Goal: Transaction & Acquisition: Purchase product/service

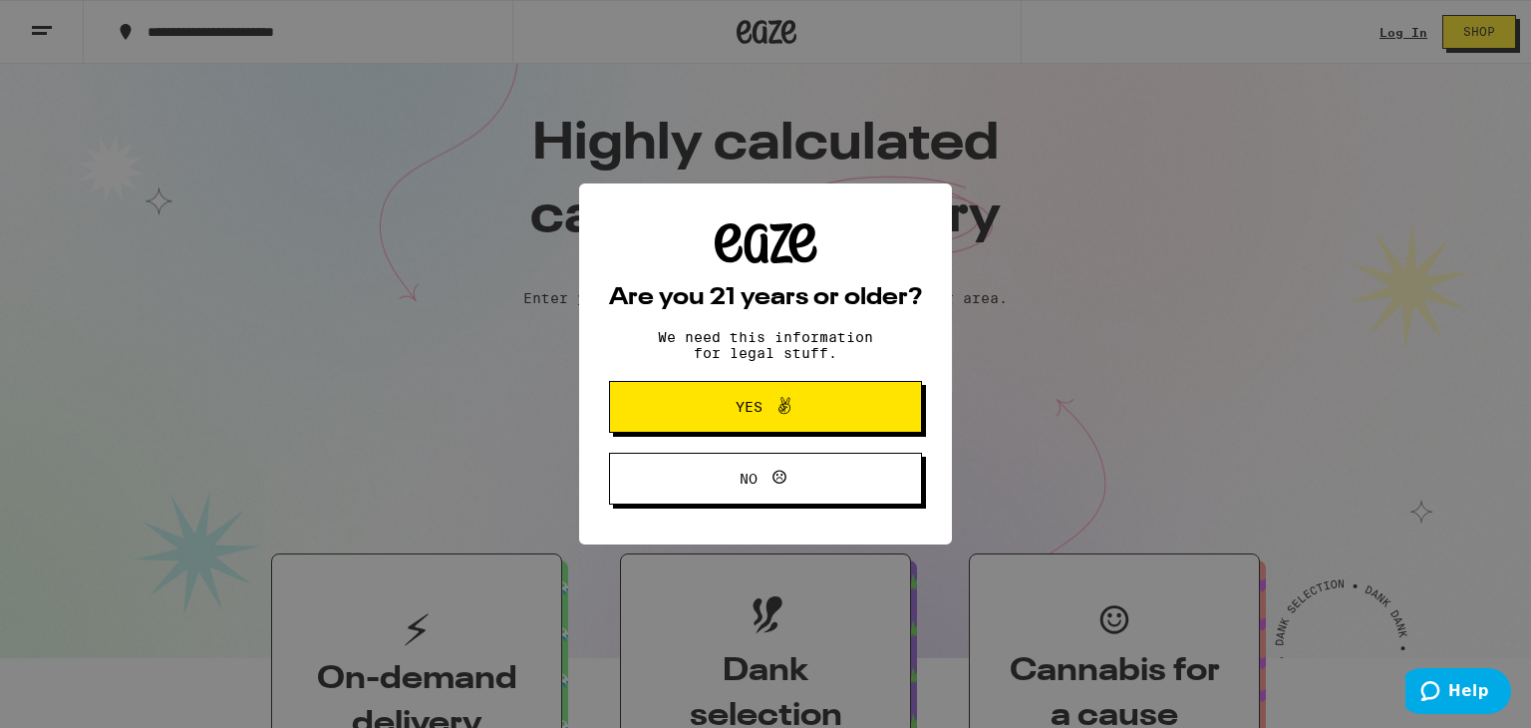
click at [643, 386] on button "Yes" at bounding box center [765, 407] width 313 height 52
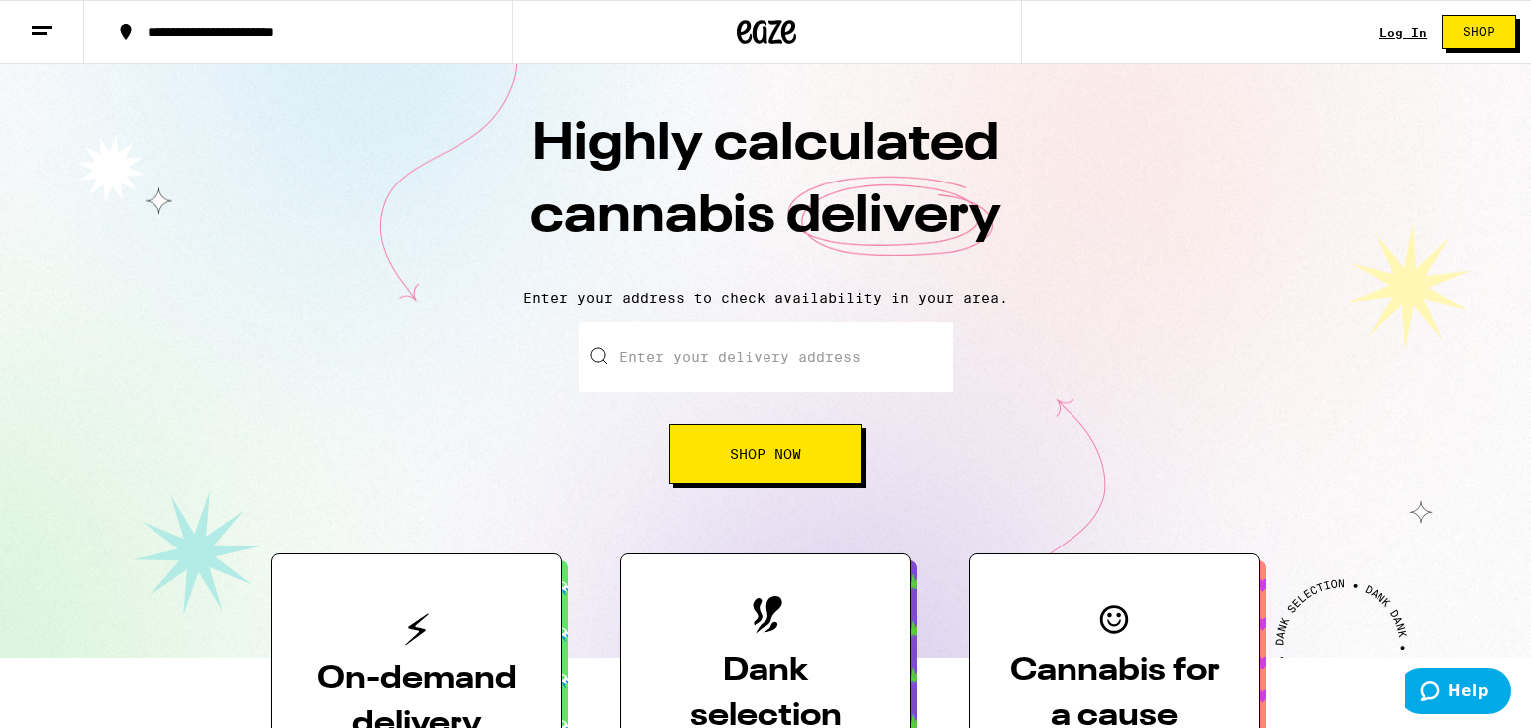
click at [652, 371] on input "Enter your delivery address" at bounding box center [766, 357] width 374 height 70
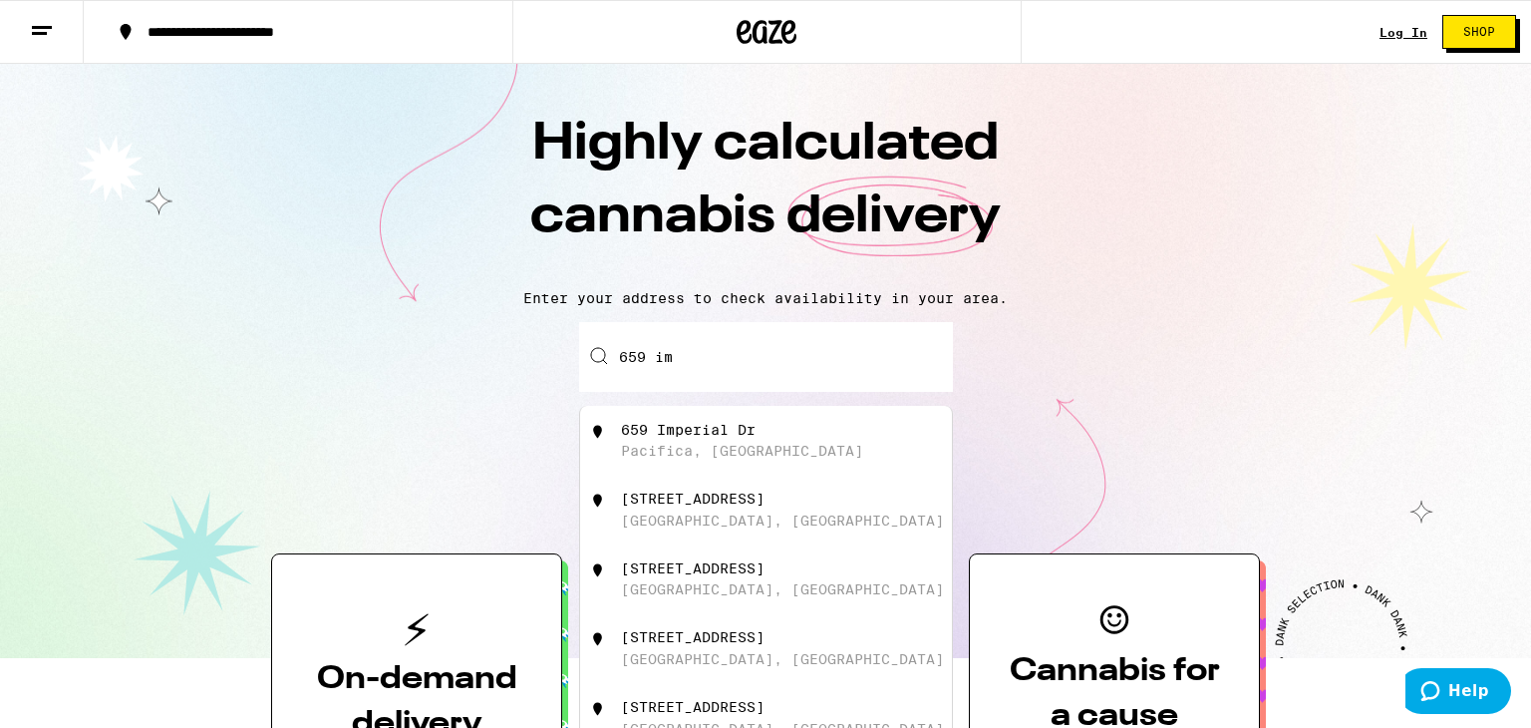
click at [652, 430] on div "659 Imperial Dr" at bounding box center [688, 430] width 135 height 16
type input "[STREET_ADDRESS]"
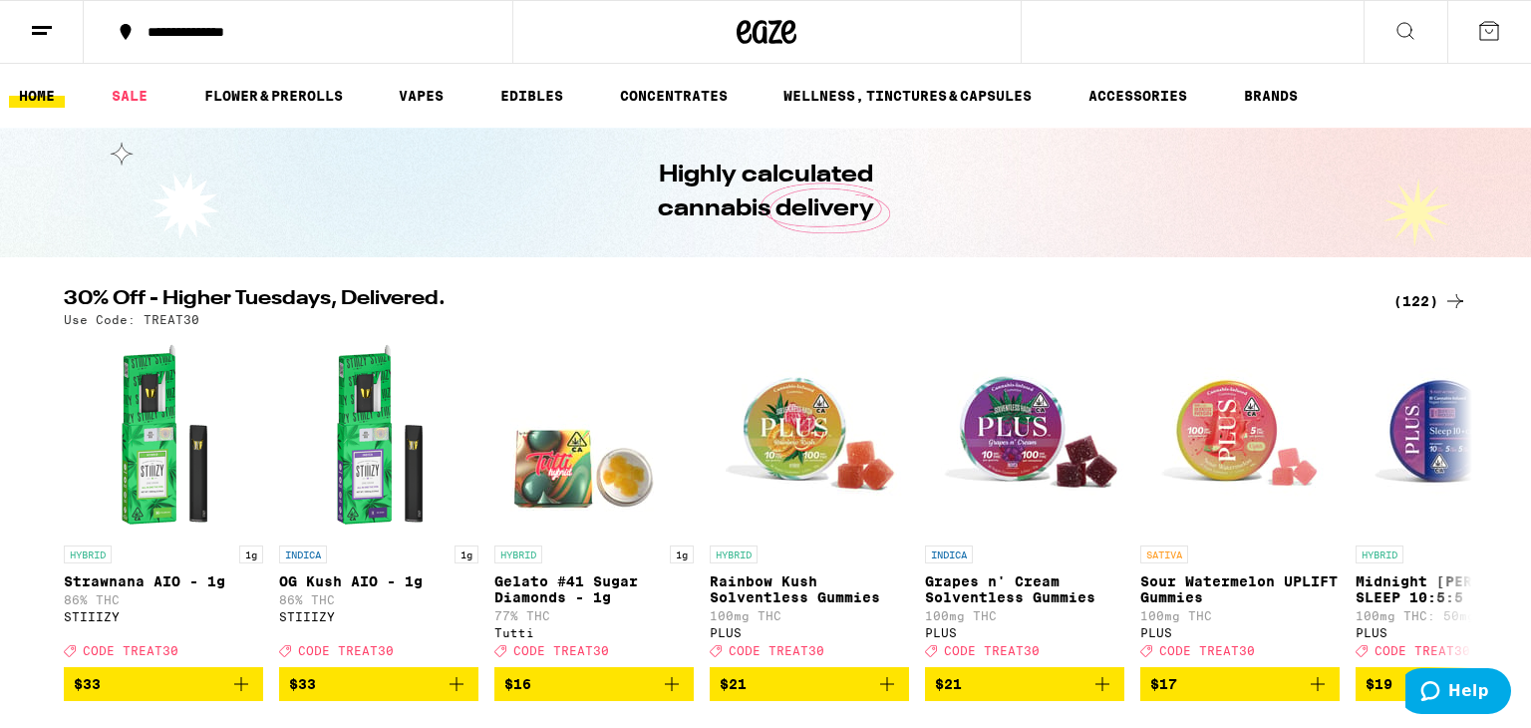
click at [1409, 305] on div "(122)" at bounding box center [1431, 301] width 74 height 24
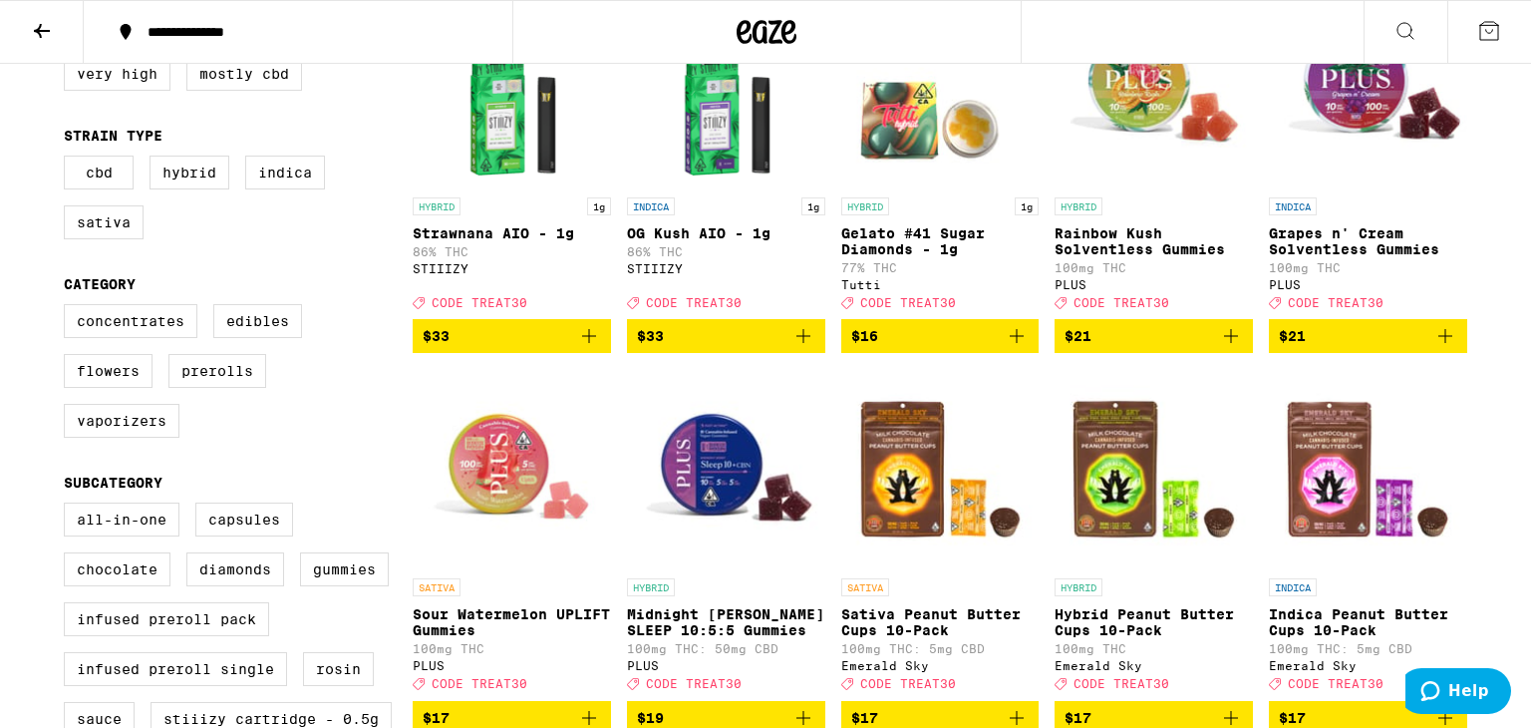
scroll to position [312, 0]
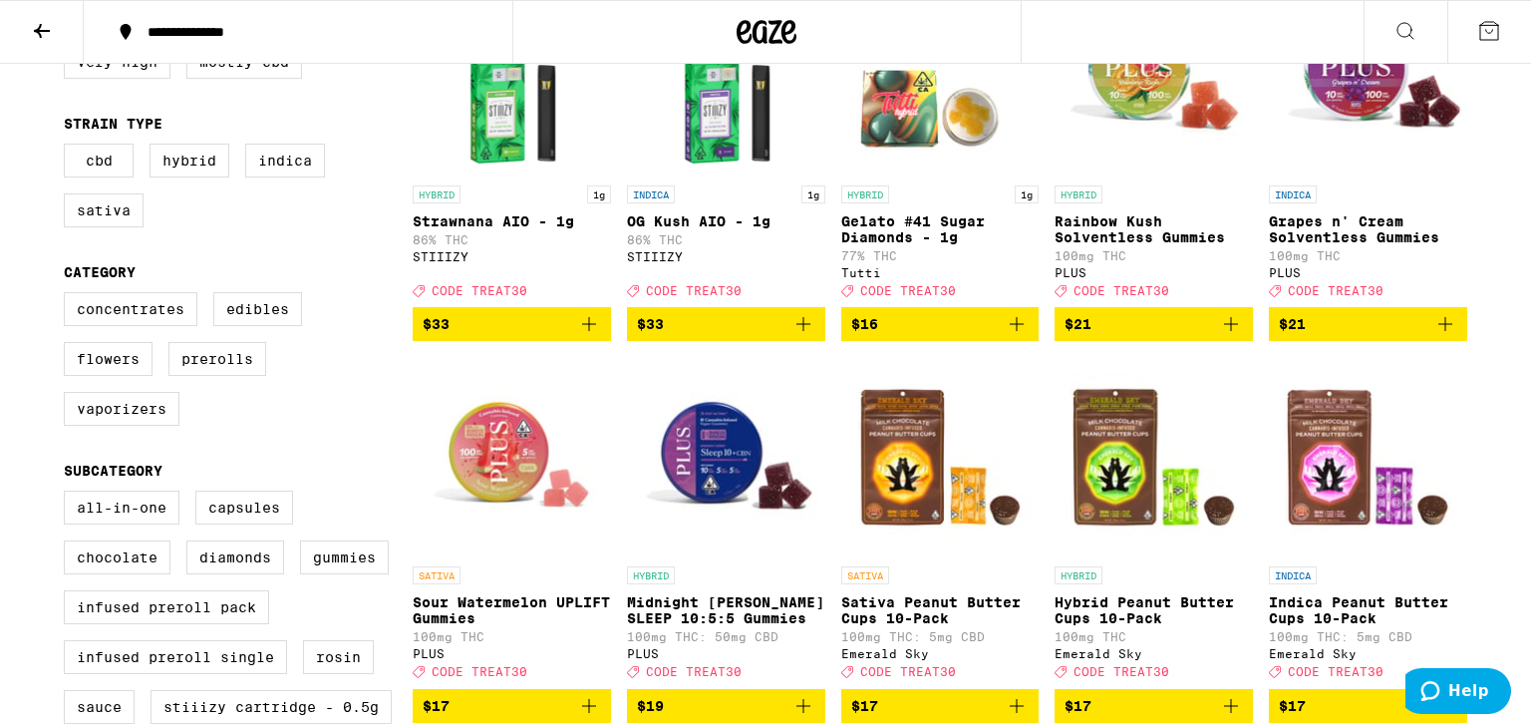
click at [1354, 330] on span "$21" at bounding box center [1368, 324] width 178 height 24
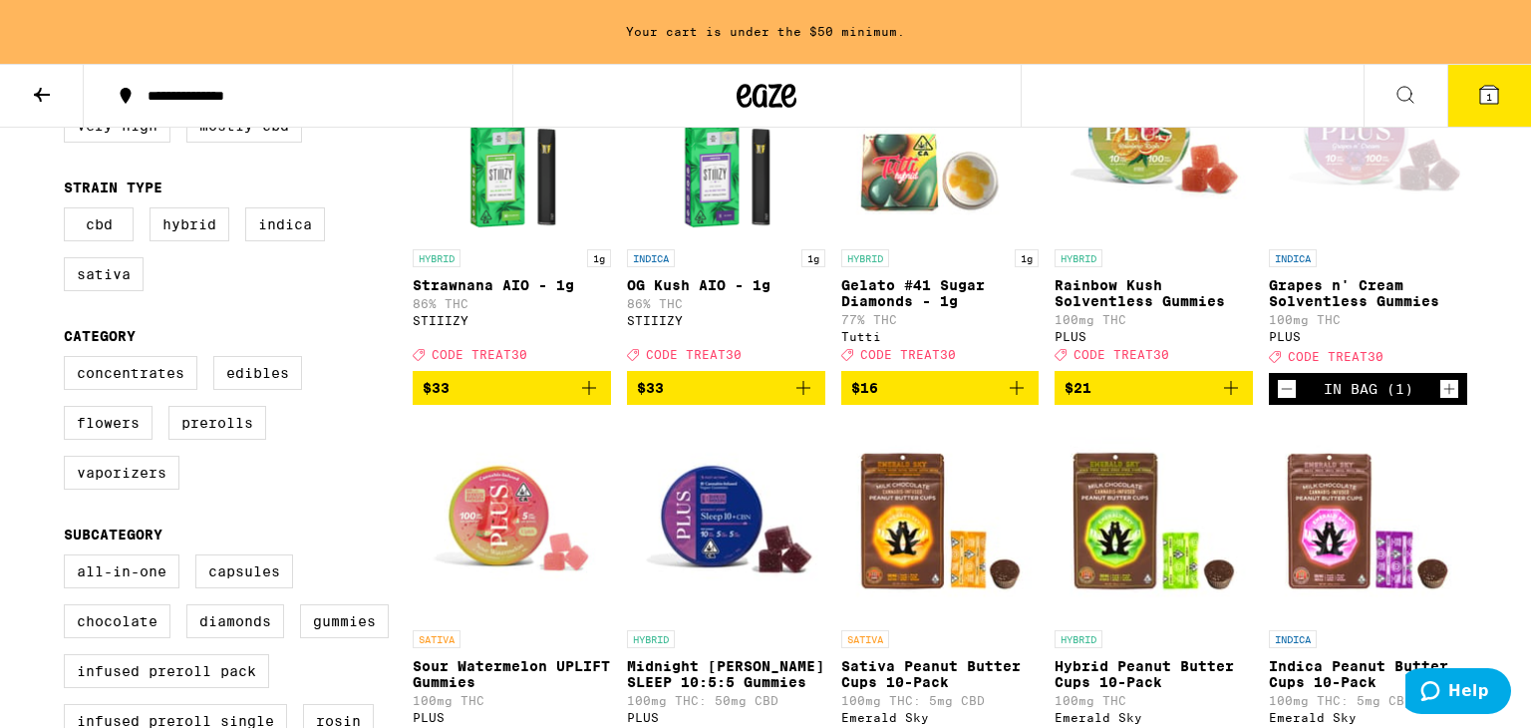
scroll to position [376, 0]
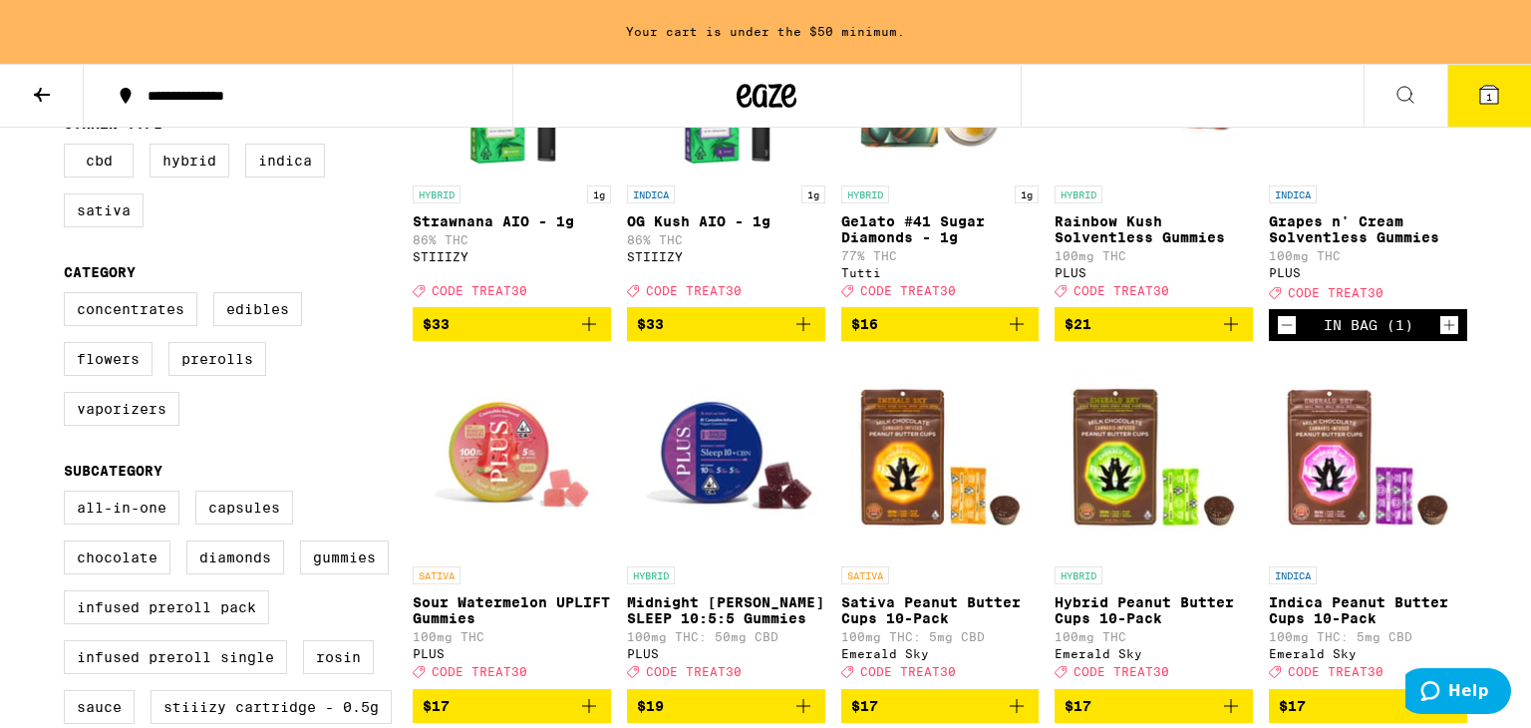
click at [1443, 327] on icon "Increment" at bounding box center [1450, 325] width 18 height 24
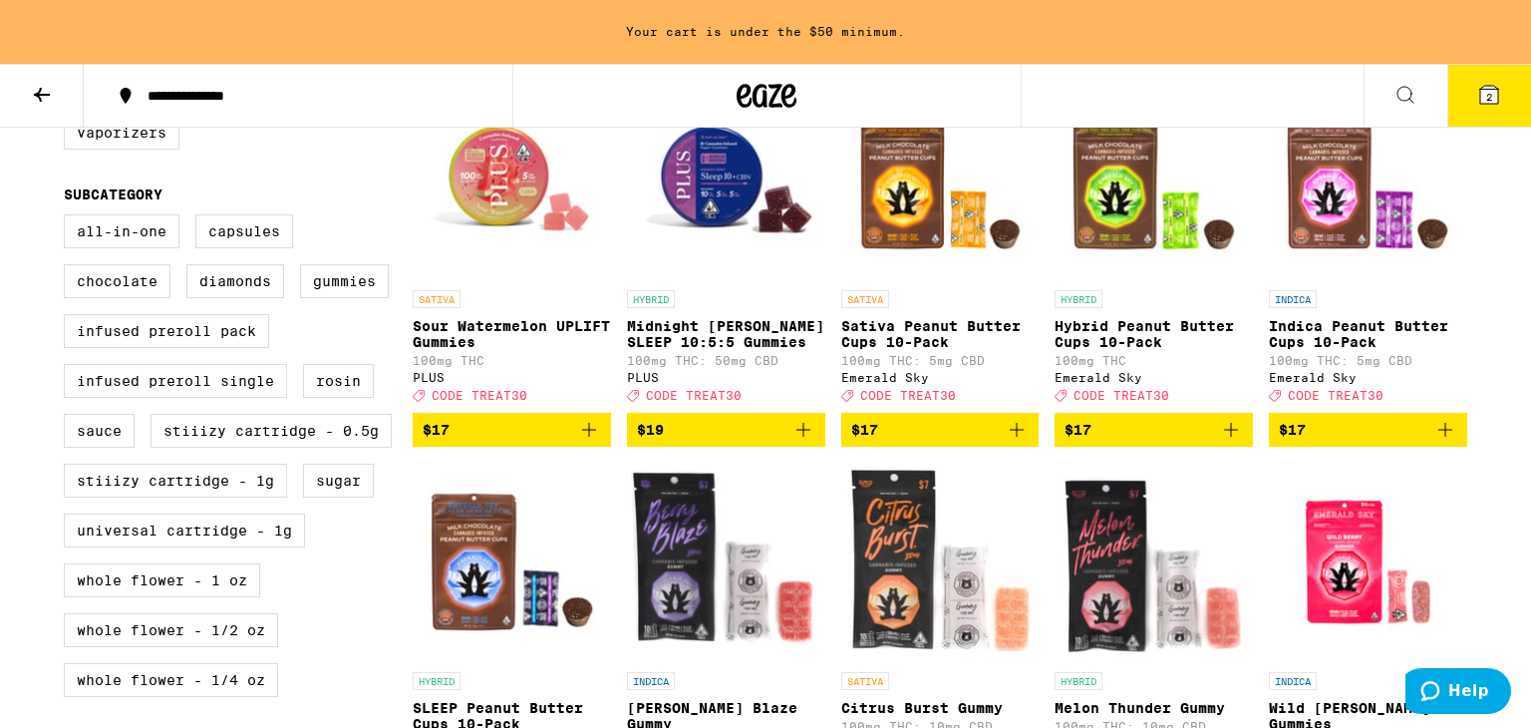
scroll to position [655, 0]
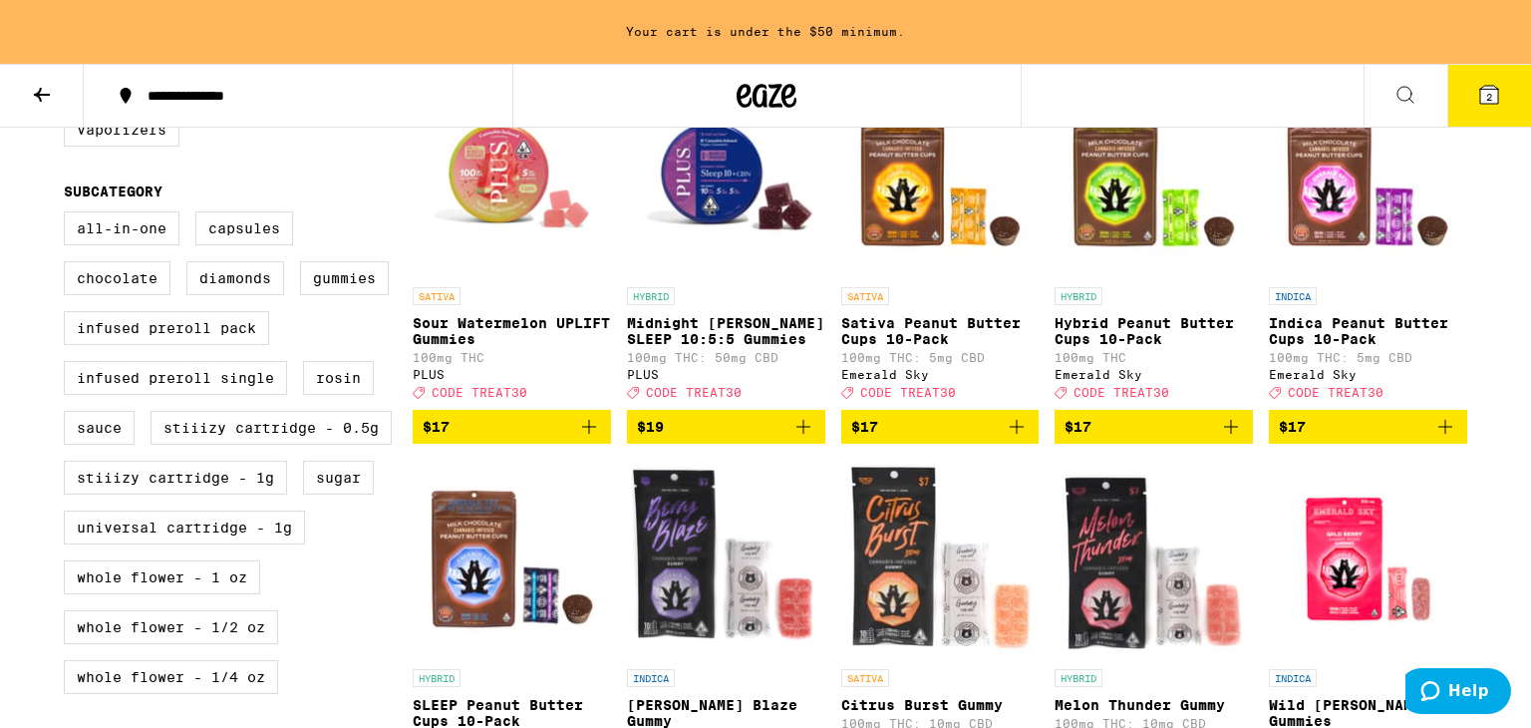
click at [769, 439] on span "$19" at bounding box center [726, 427] width 178 height 24
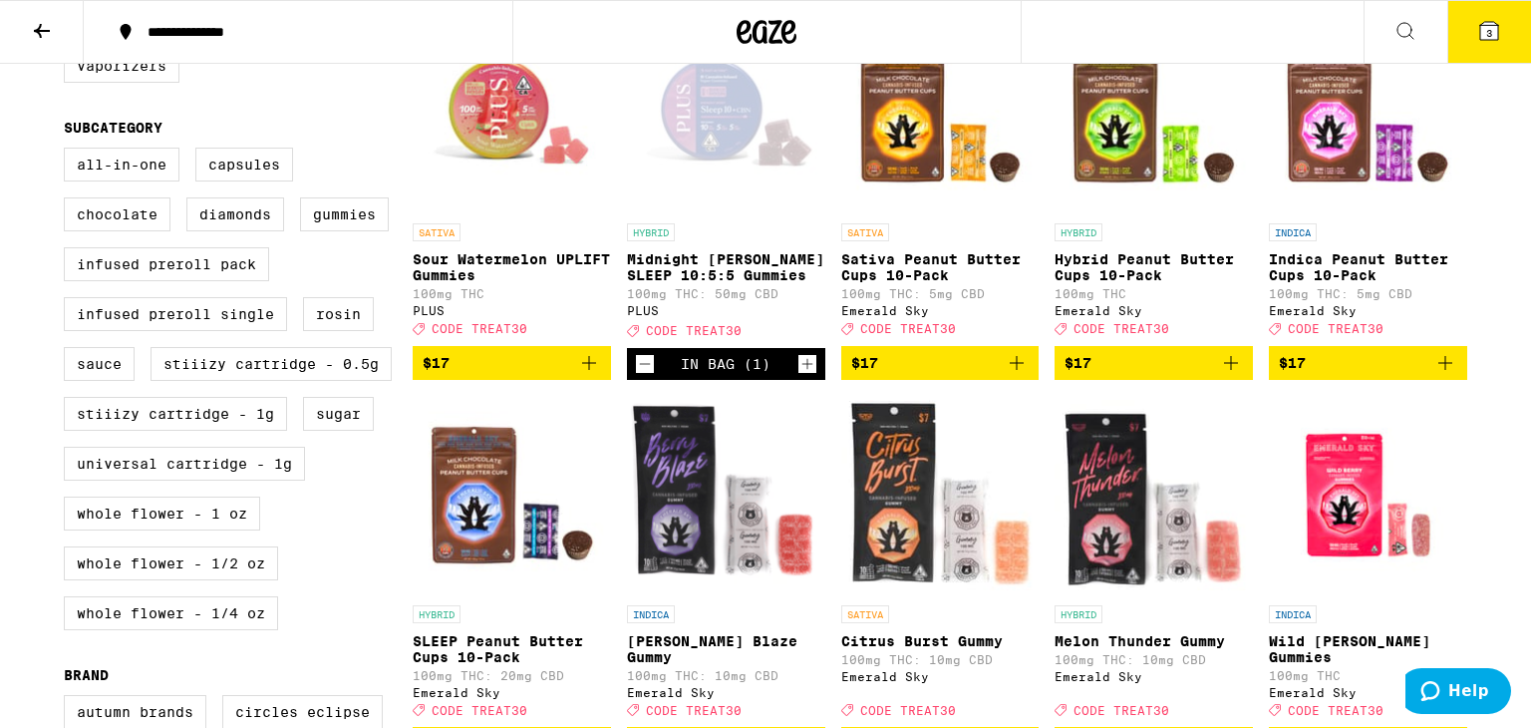
scroll to position [591, 0]
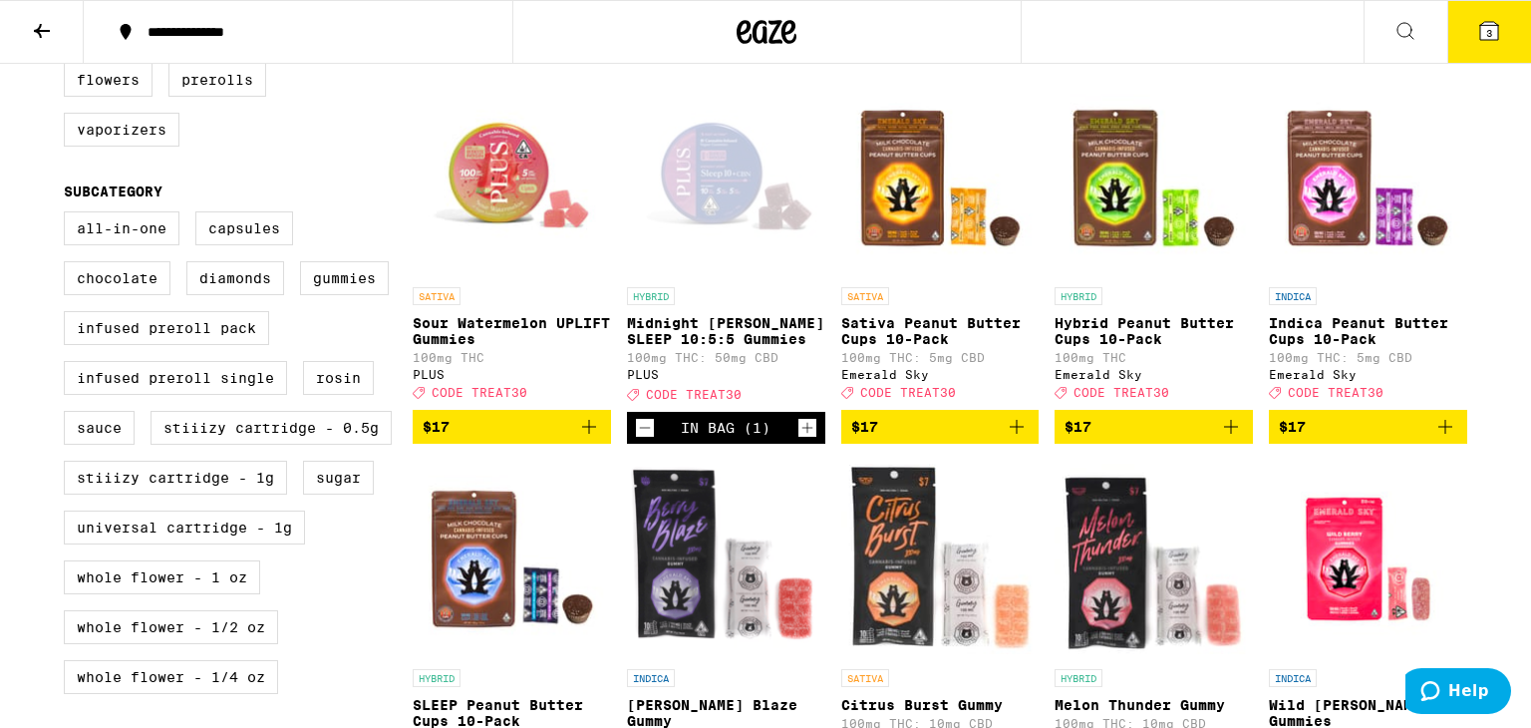
click at [560, 439] on span "$17" at bounding box center [512, 427] width 178 height 24
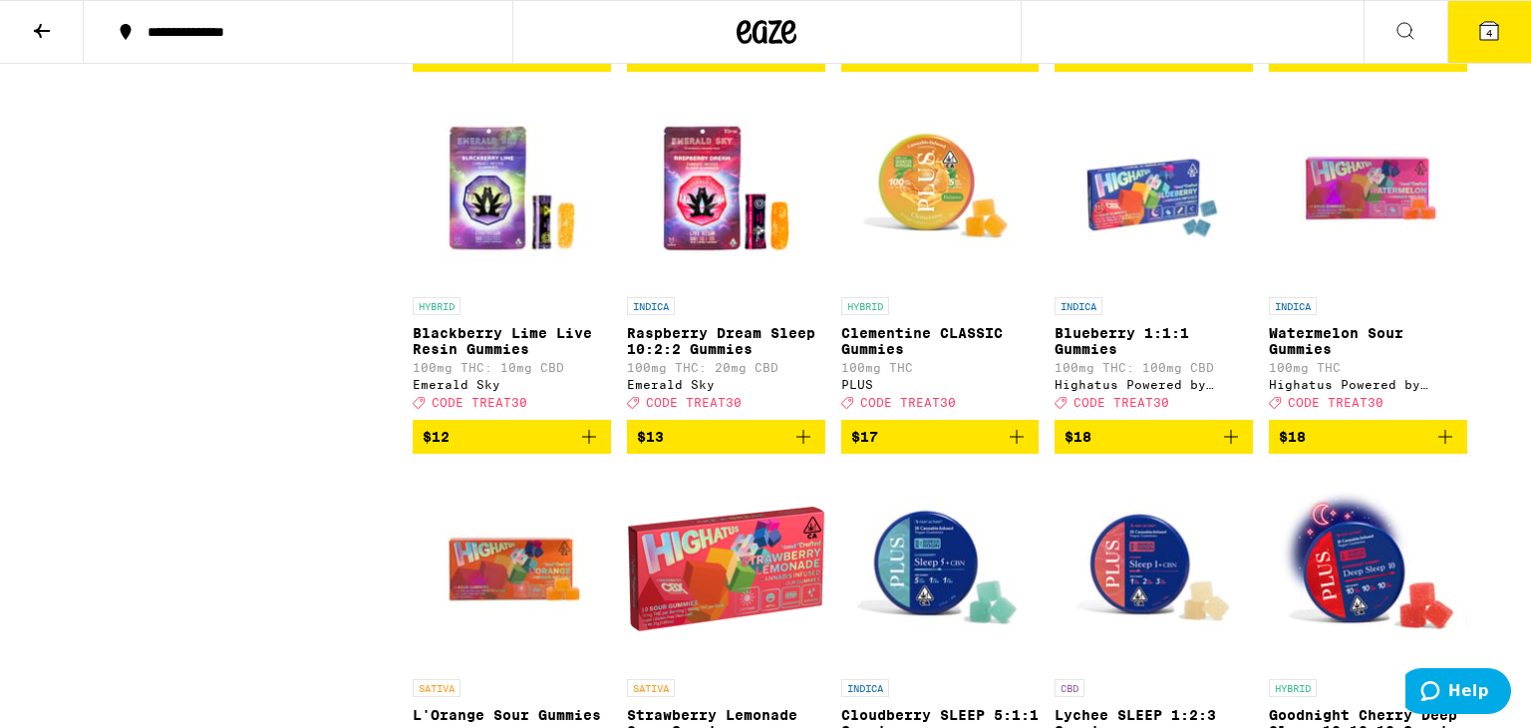
scroll to position [2117, 0]
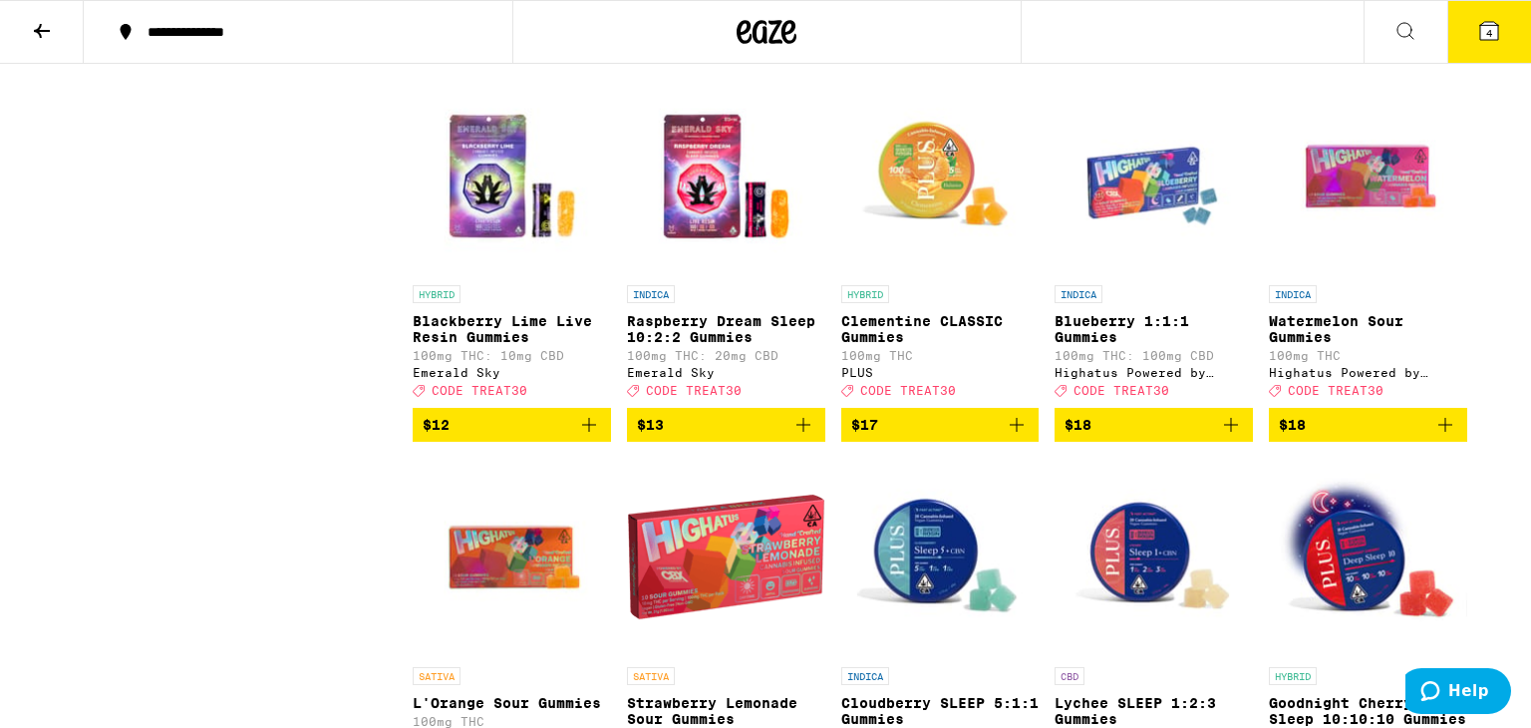
click at [1186, 442] on button "$18" at bounding box center [1154, 425] width 198 height 34
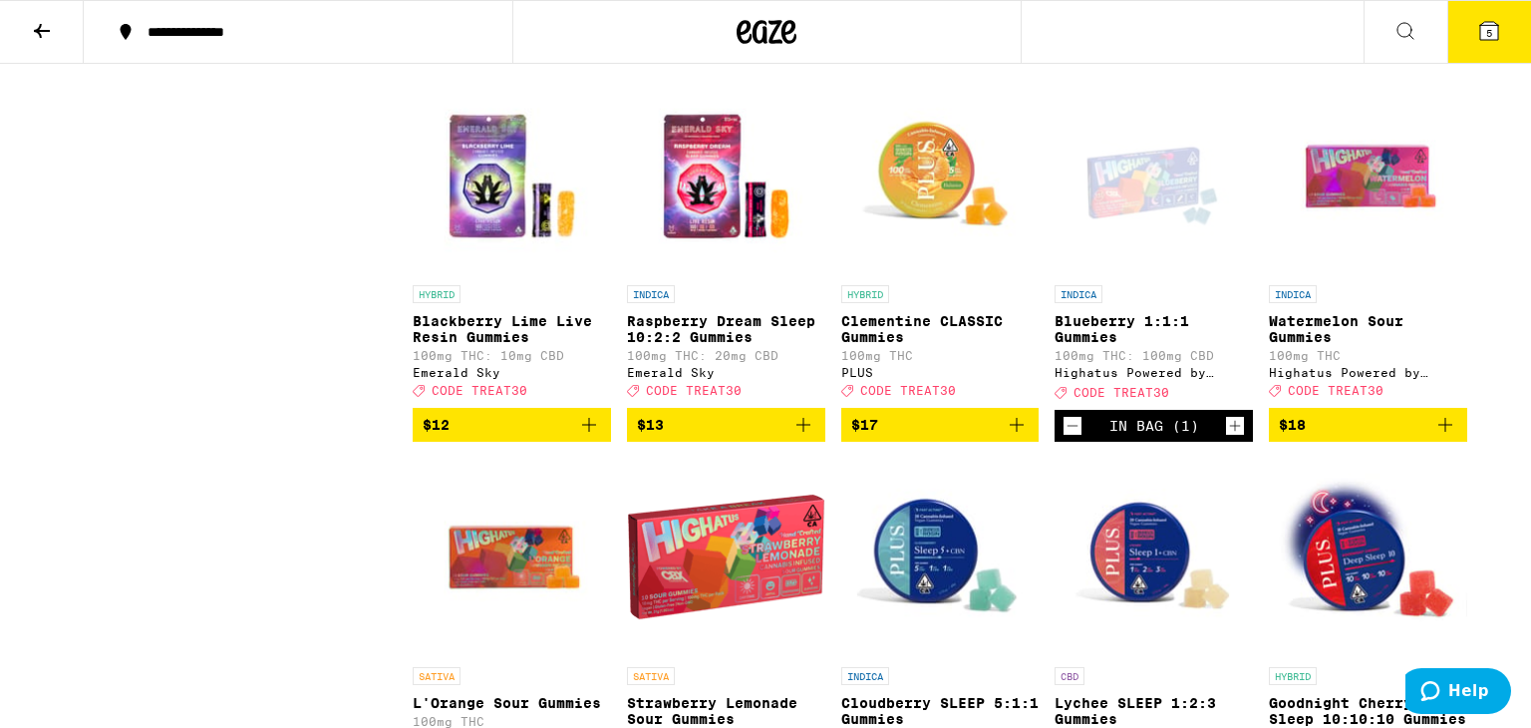
click at [1240, 442] on div "In Bag (1)" at bounding box center [1154, 426] width 198 height 32
click at [1237, 438] on icon "Increment" at bounding box center [1235, 426] width 18 height 24
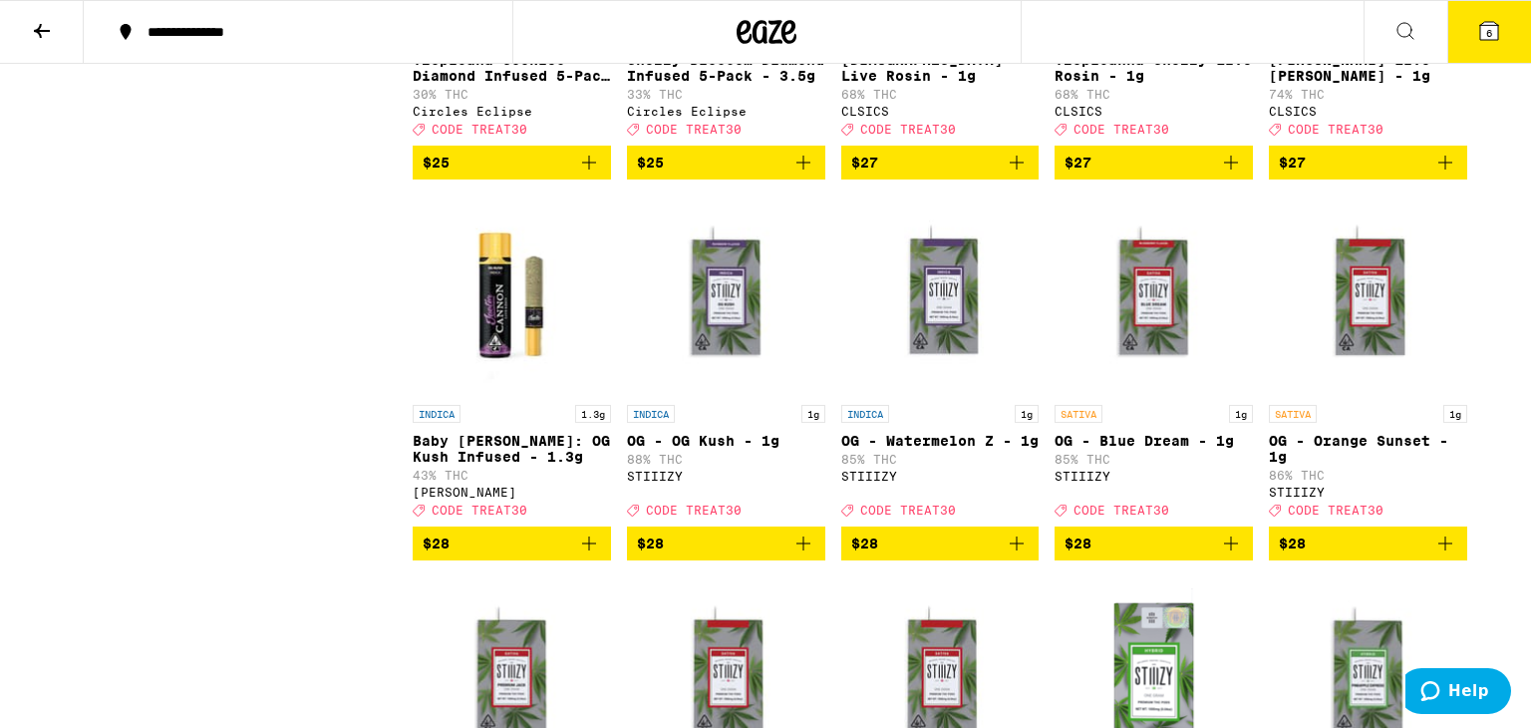
scroll to position [4700, 0]
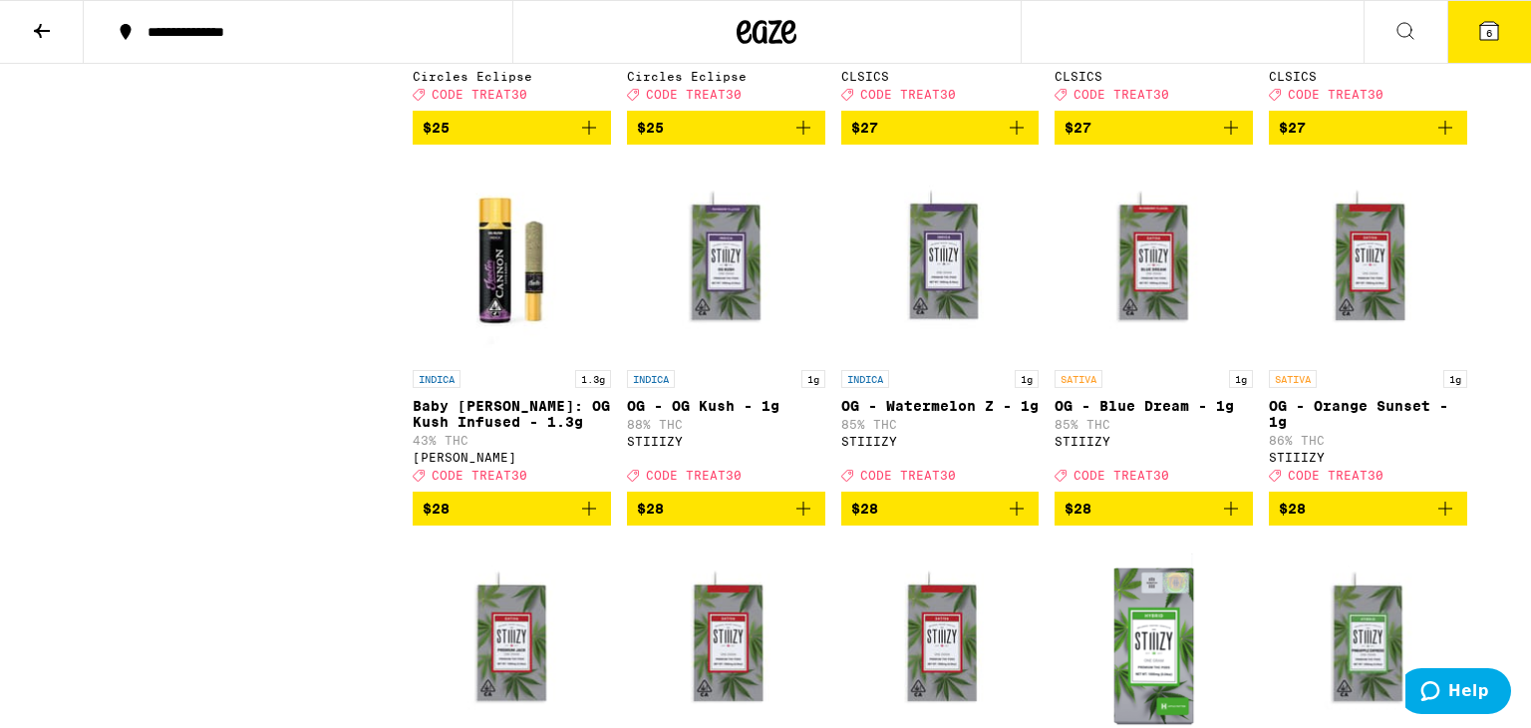
click at [561, 520] on span "$28" at bounding box center [512, 508] width 178 height 24
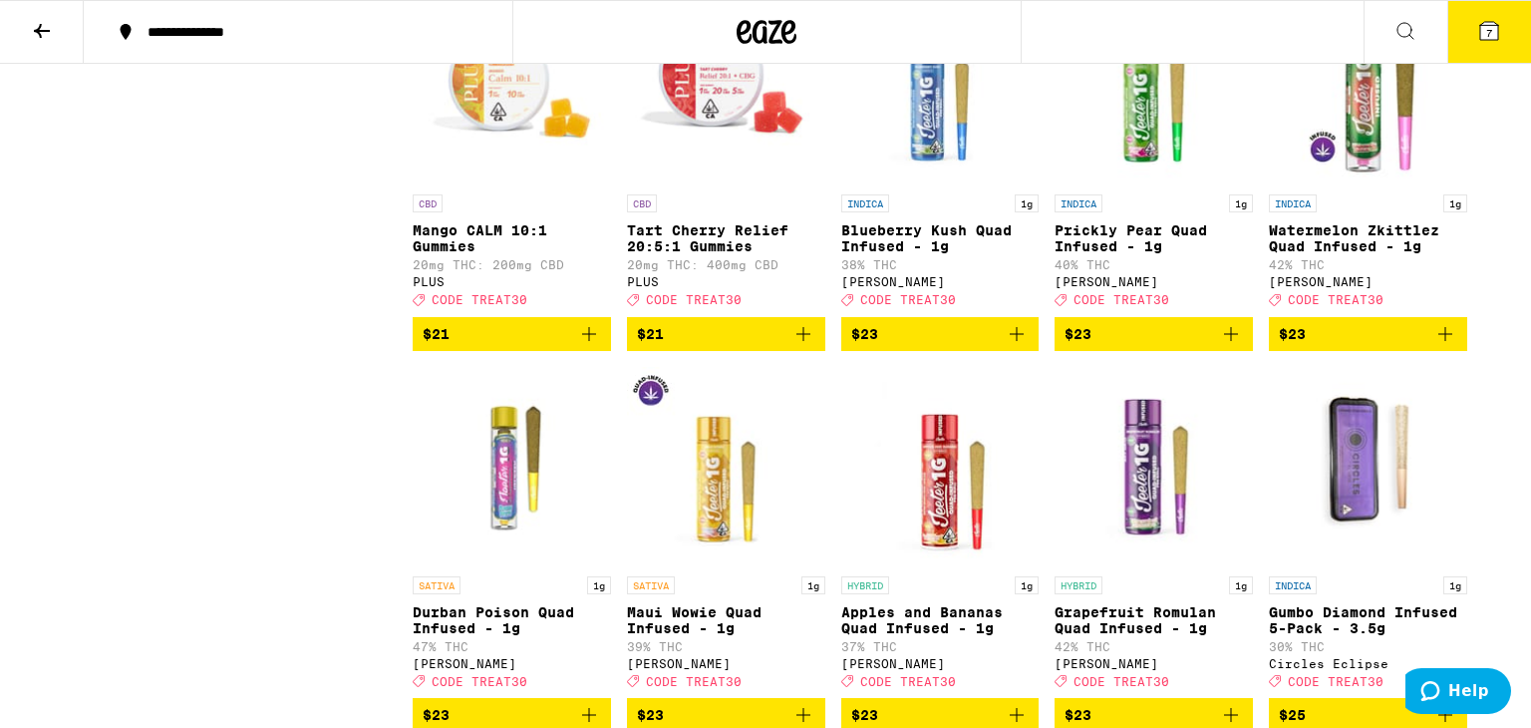
scroll to position [3720, 0]
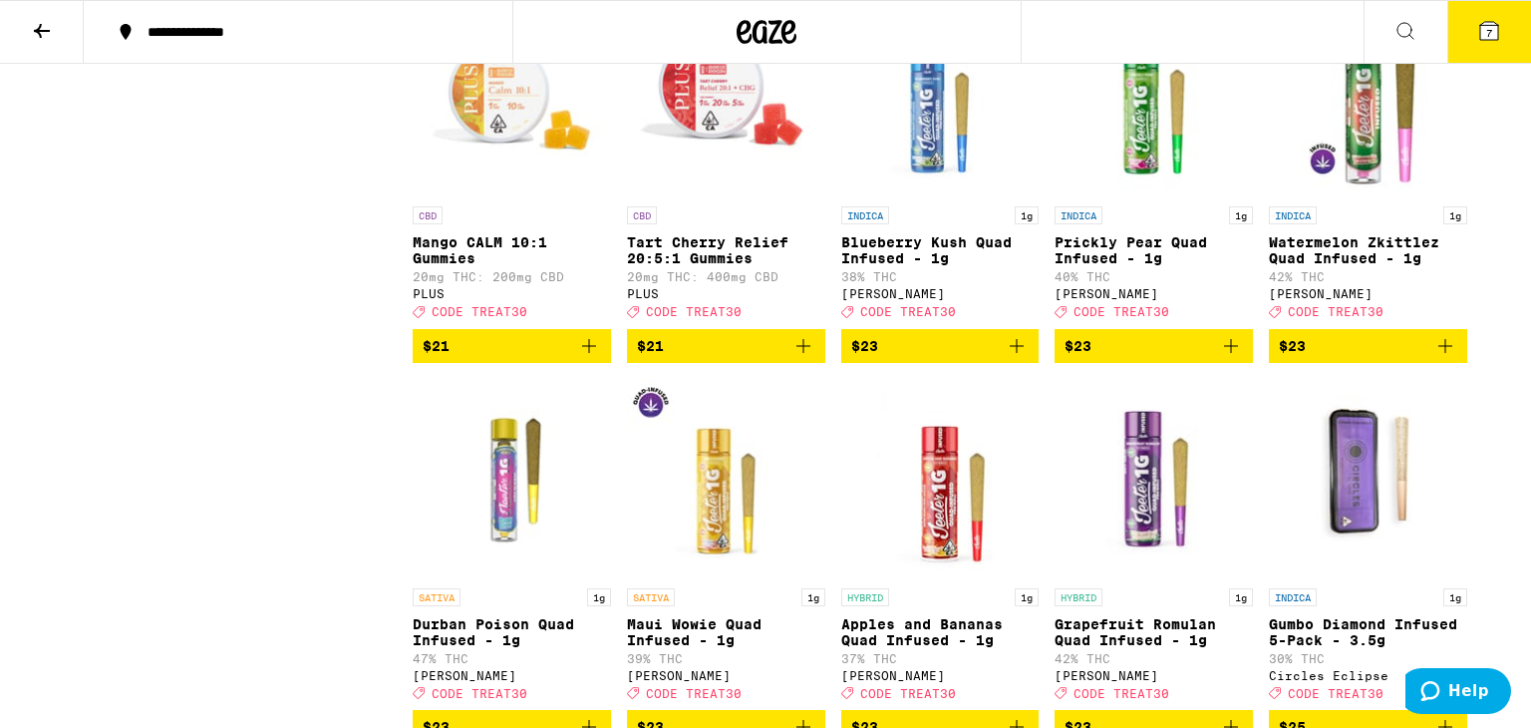
click at [966, 358] on span "$23" at bounding box center [940, 346] width 178 height 24
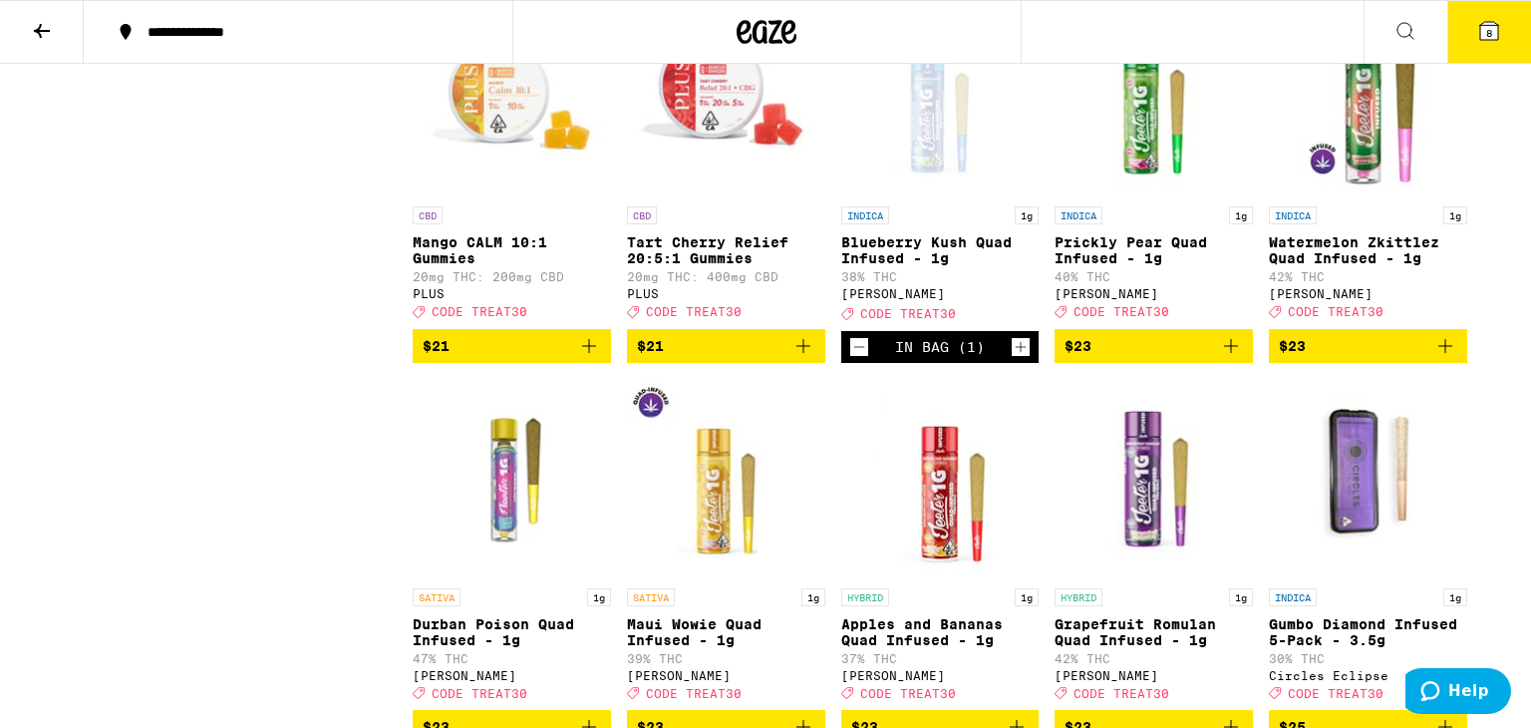
click at [559, 358] on span "$21" at bounding box center [512, 346] width 178 height 24
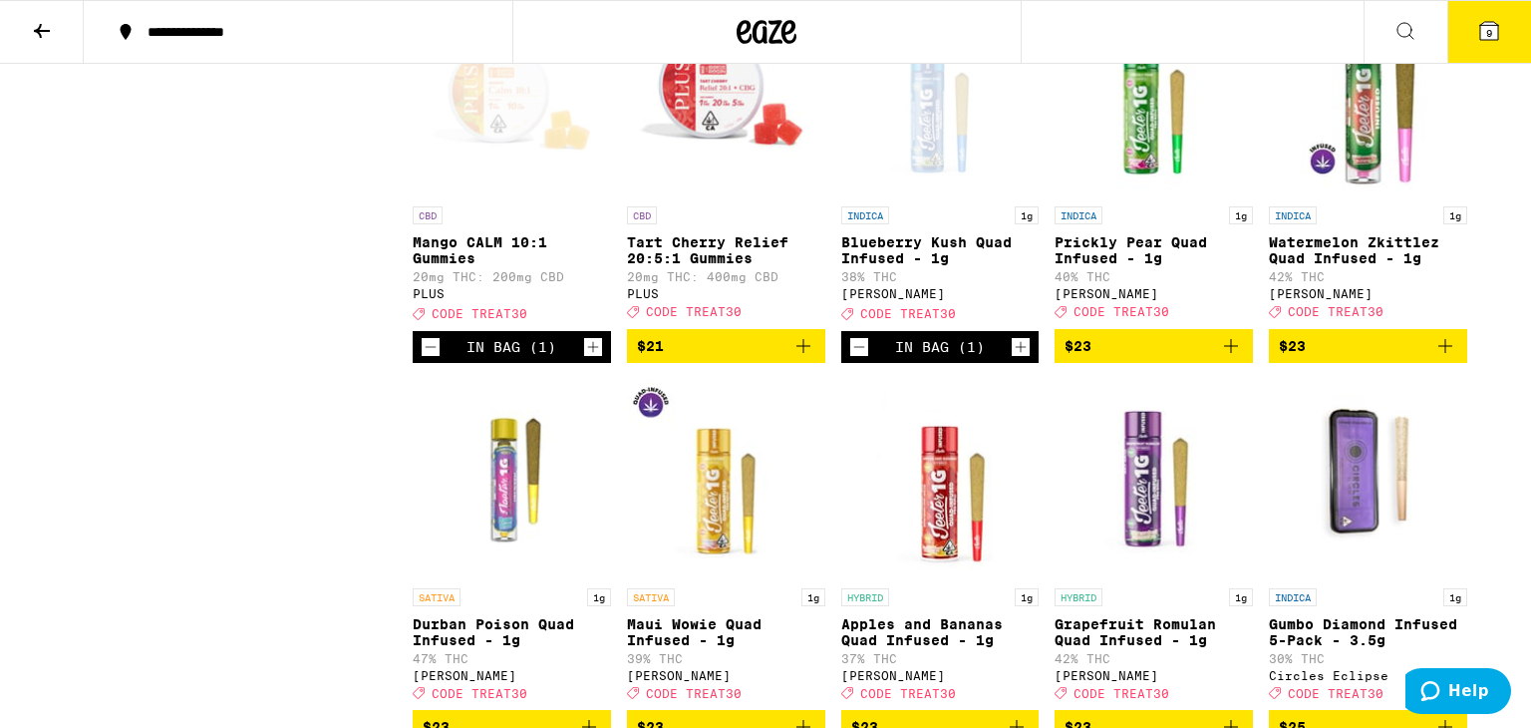
click at [1486, 31] on span "9" at bounding box center [1489, 33] width 6 height 12
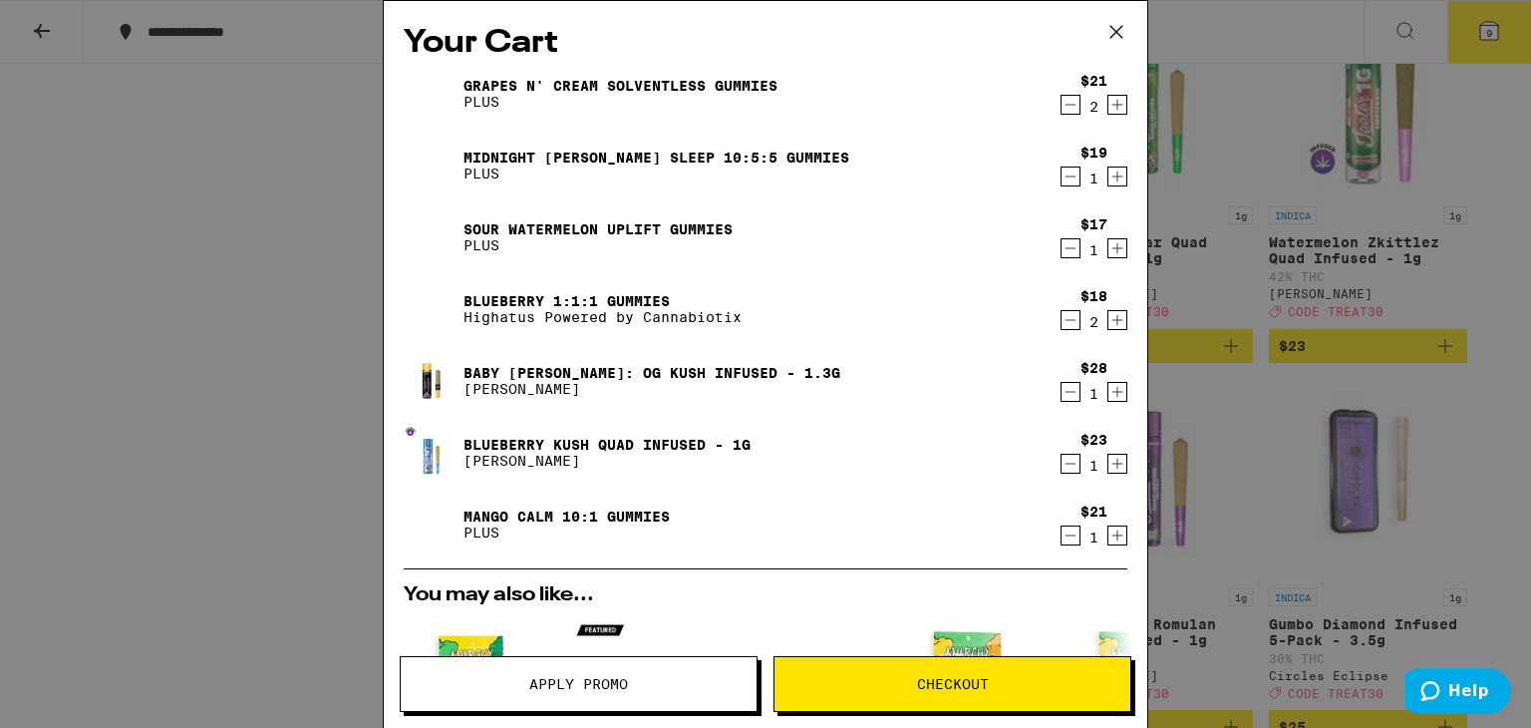
click at [206, 173] on div "Your Cart Grapes n' Cream Solventless Gummies PLUS $21 2 Midnight [PERSON_NAME]…" at bounding box center [765, 364] width 1531 height 728
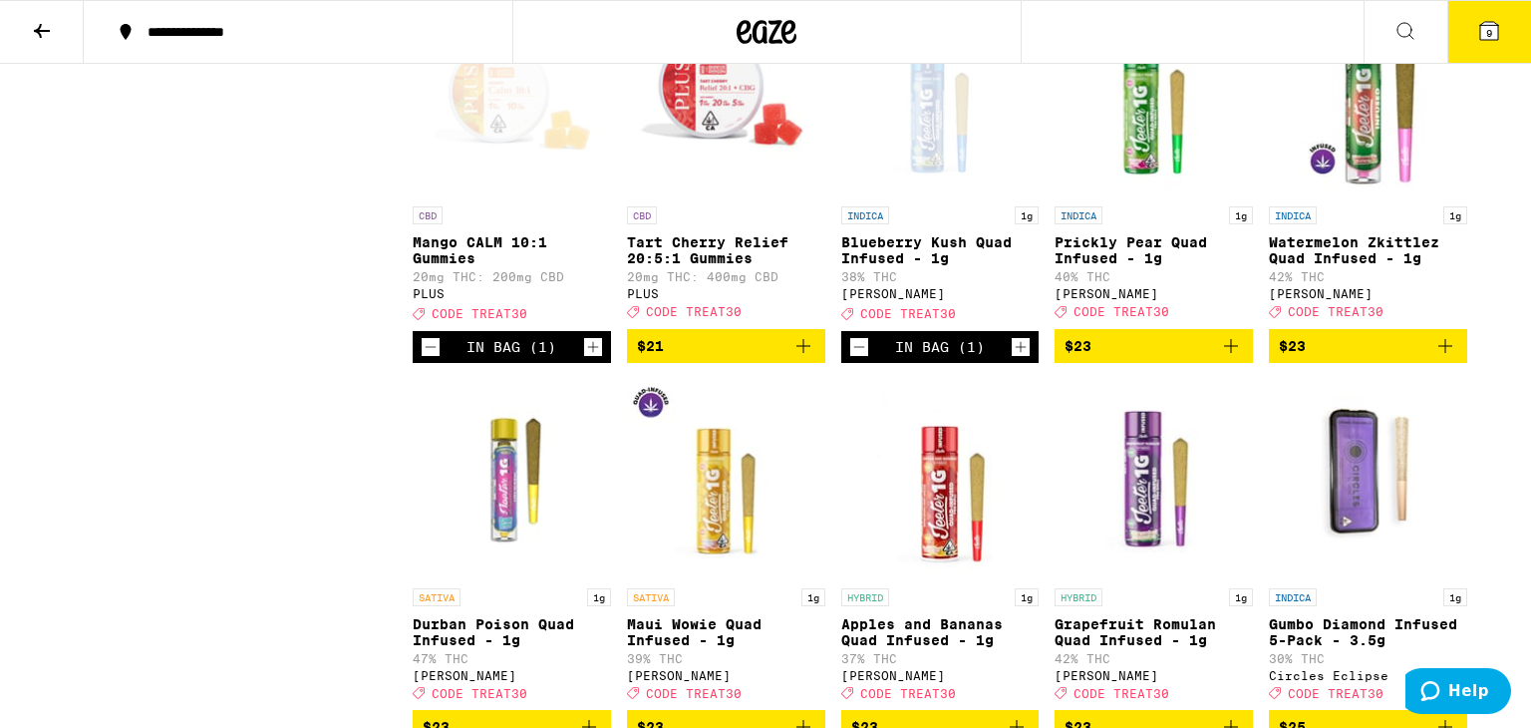
click at [49, 43] on button at bounding box center [42, 32] width 84 height 63
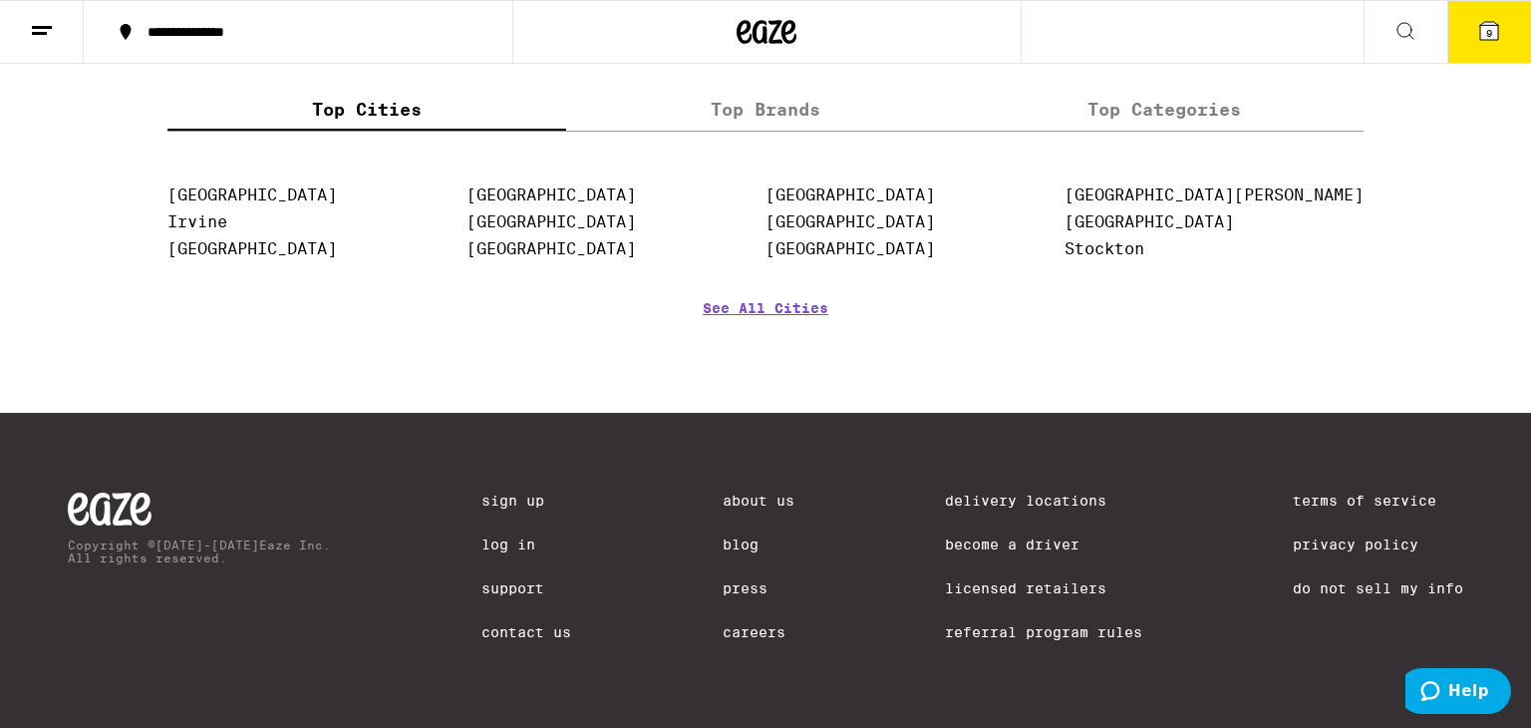
click at [49, 43] on button at bounding box center [42, 32] width 84 height 63
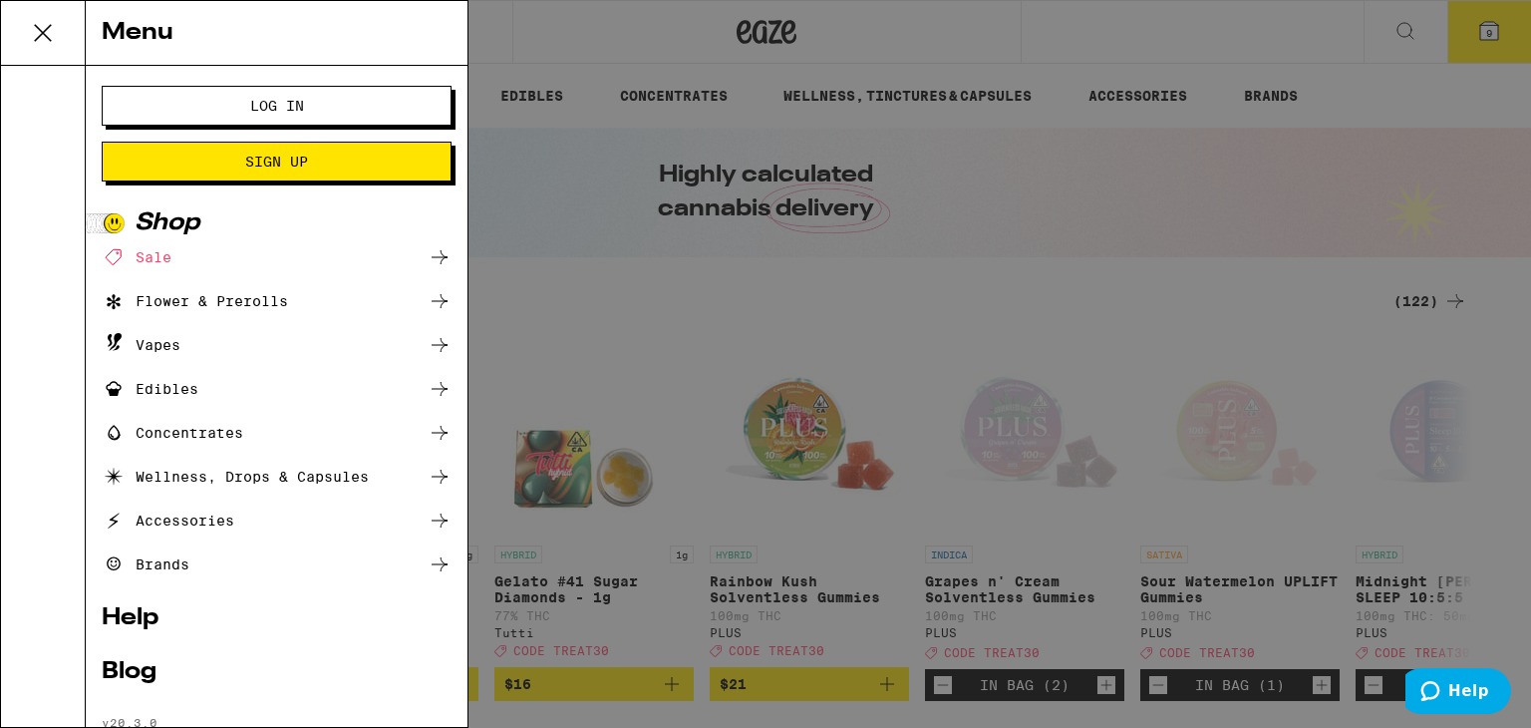
click at [172, 97] on button "Log In" at bounding box center [277, 106] width 350 height 40
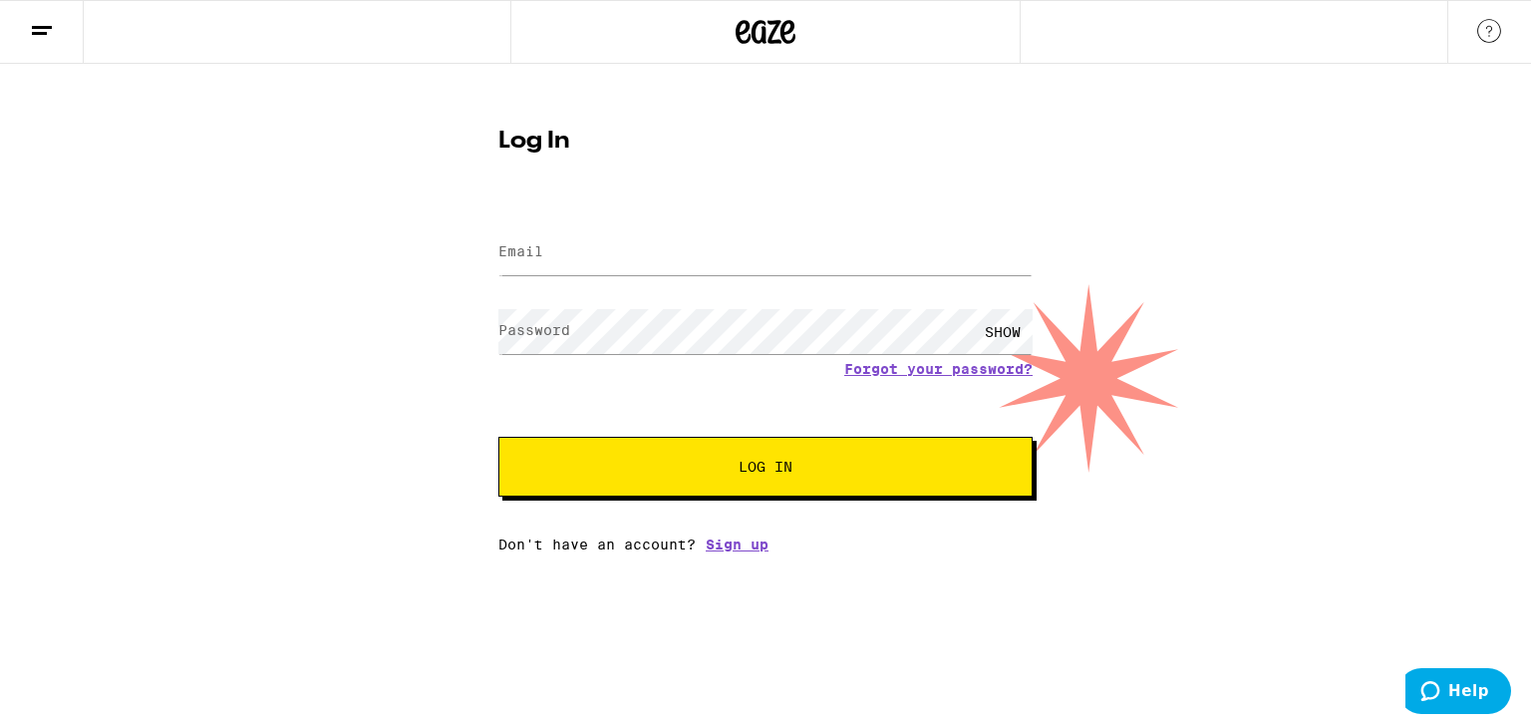
click at [523, 246] on label "Email" at bounding box center [520, 251] width 45 height 16
type input "[EMAIL_ADDRESS][DOMAIN_NAME]"
click at [518, 325] on label "Password" at bounding box center [534, 330] width 72 height 16
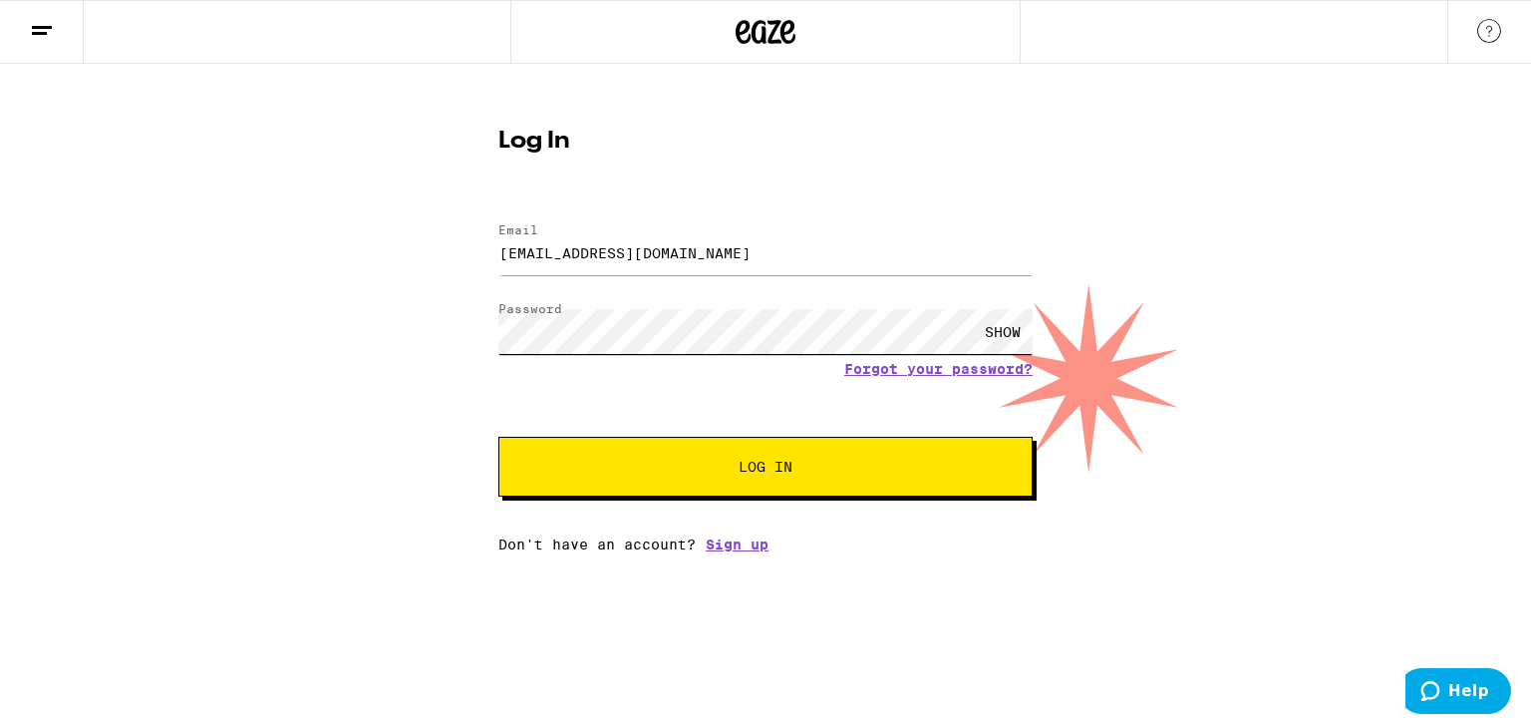
click at [498, 437] on button "Log In" at bounding box center [765, 467] width 534 height 60
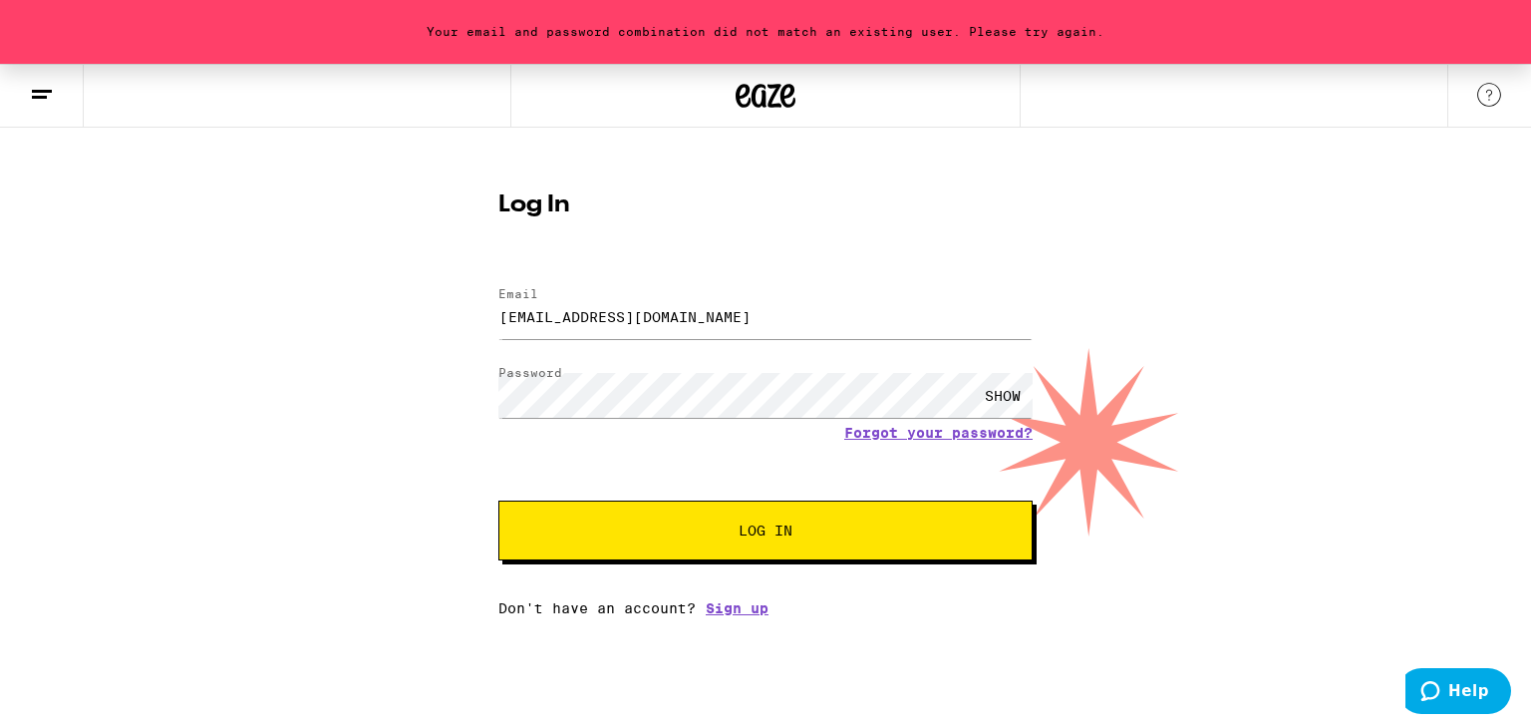
click at [990, 389] on div "SHOW" at bounding box center [1003, 395] width 60 height 45
click at [641, 541] on button "Log In" at bounding box center [765, 530] width 534 height 60
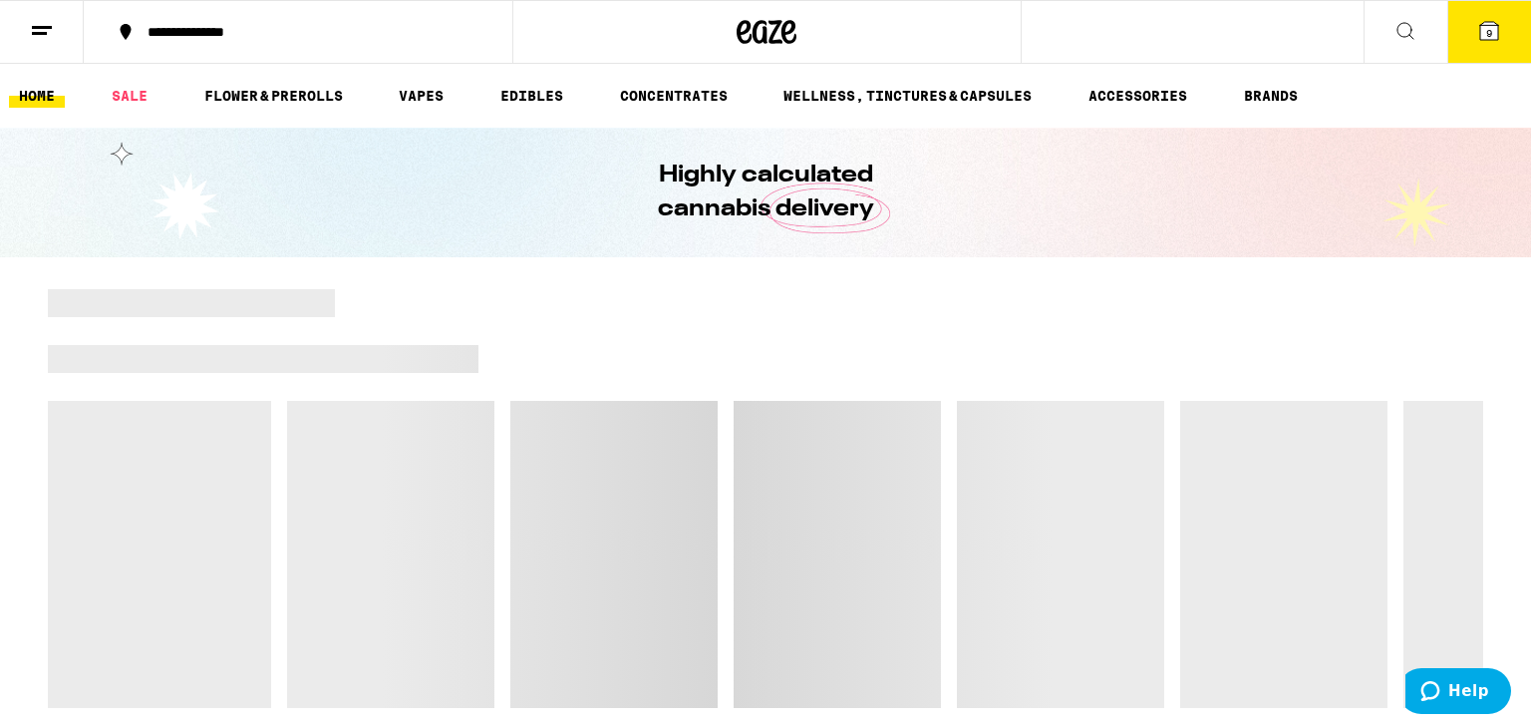
click at [1494, 21] on icon at bounding box center [1489, 31] width 24 height 24
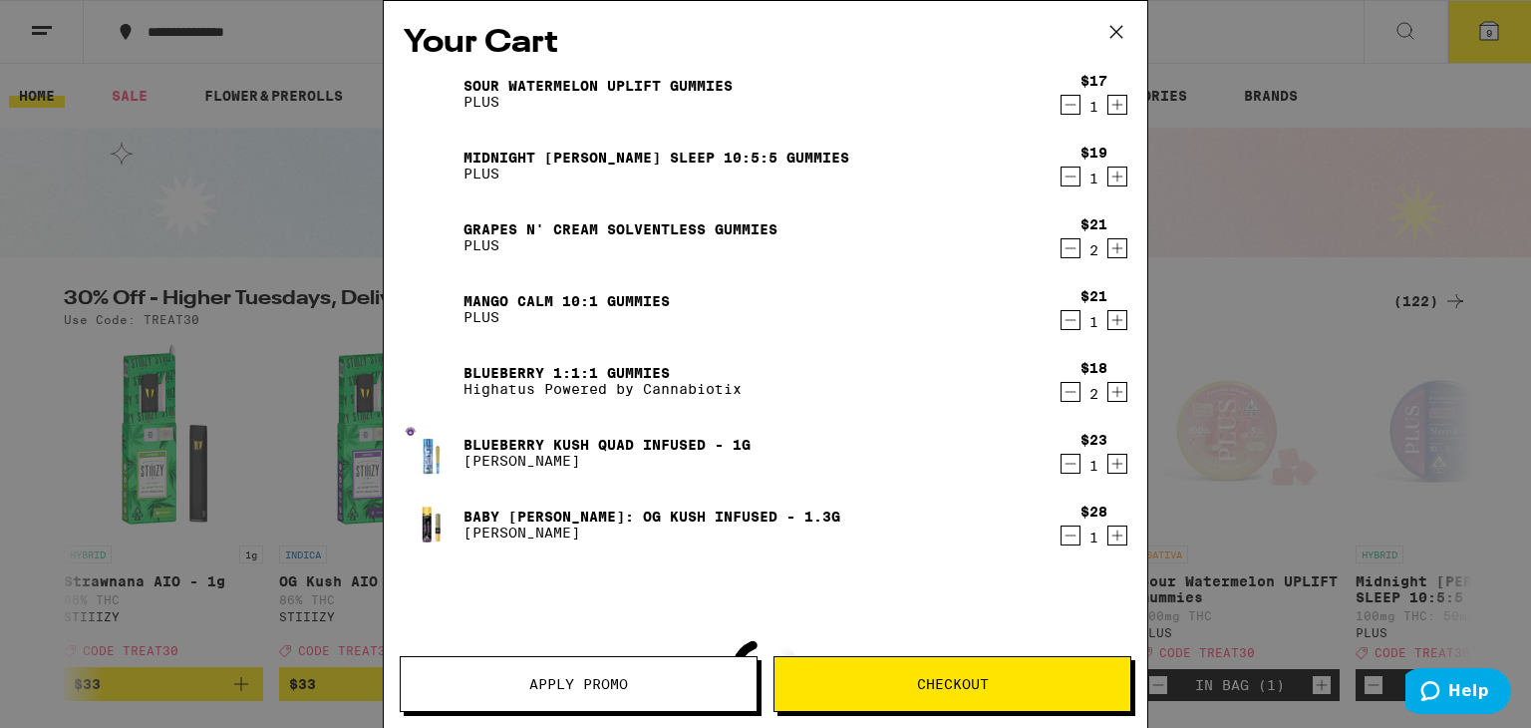
click at [580, 673] on button "Apply Promo" at bounding box center [579, 684] width 358 height 56
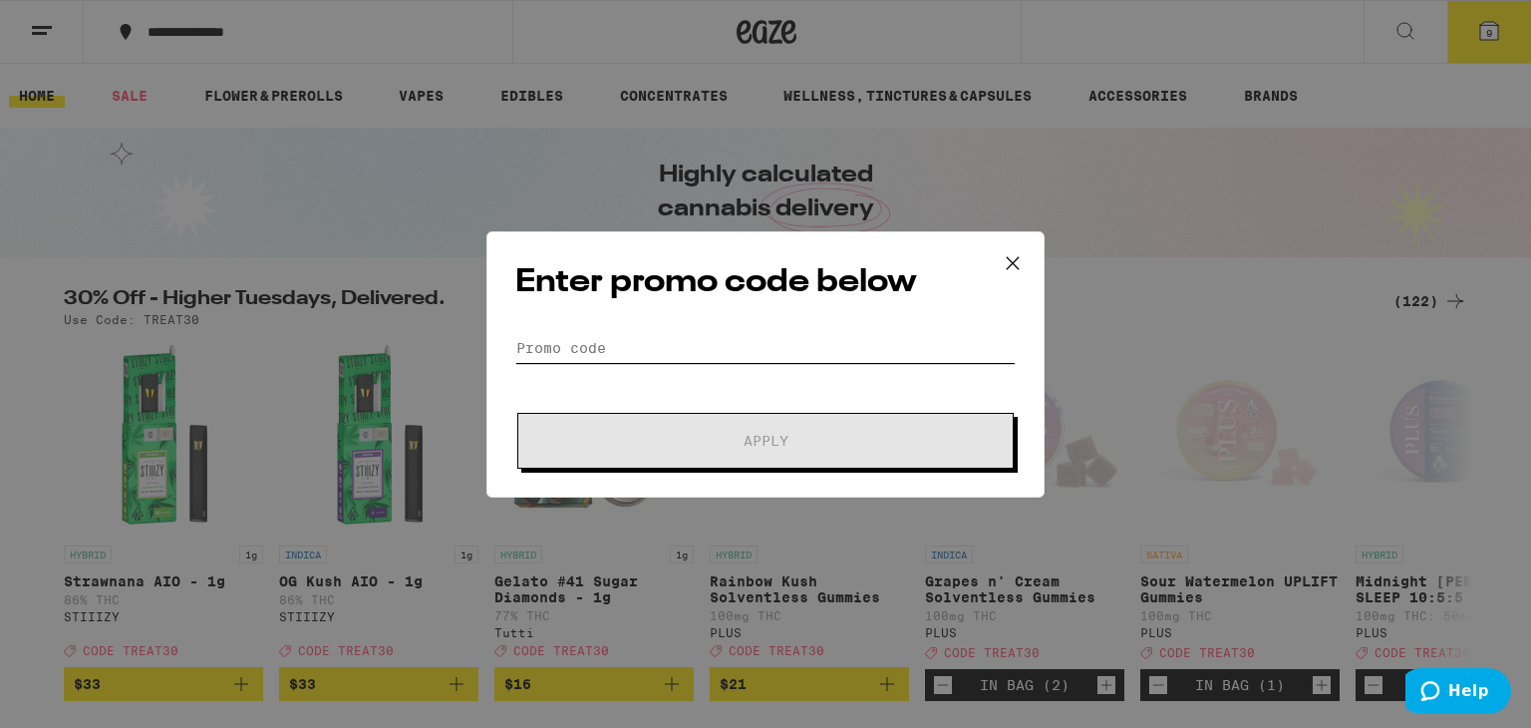
click at [645, 353] on input "Promo Code" at bounding box center [765, 348] width 500 height 30
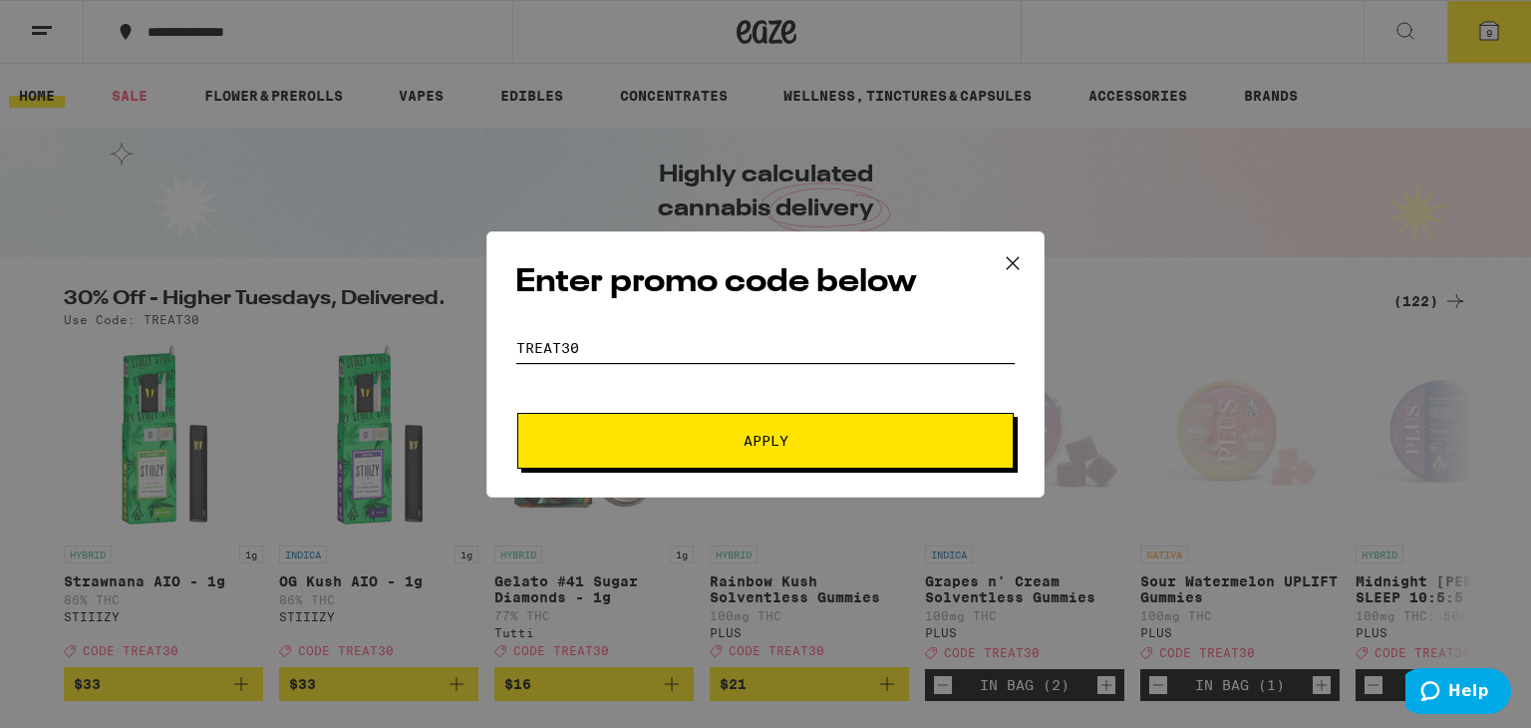
type input "treat30"
click at [1010, 264] on icon at bounding box center [1013, 263] width 30 height 30
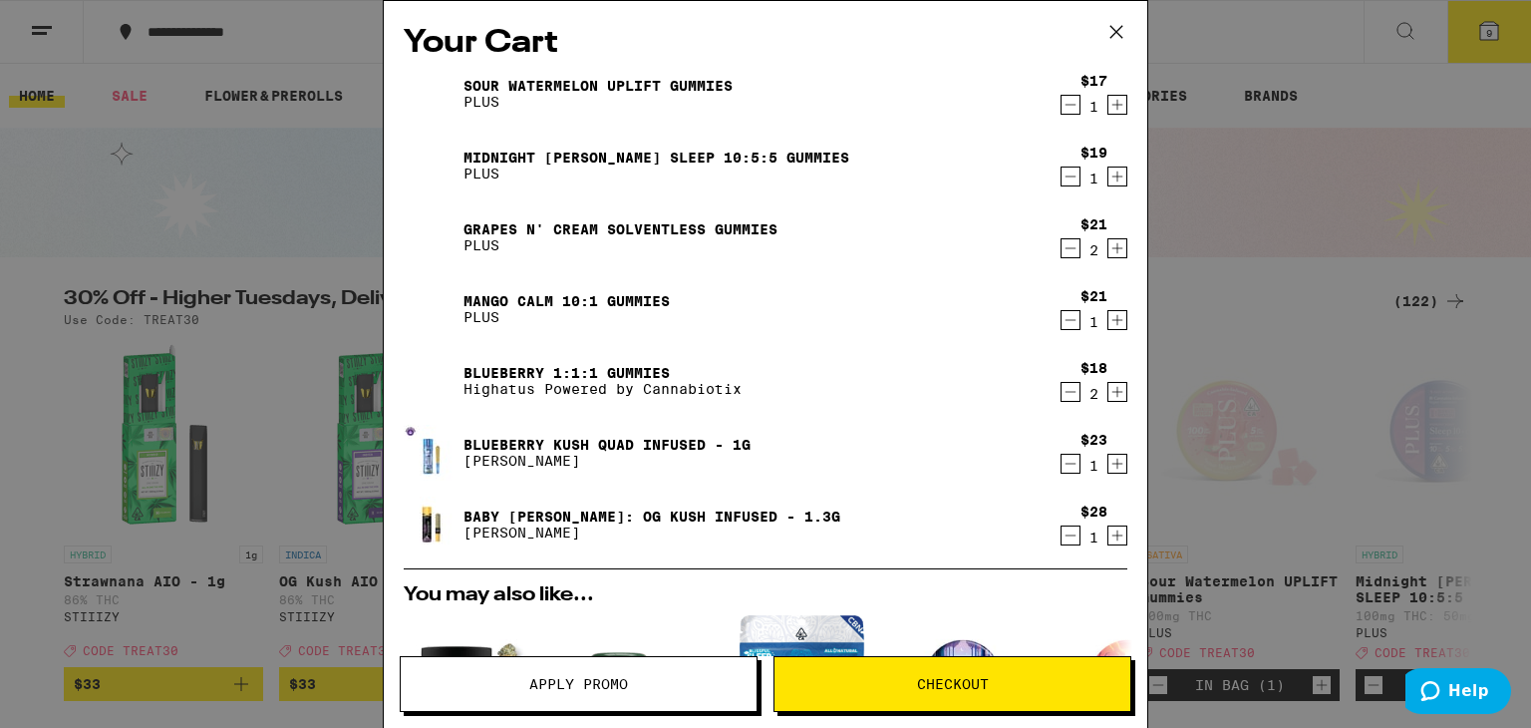
click at [1114, 24] on icon at bounding box center [1117, 32] width 30 height 30
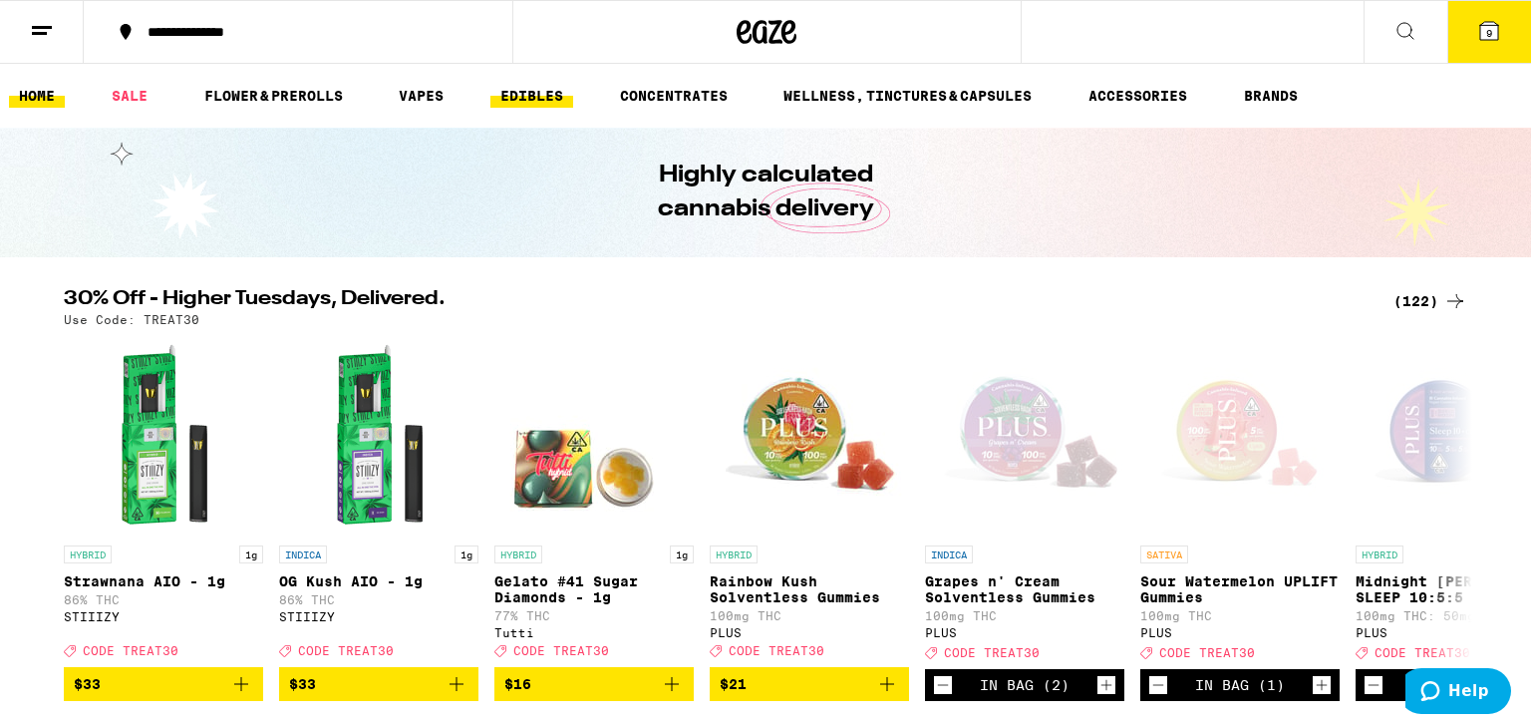
click at [553, 93] on link "EDIBLES" at bounding box center [531, 96] width 83 height 24
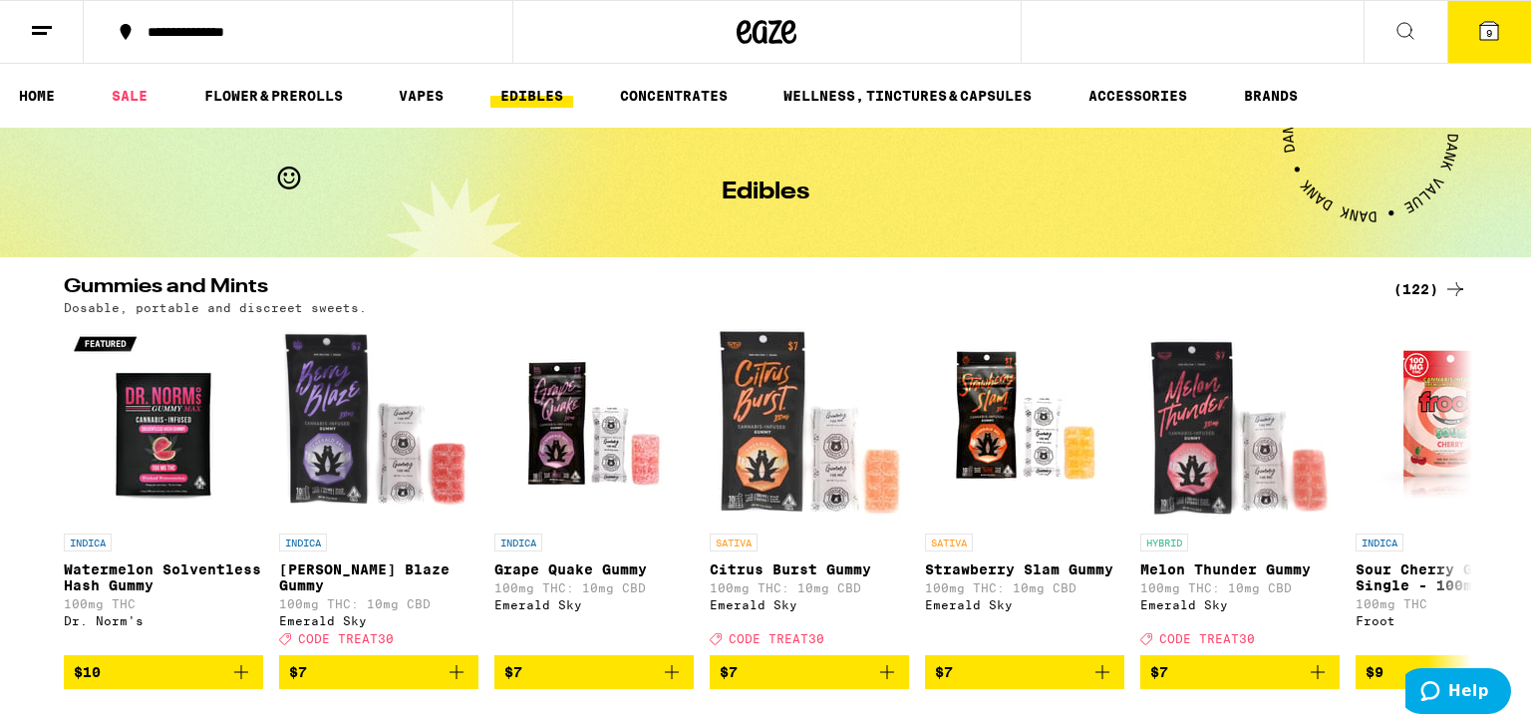
click at [925, 128] on div "Edibles" at bounding box center [766, 193] width 766 height 130
click at [1413, 280] on div "(122)" at bounding box center [1431, 289] width 74 height 24
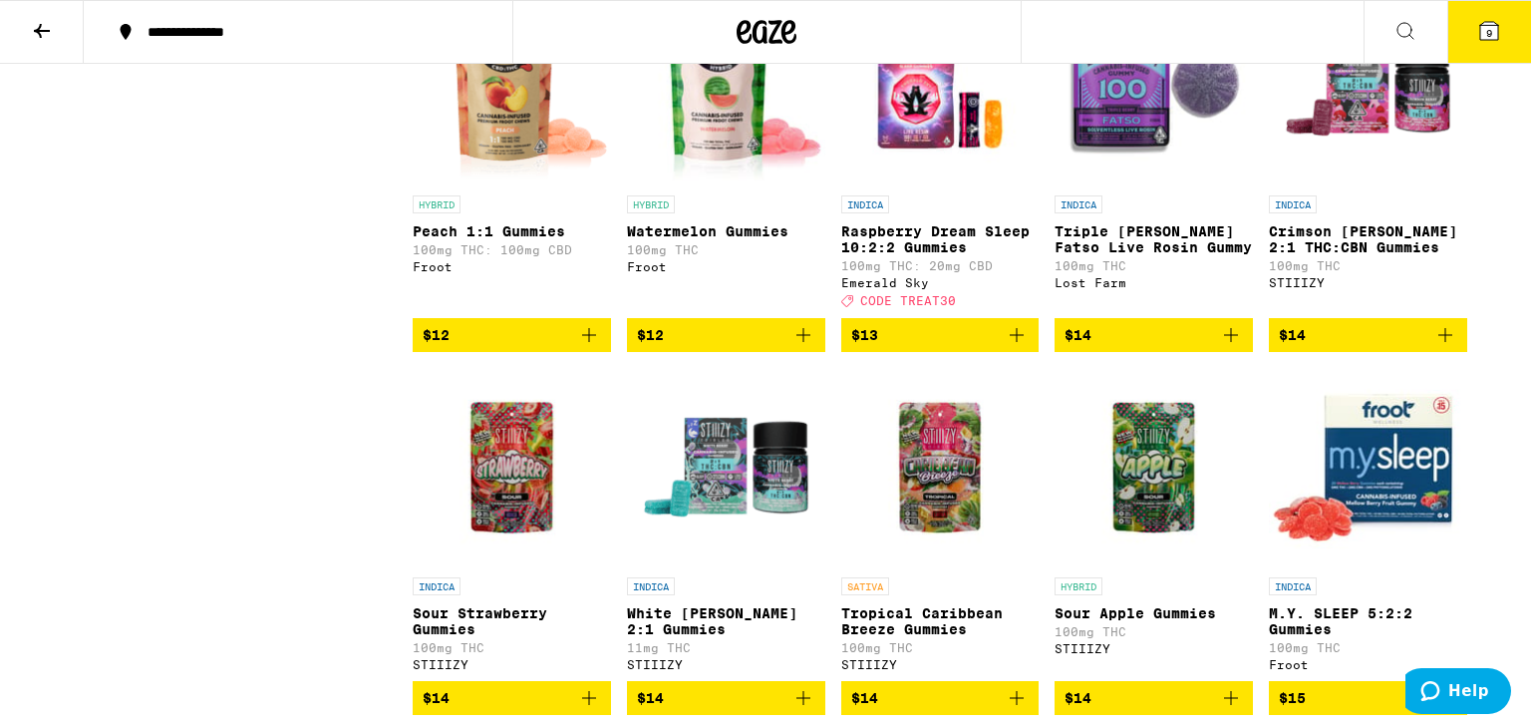
scroll to position [2202, 0]
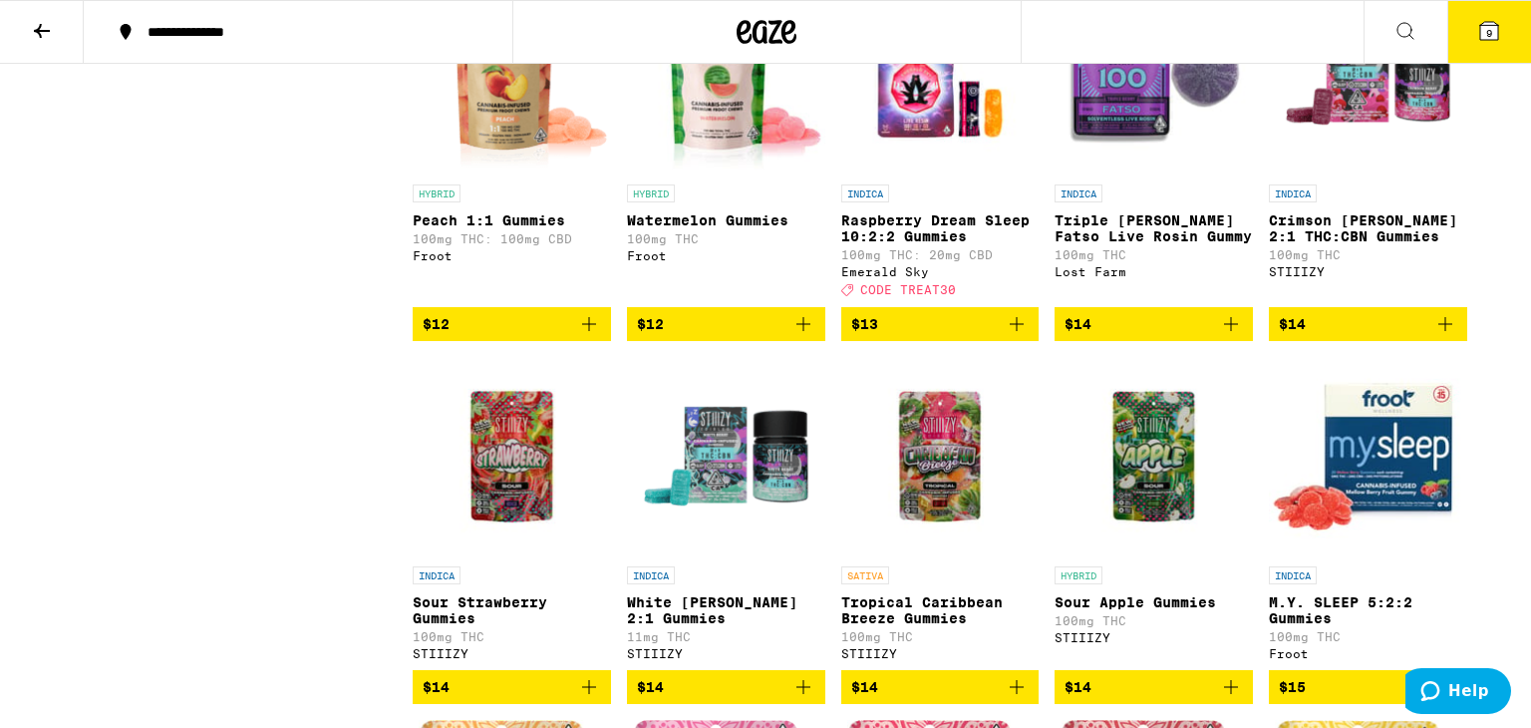
click at [1340, 336] on span "$14" at bounding box center [1368, 324] width 178 height 24
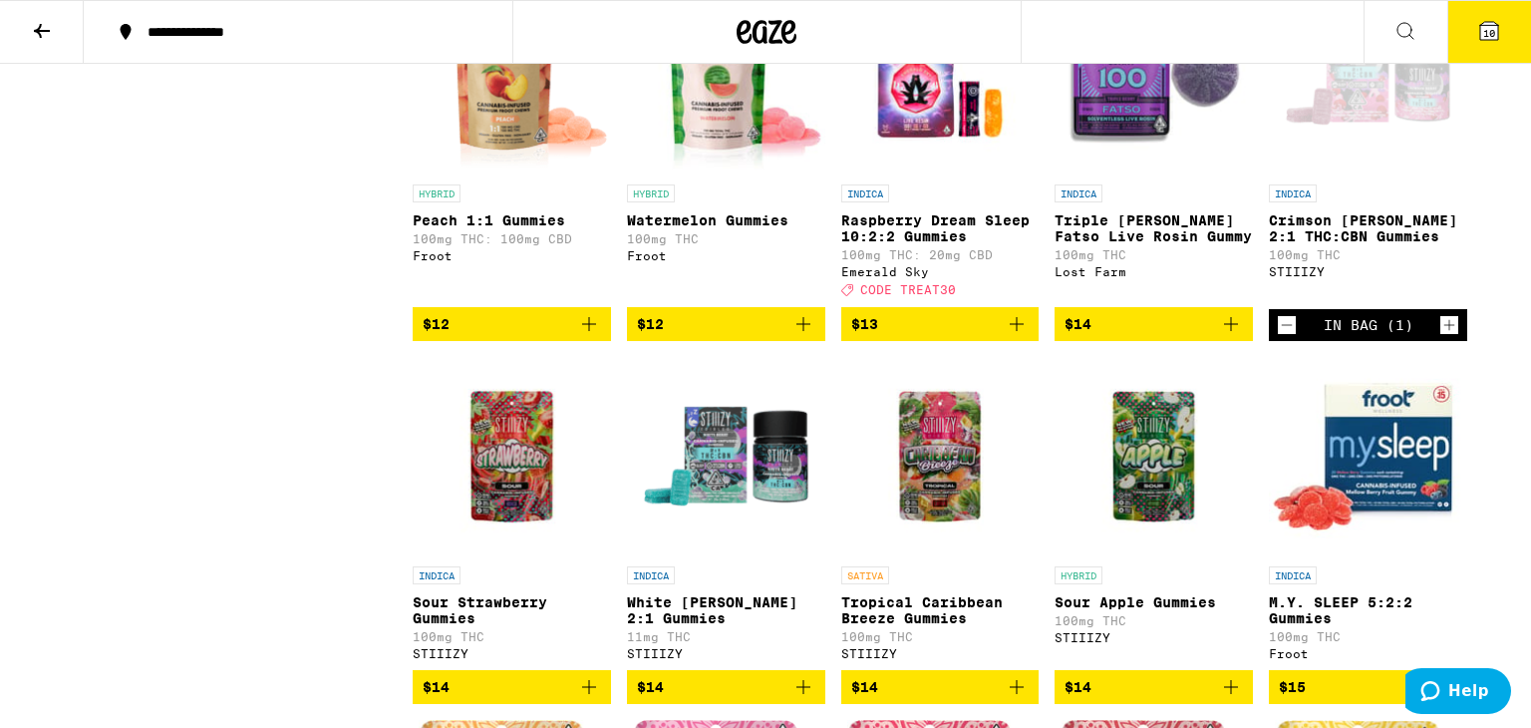
click at [1442, 337] on icon "Increment" at bounding box center [1450, 325] width 18 height 24
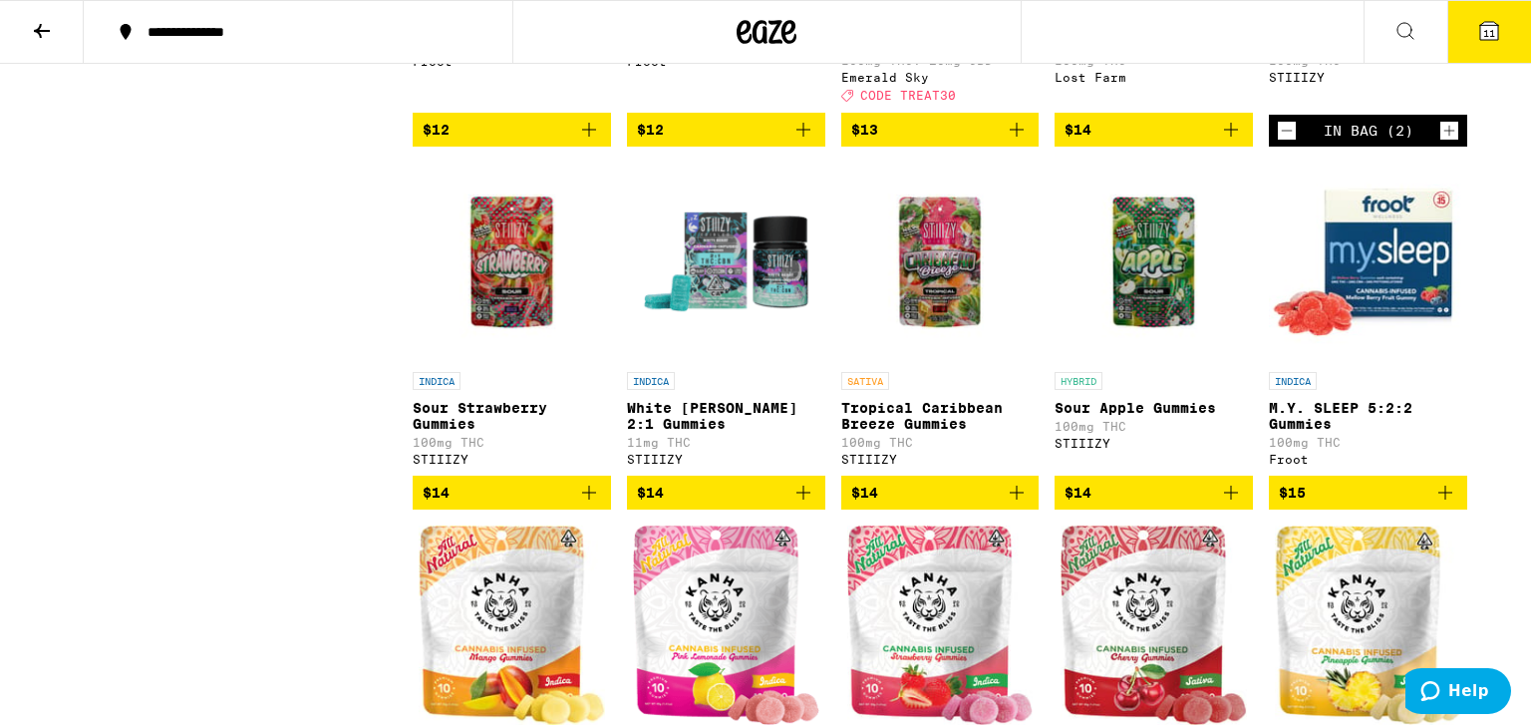
scroll to position [2402, 0]
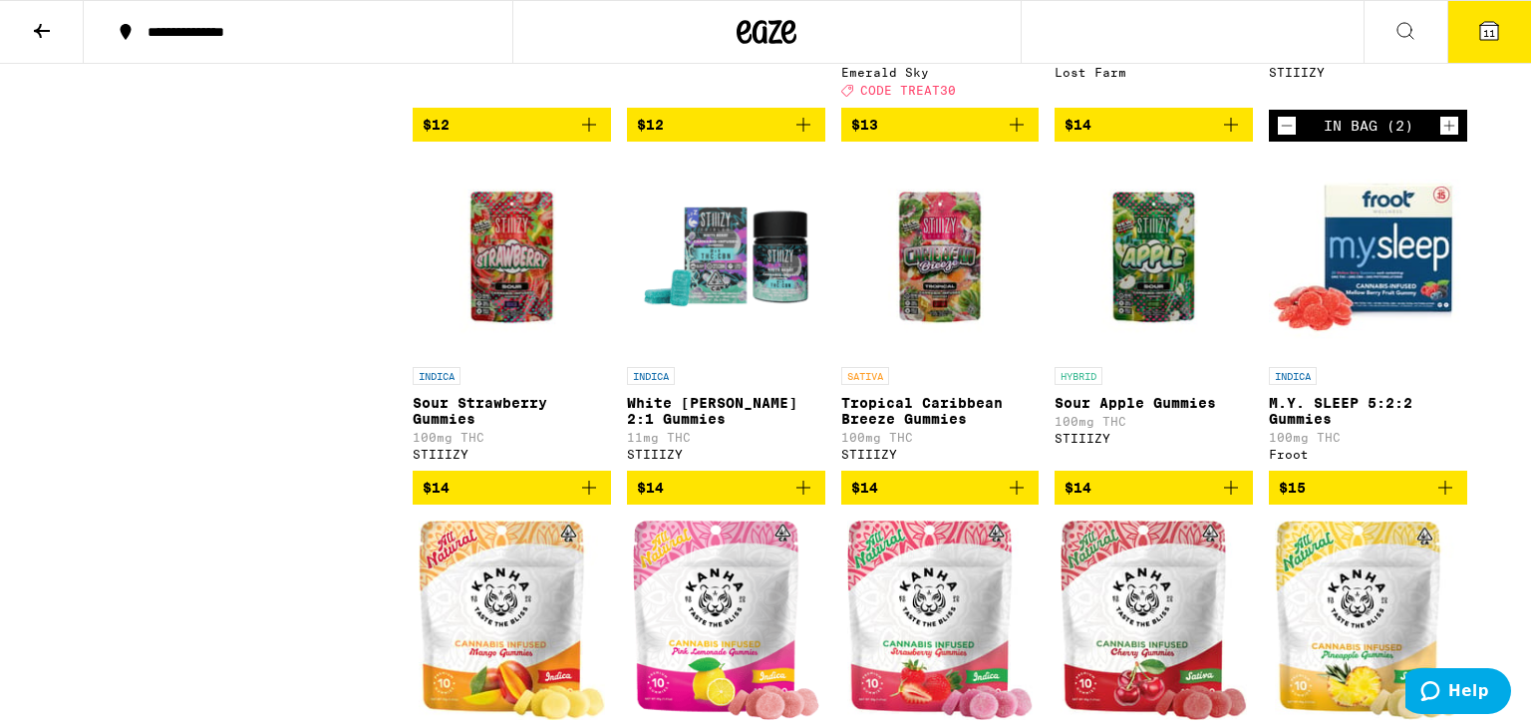
click at [557, 499] on span "$14" at bounding box center [512, 488] width 178 height 24
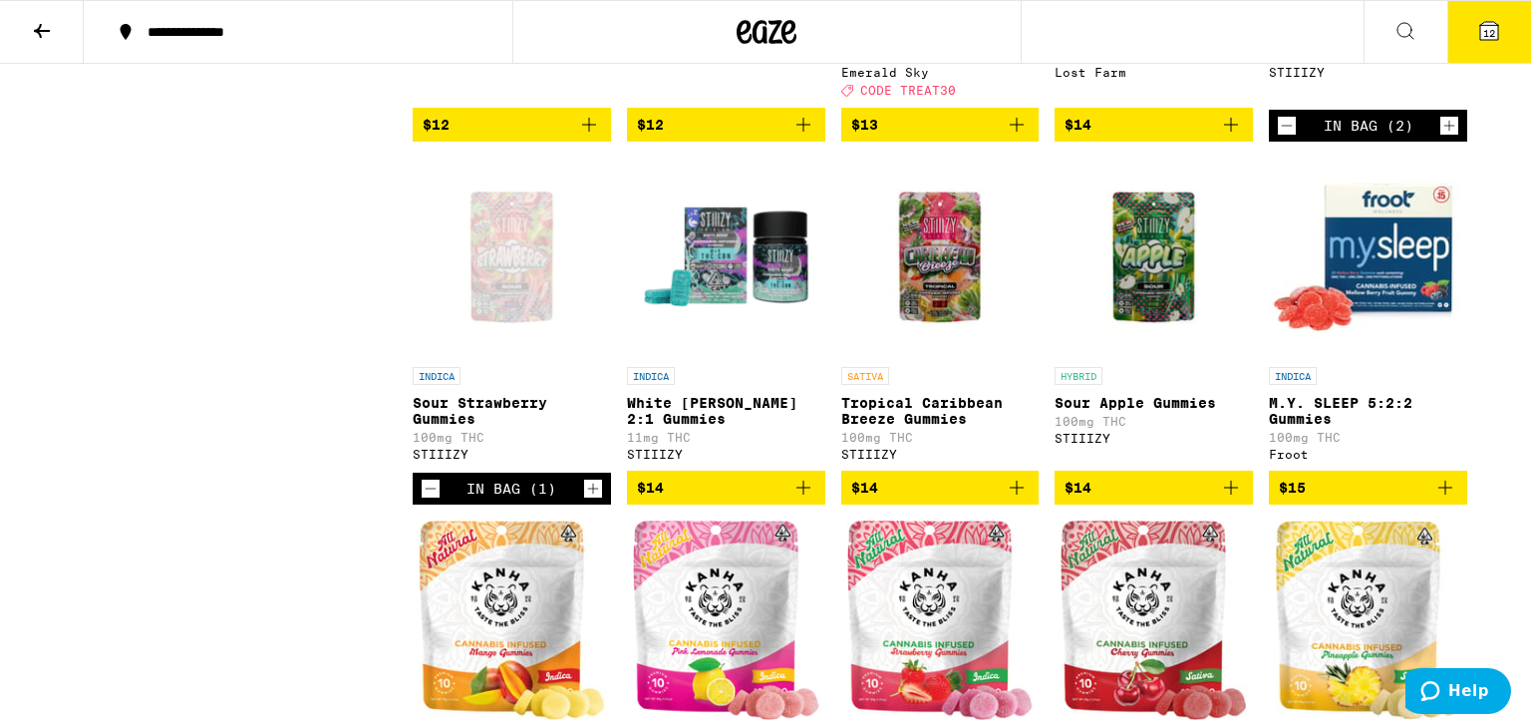
click at [597, 500] on icon "Increment" at bounding box center [593, 489] width 18 height 24
click at [1484, 23] on icon at bounding box center [1489, 31] width 18 height 18
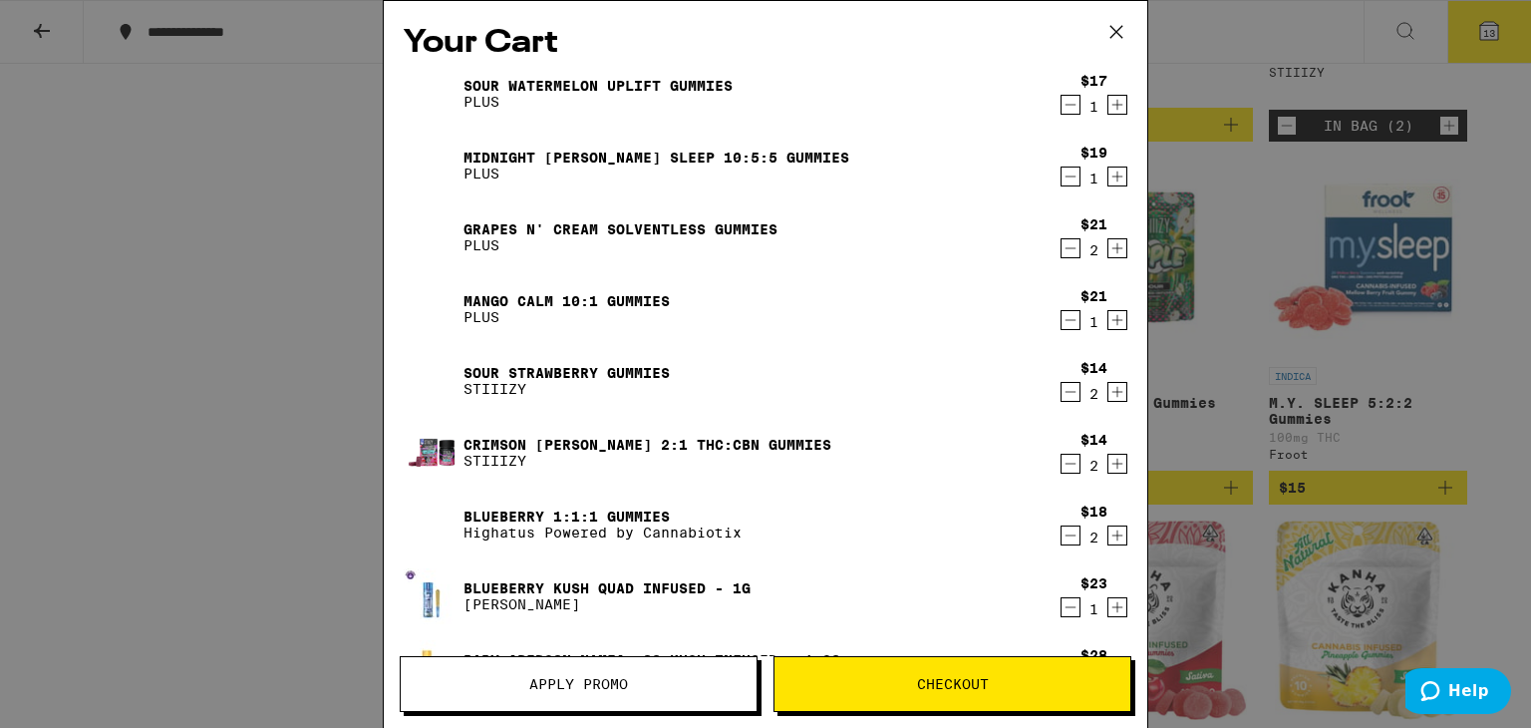
click at [641, 680] on span "Apply Promo" at bounding box center [579, 684] width 356 height 14
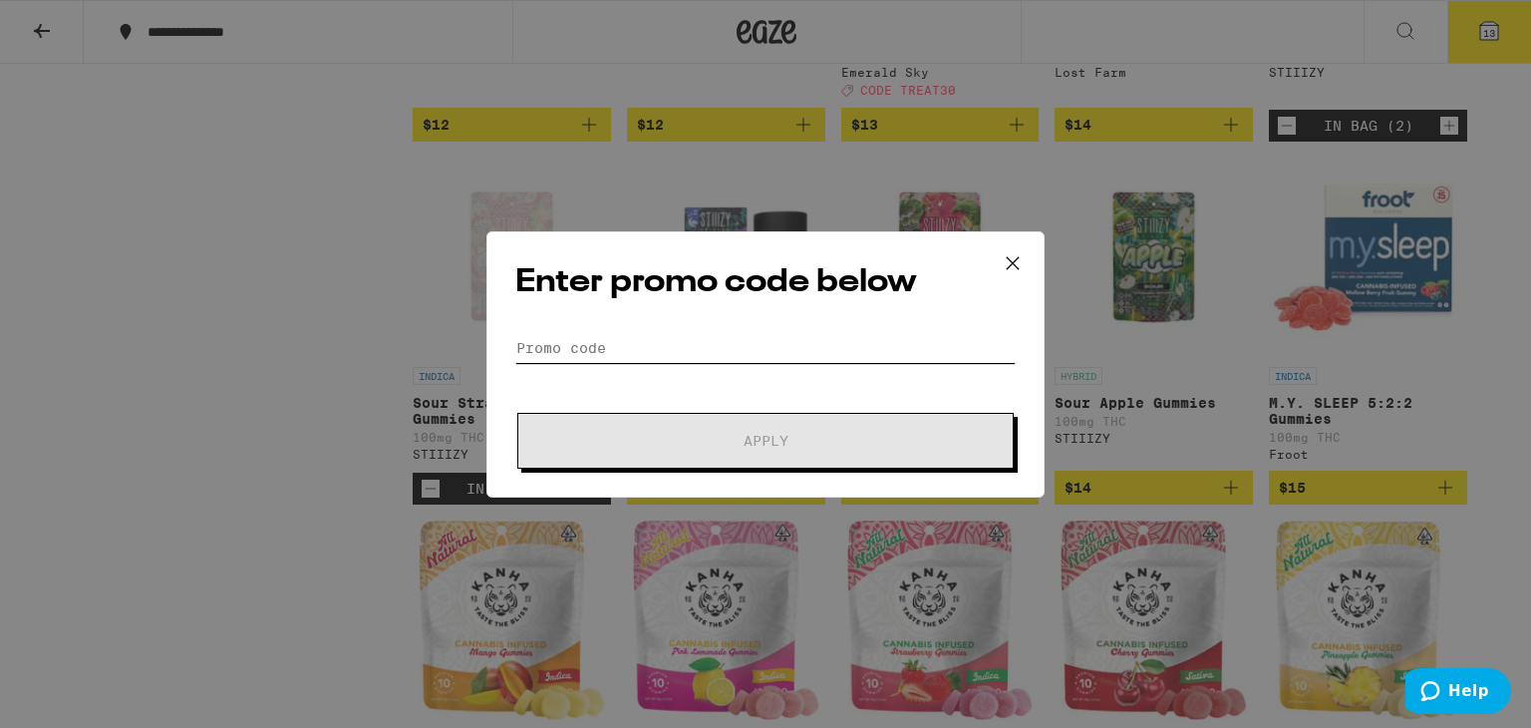
click at [709, 336] on input "Promo Code" at bounding box center [765, 348] width 500 height 30
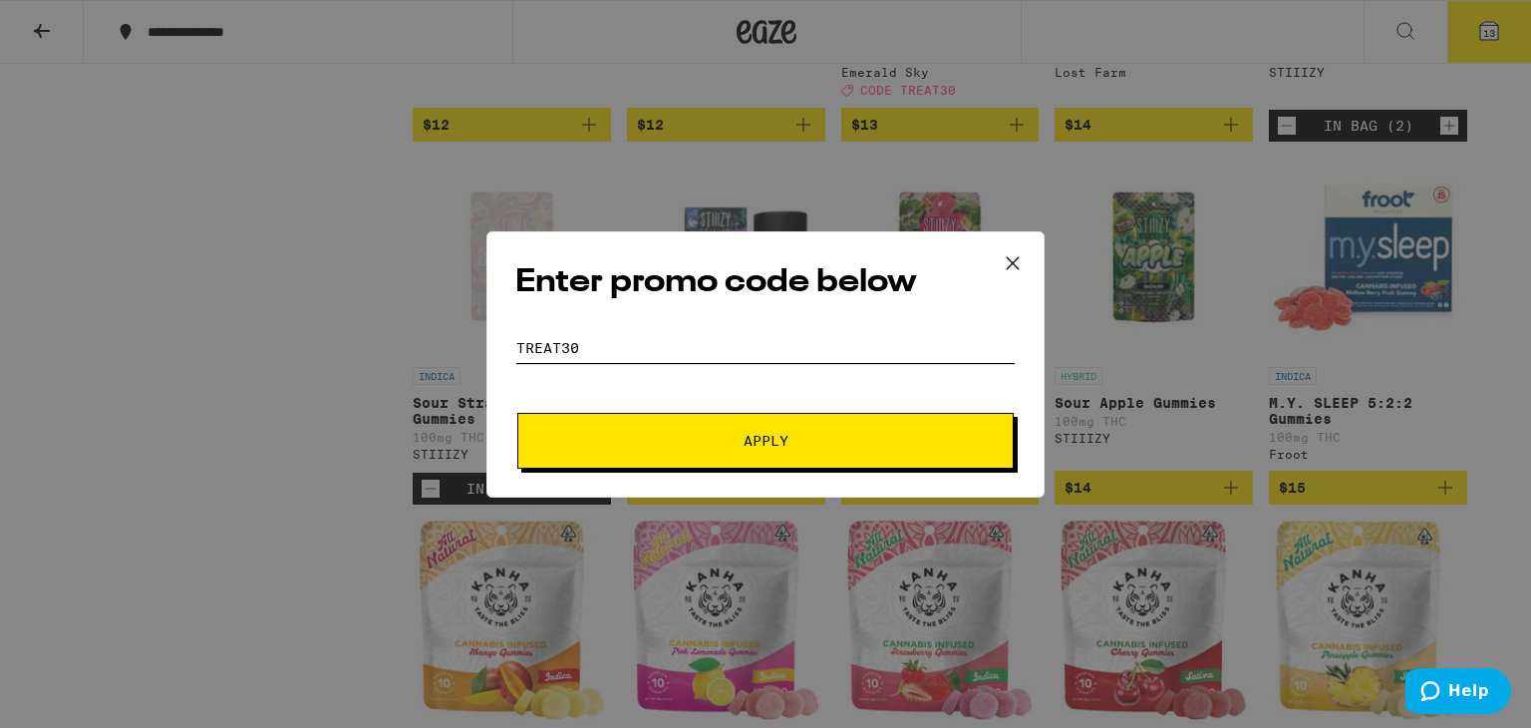
type input "treat30"
click at [758, 428] on button "Apply" at bounding box center [765, 441] width 496 height 56
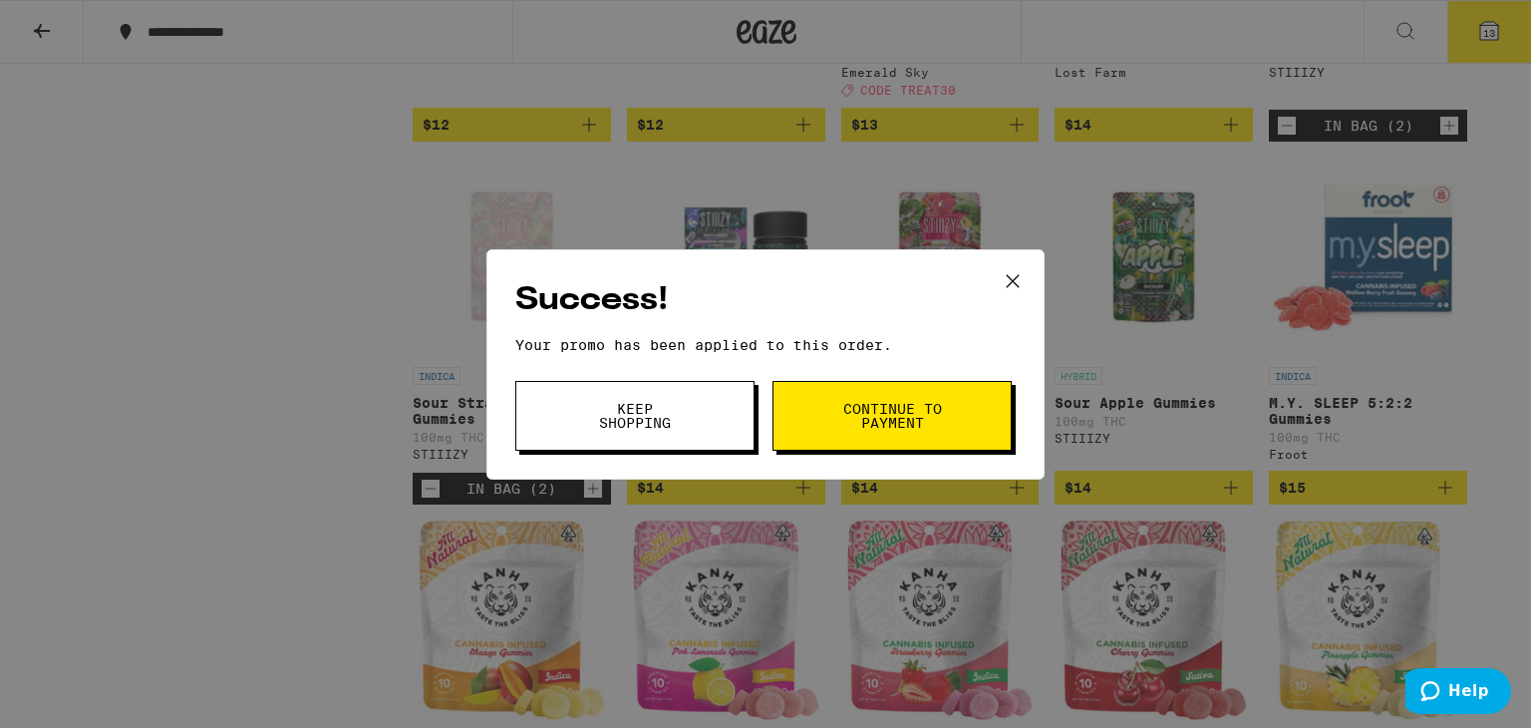
click at [842, 418] on span "Continue to payment" at bounding box center [892, 416] width 102 height 28
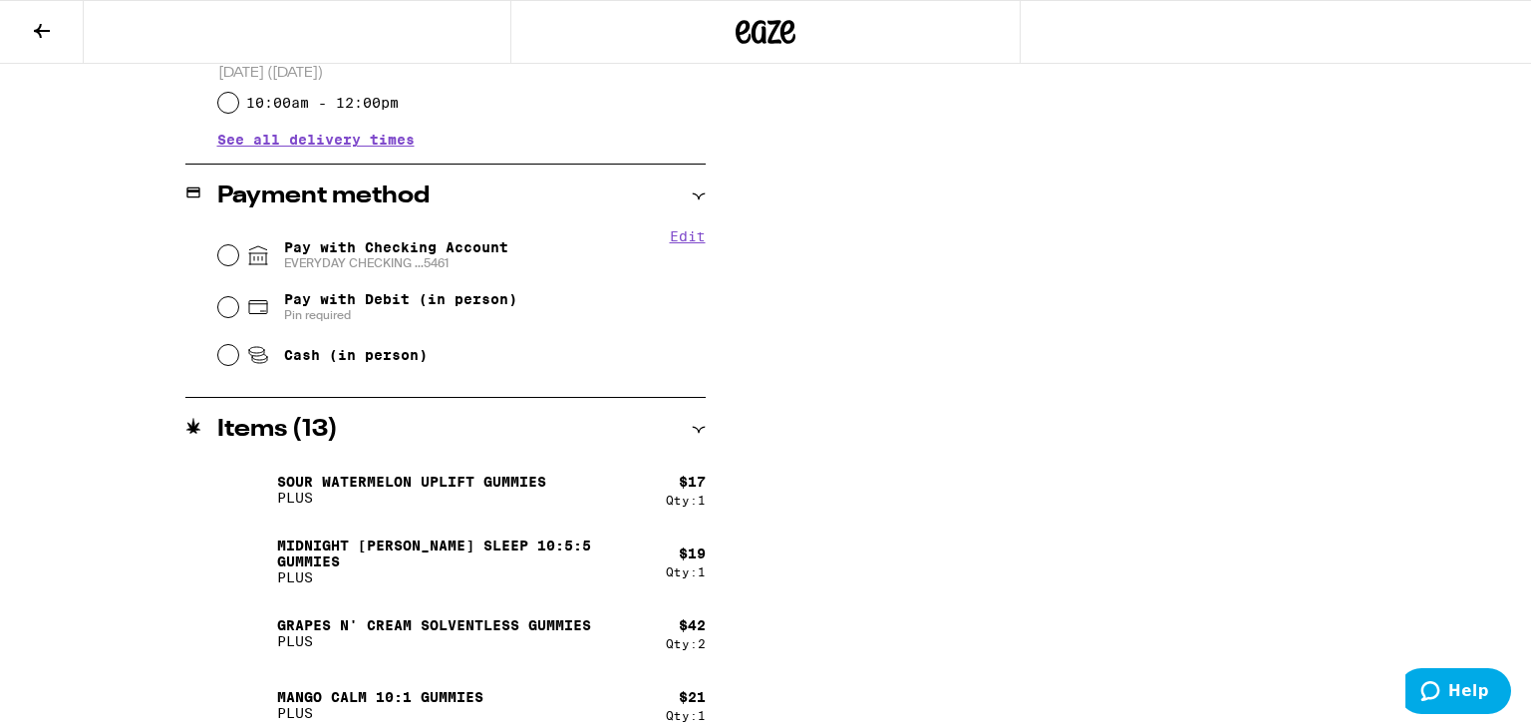
scroll to position [758, 0]
click at [49, 25] on icon at bounding box center [42, 31] width 24 height 24
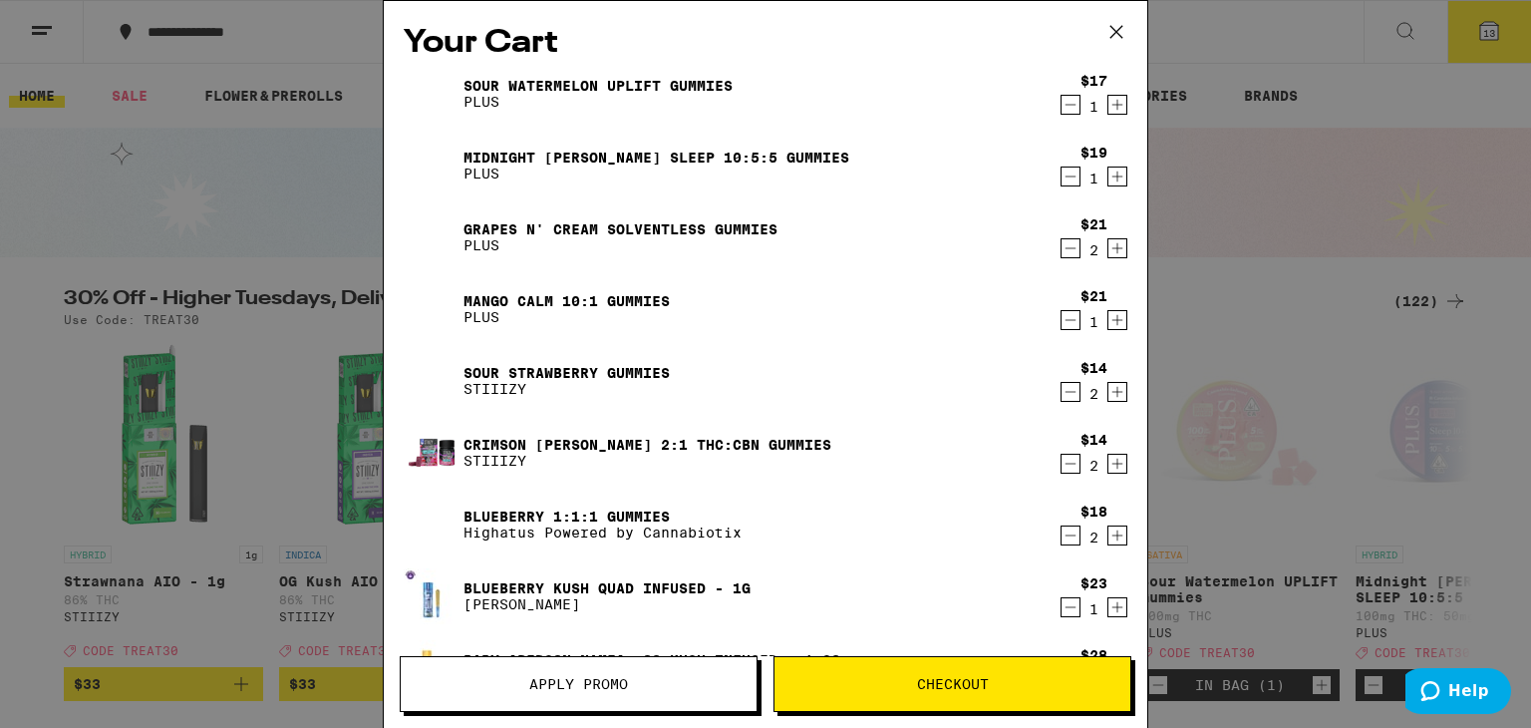
click at [972, 485] on div "Sour Watermelon UPLIFT Gummies PLUS $17 1 Midnight [PERSON_NAME] SLEEP 10:5:5 G…" at bounding box center [766, 389] width 724 height 646
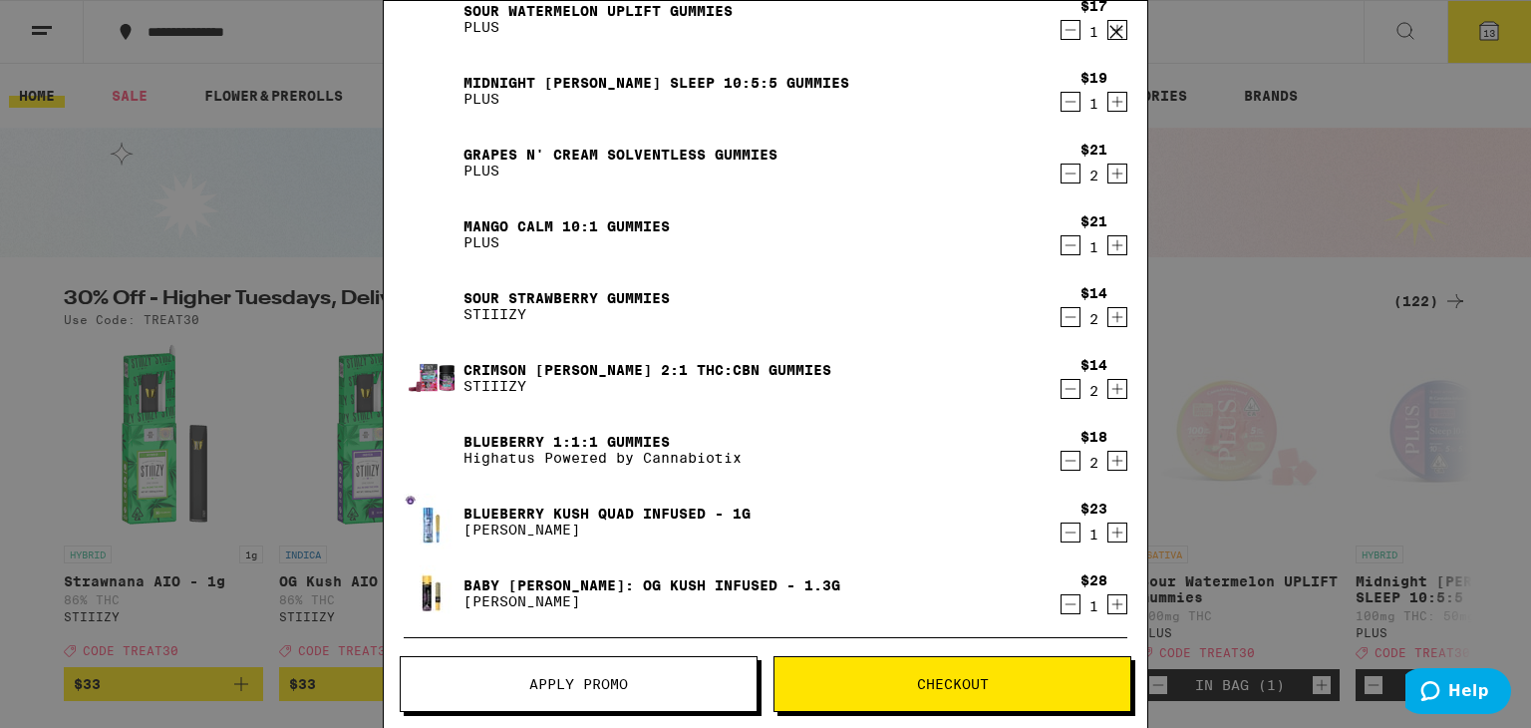
scroll to position [80, 0]
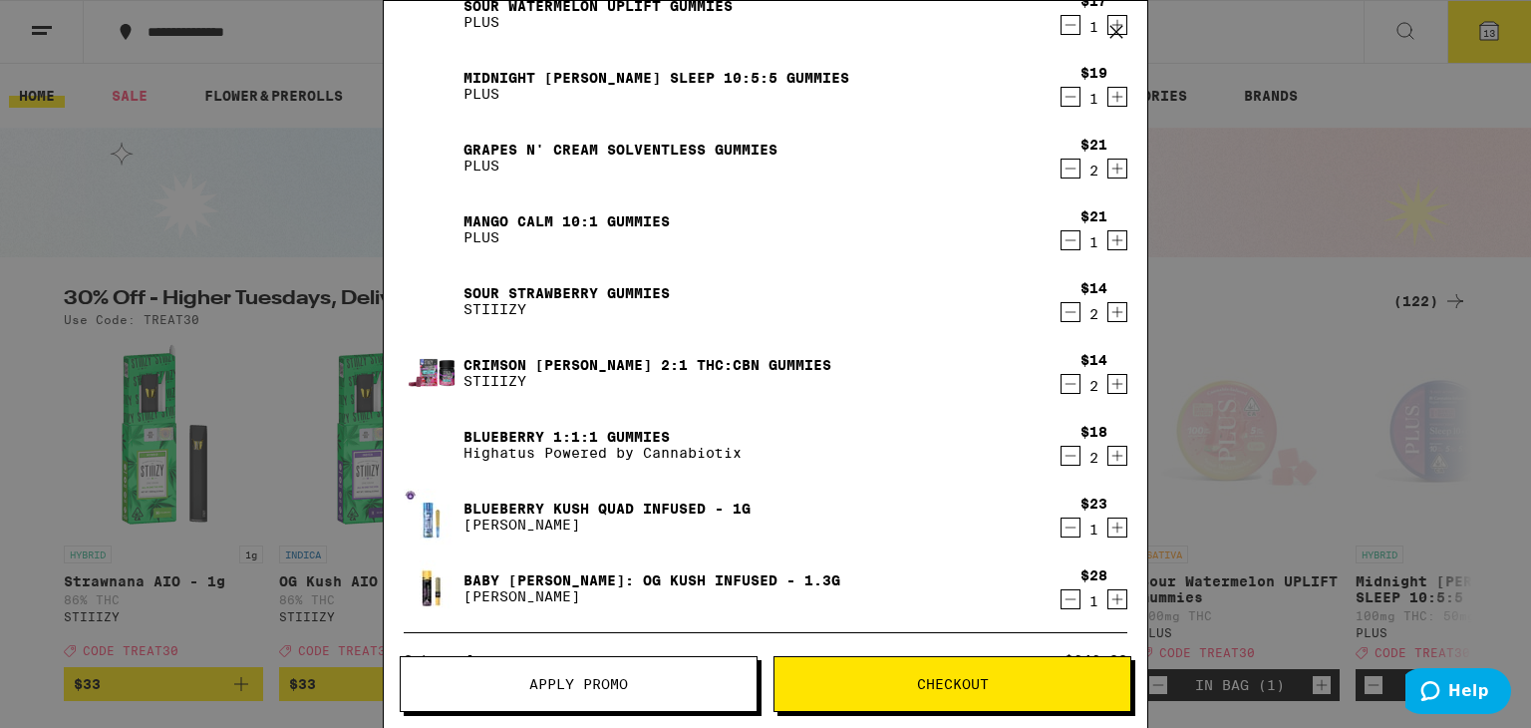
click at [970, 343] on div "Sour Watermelon UPLIFT Gummies PLUS $17 1 Midnight [PERSON_NAME] SLEEP 10:5:5 G…" at bounding box center [766, 309] width 724 height 646
click at [1069, 168] on icon "Decrement" at bounding box center [1071, 168] width 11 height 0
click at [1068, 454] on icon "Decrement" at bounding box center [1071, 456] width 18 height 24
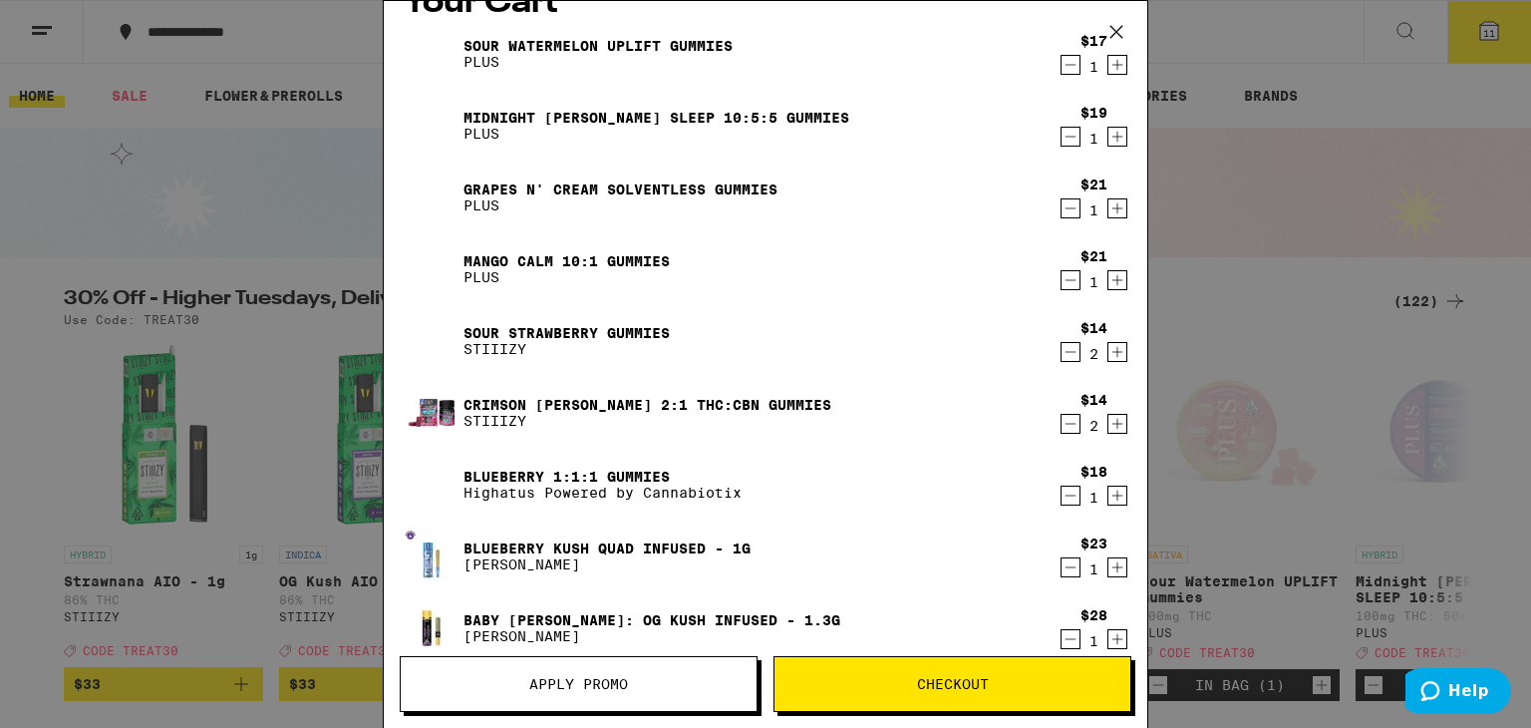
scroll to position [0, 0]
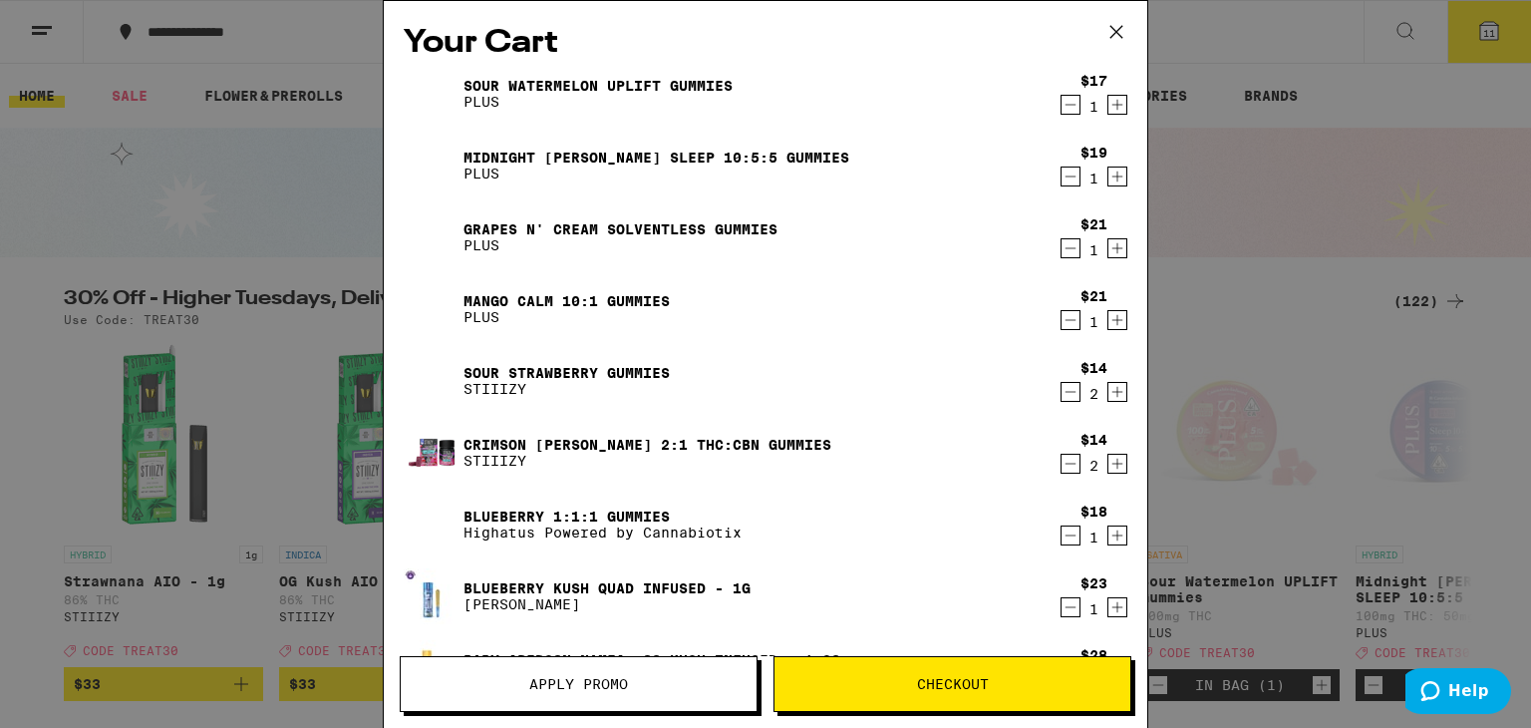
click at [804, 687] on span "Checkout" at bounding box center [953, 684] width 356 height 14
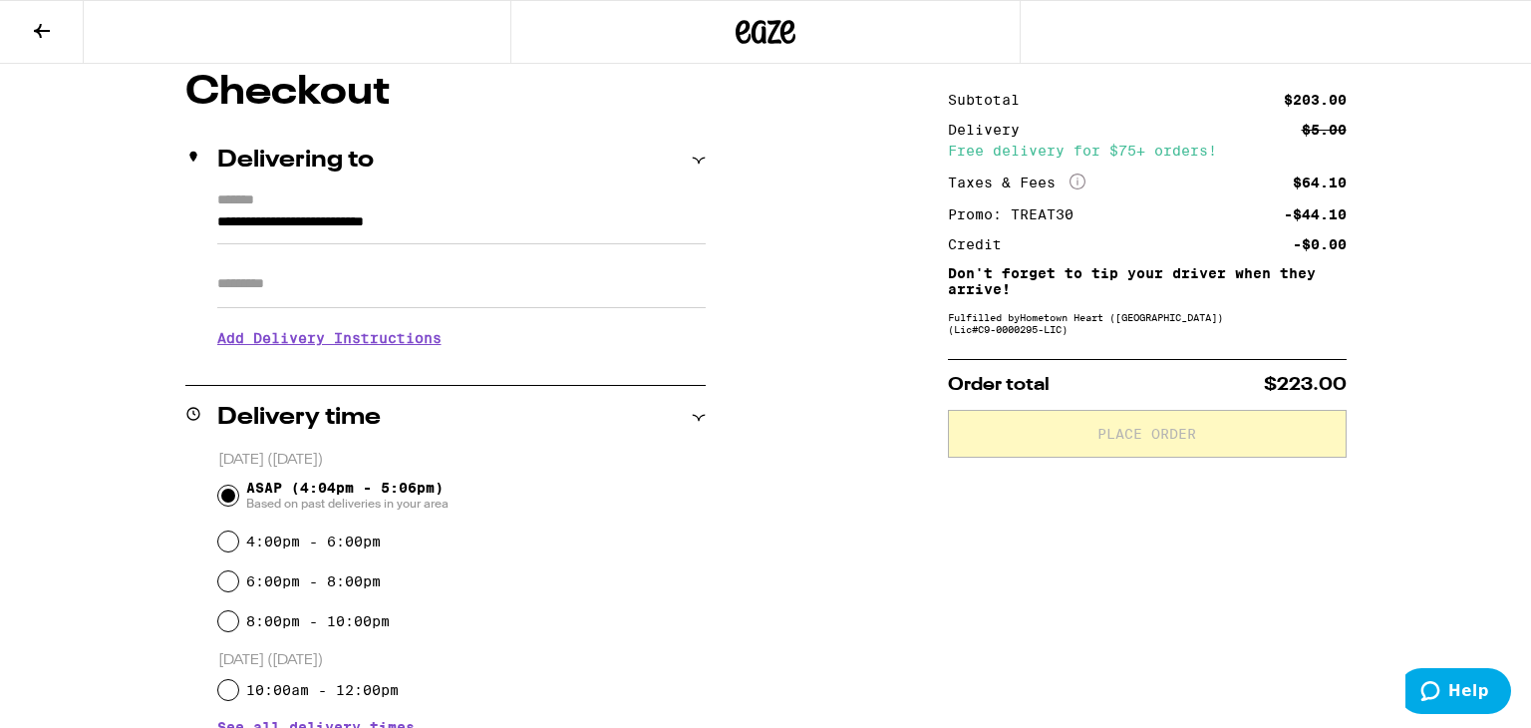
scroll to position [279, 0]
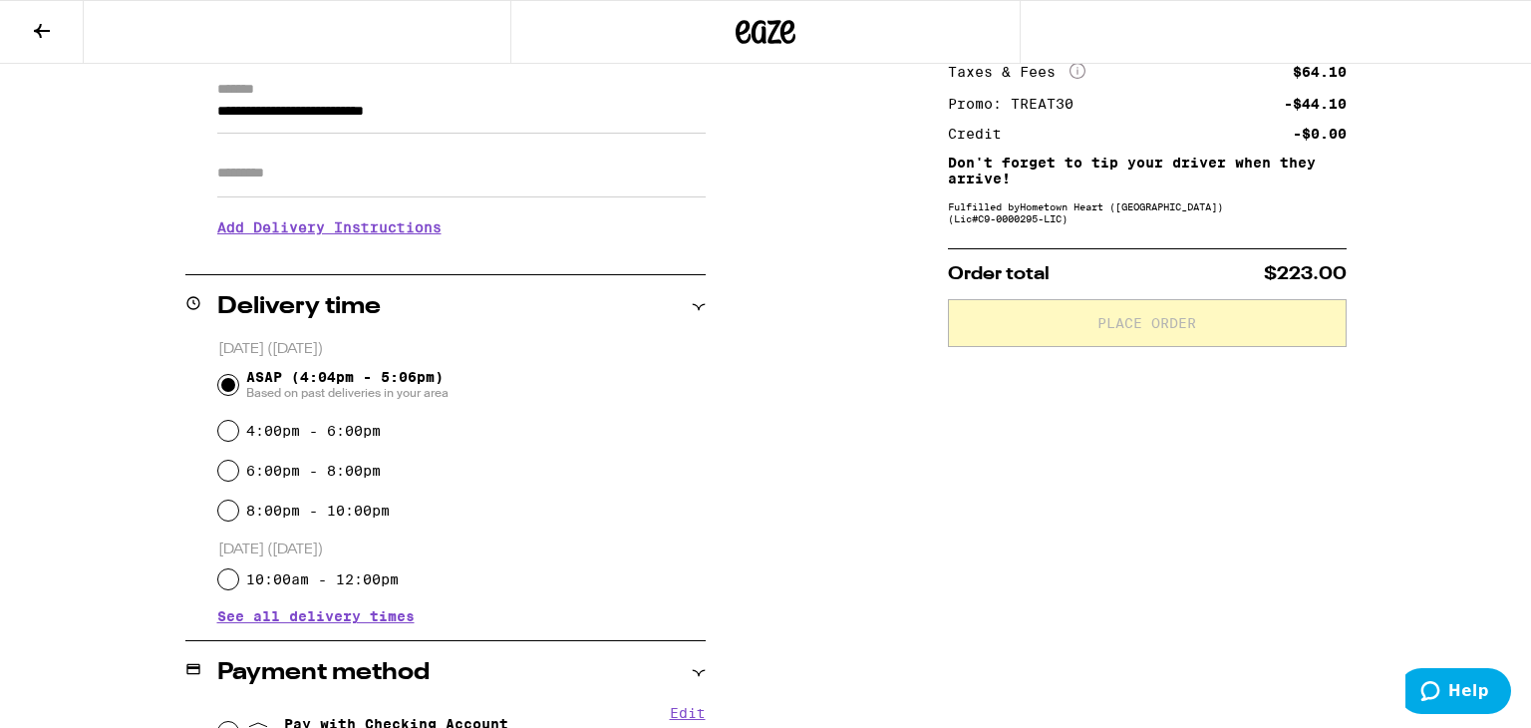
click at [394, 229] on h3 "Add Delivery Instructions" at bounding box center [461, 227] width 488 height 46
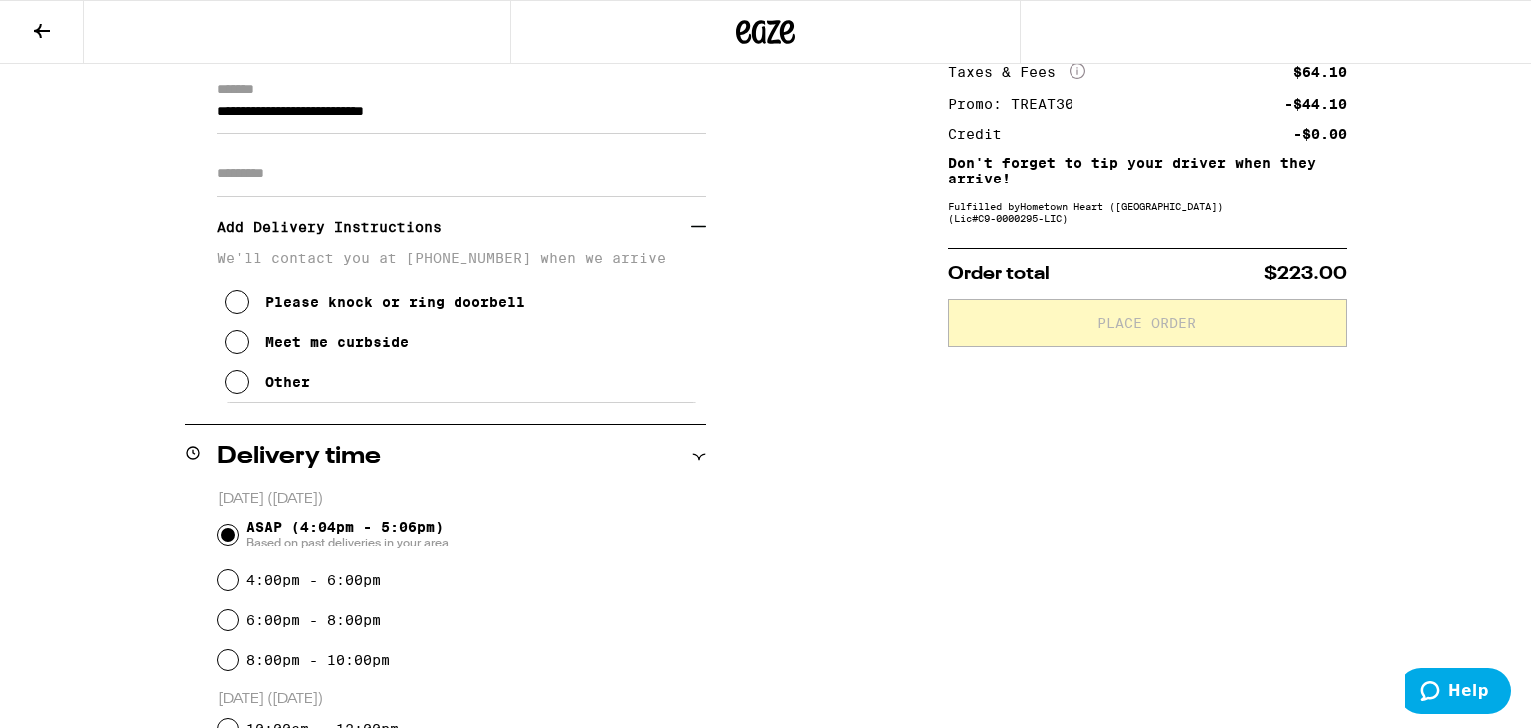
click at [241, 309] on icon at bounding box center [237, 302] width 24 height 24
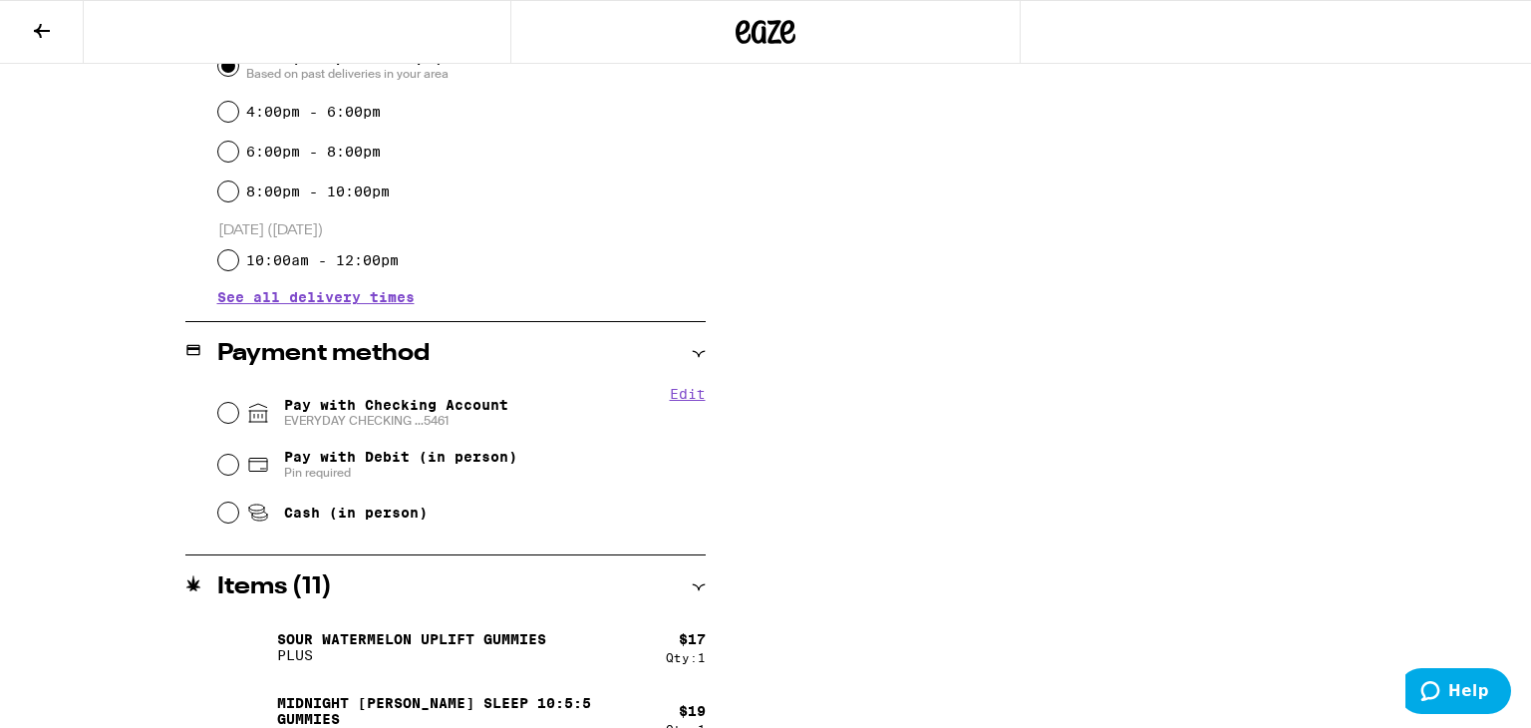
scroll to position [758, 0]
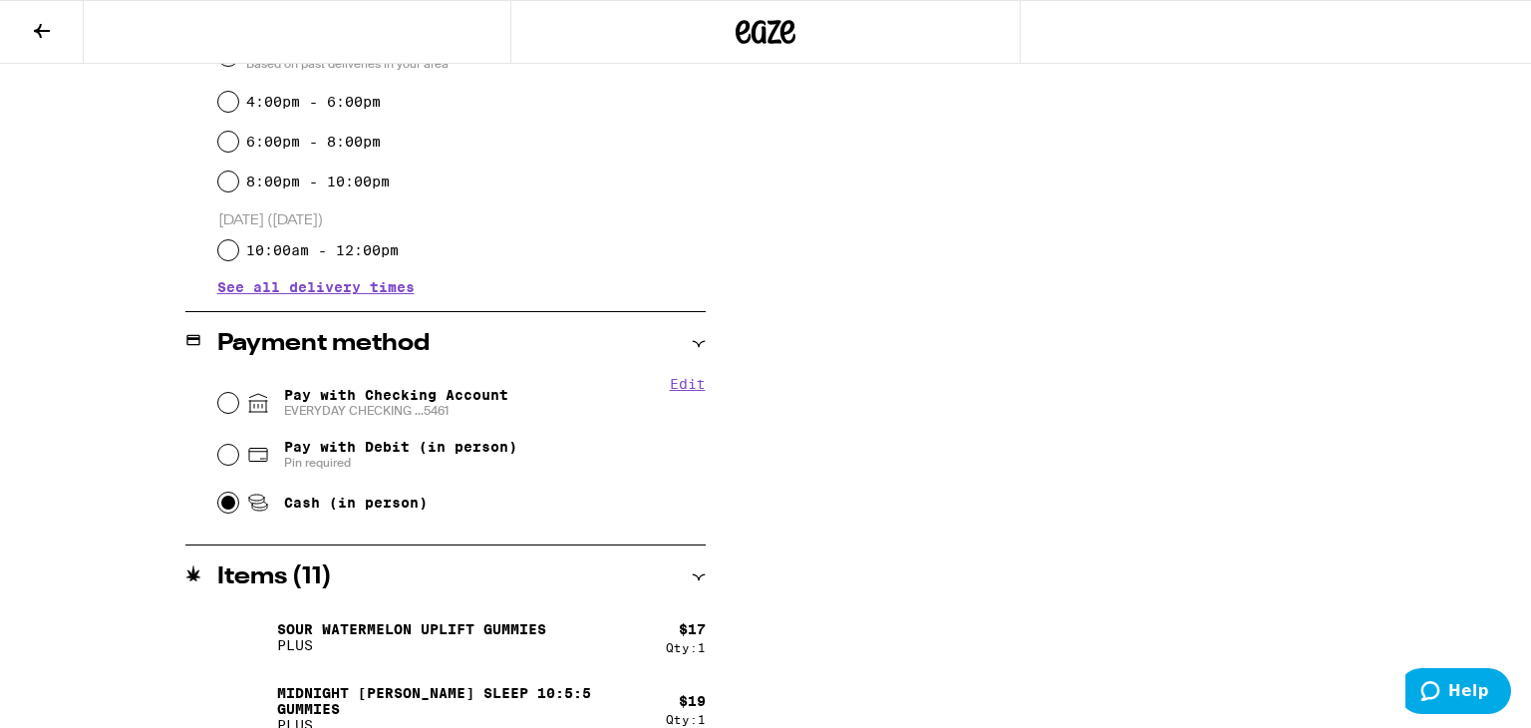
click at [224, 498] on input "Cash (in person)" at bounding box center [228, 502] width 20 height 20
radio input "true"
click at [218, 393] on input "Pay with Checking Account EVERYDAY CHECKING ...5461" at bounding box center [228, 403] width 20 height 20
radio input "true"
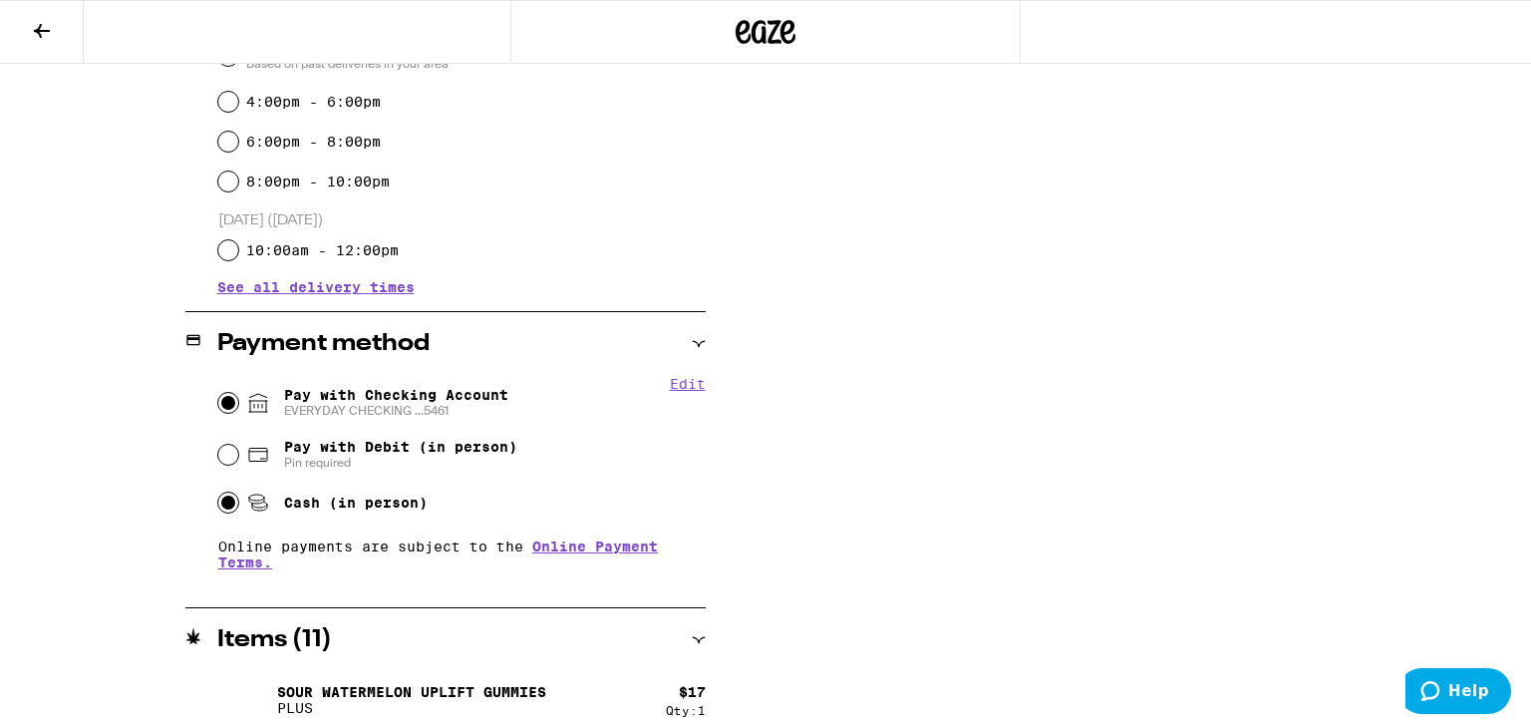
click at [225, 509] on input "Cash (in person)" at bounding box center [228, 502] width 20 height 20
radio input "true"
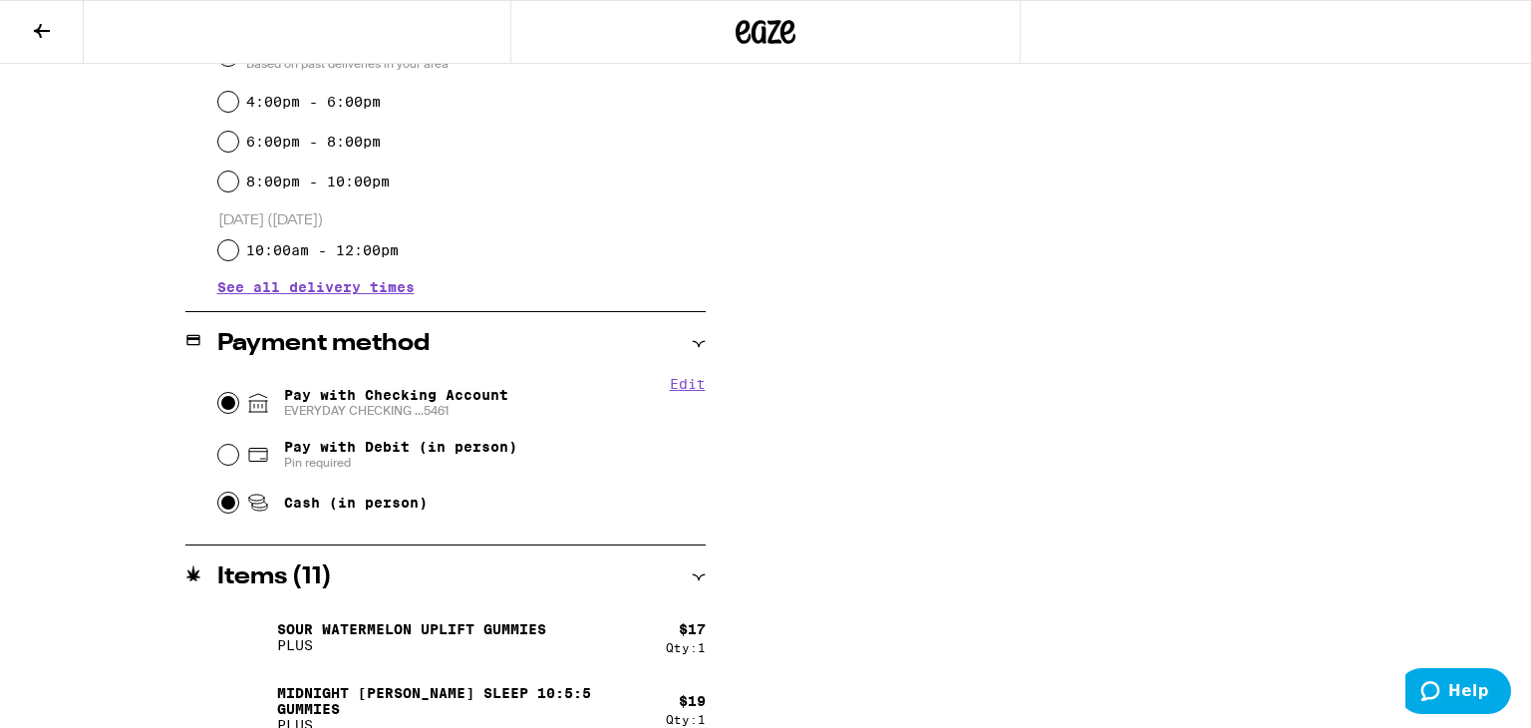
click at [218, 393] on input "Pay with Checking Account EVERYDAY CHECKING ...5461" at bounding box center [228, 403] width 20 height 20
radio input "true"
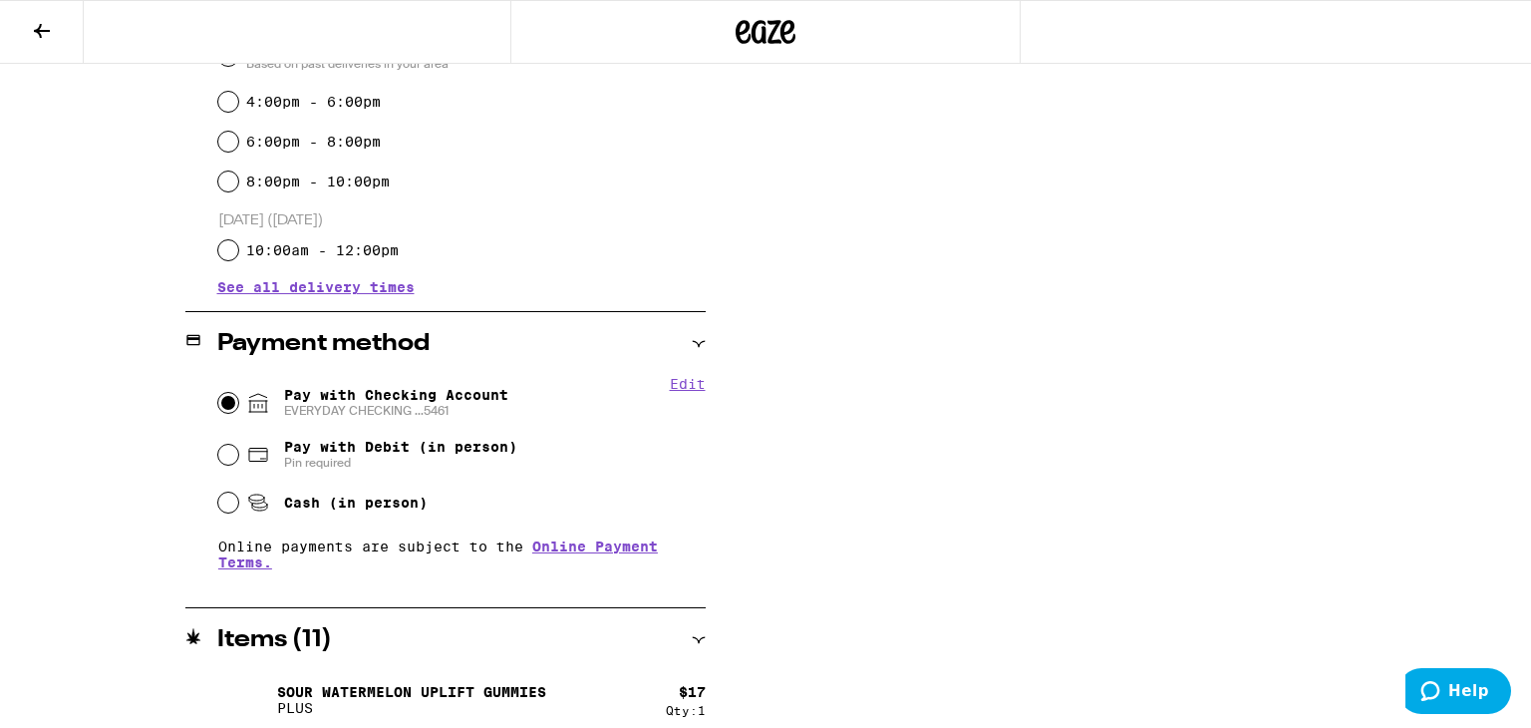
click at [225, 511] on input "Cash (in person)" at bounding box center [228, 502] width 20 height 20
radio input "true"
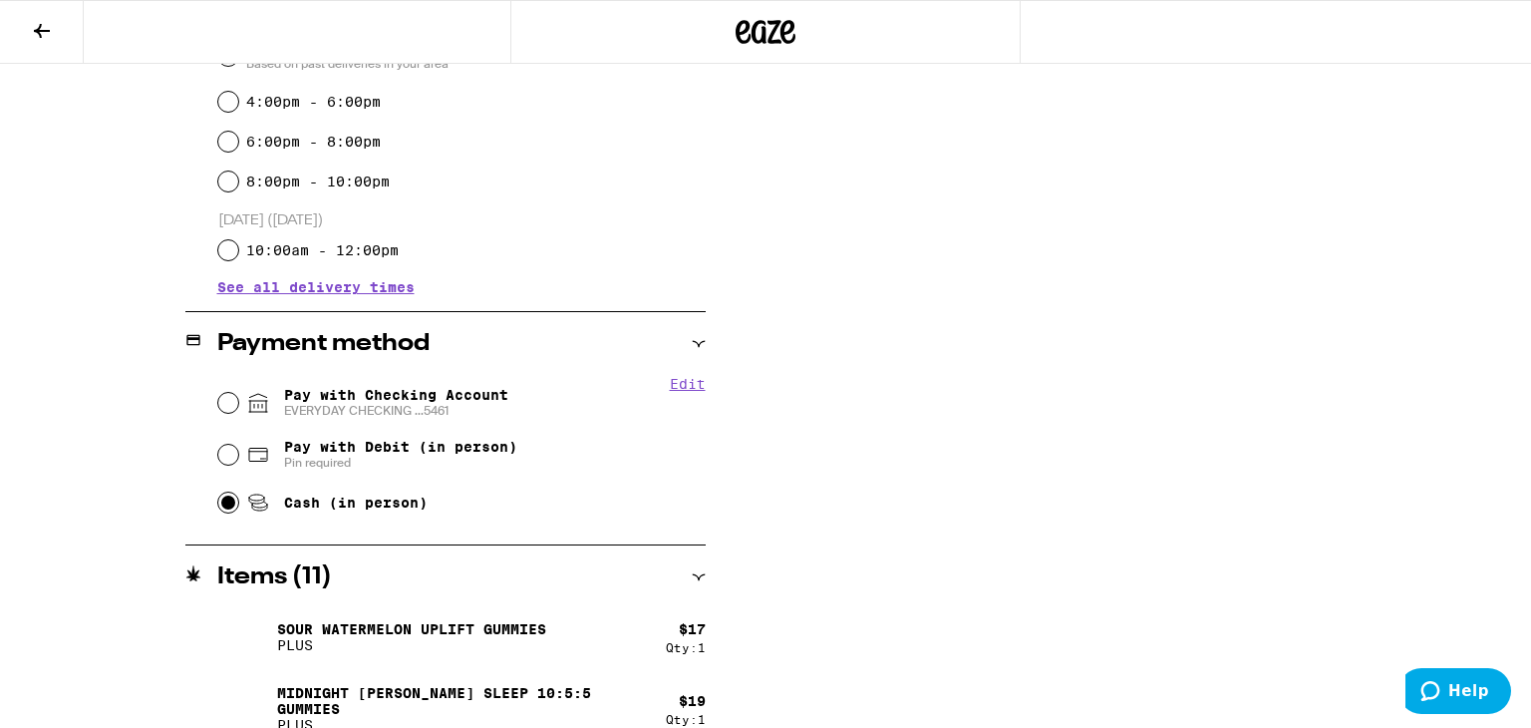
click at [225, 511] on input "Cash (in person)" at bounding box center [228, 502] width 20 height 20
click at [218, 445] on input "Pay with Debit (in person) Pin required" at bounding box center [228, 455] width 20 height 20
radio input "true"
click at [218, 492] on input "Cash (in person)" at bounding box center [228, 502] width 20 height 20
radio input "true"
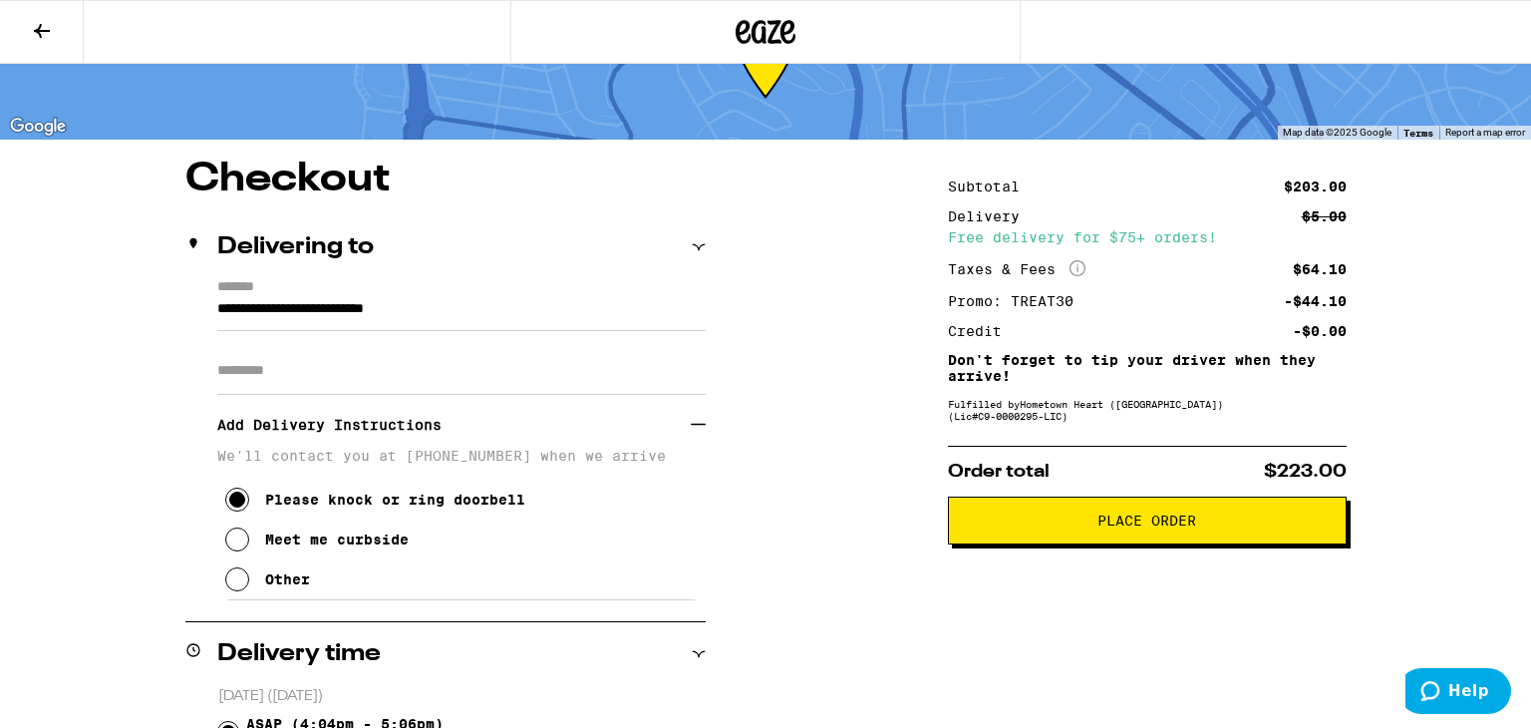
scroll to position [80, 0]
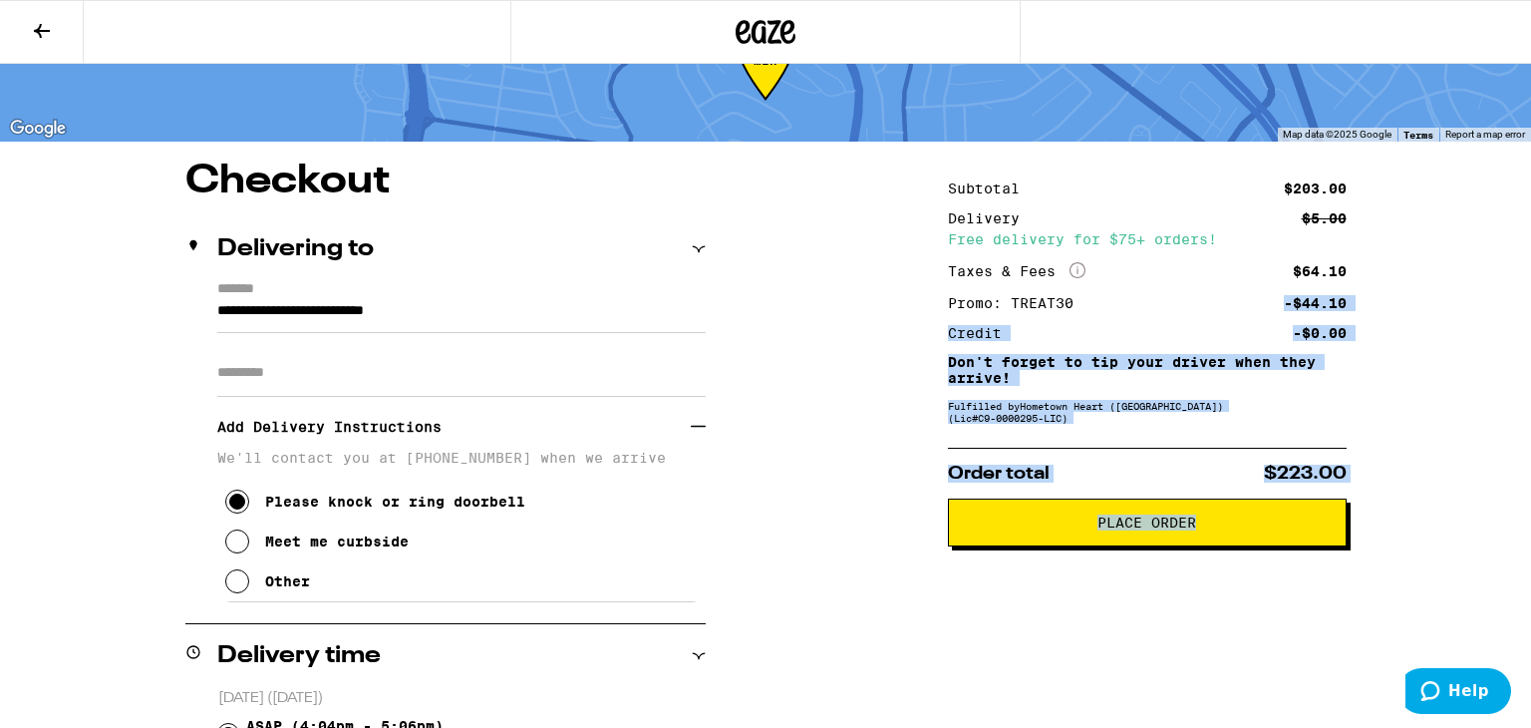
click at [1126, 526] on span "Place Order" at bounding box center [1147, 522] width 99 height 14
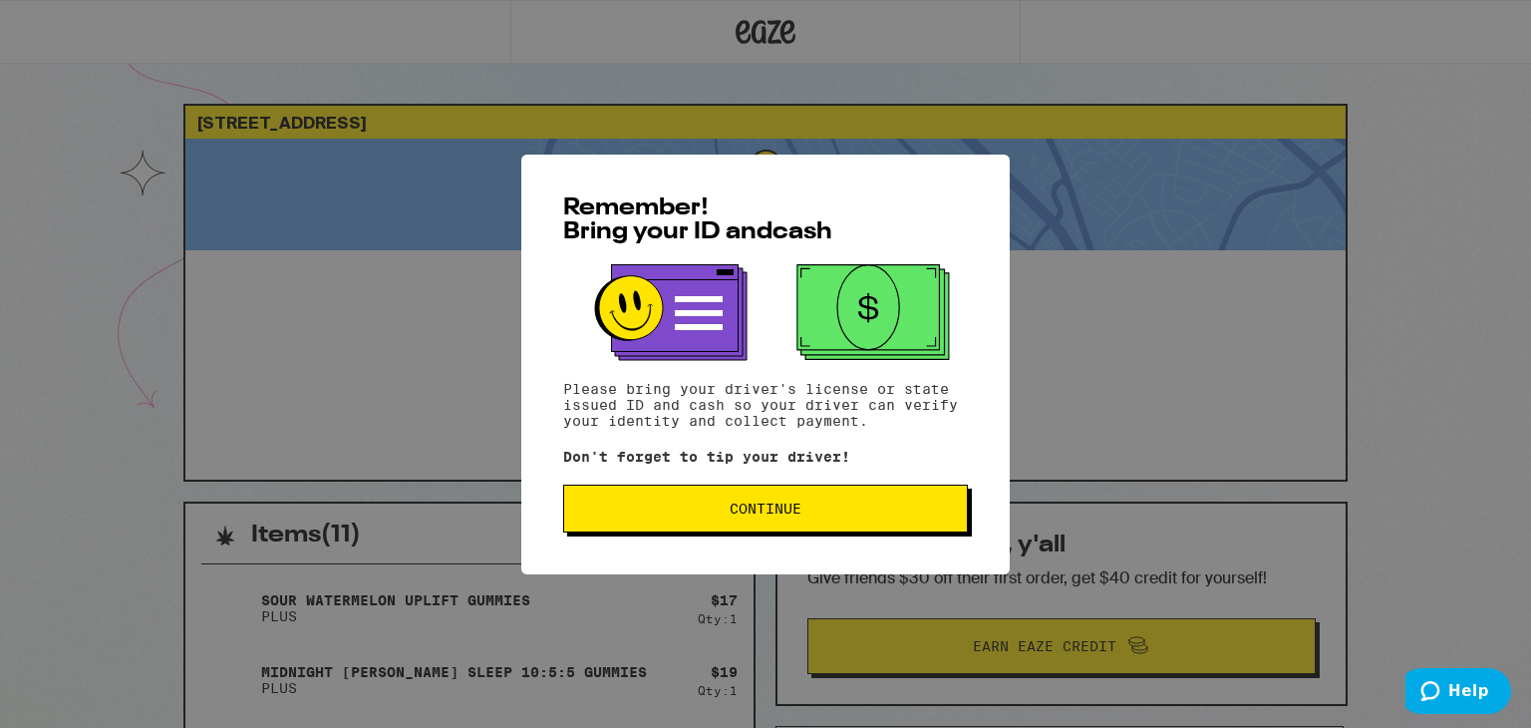
click at [800, 506] on span "Continue" at bounding box center [766, 508] width 72 height 14
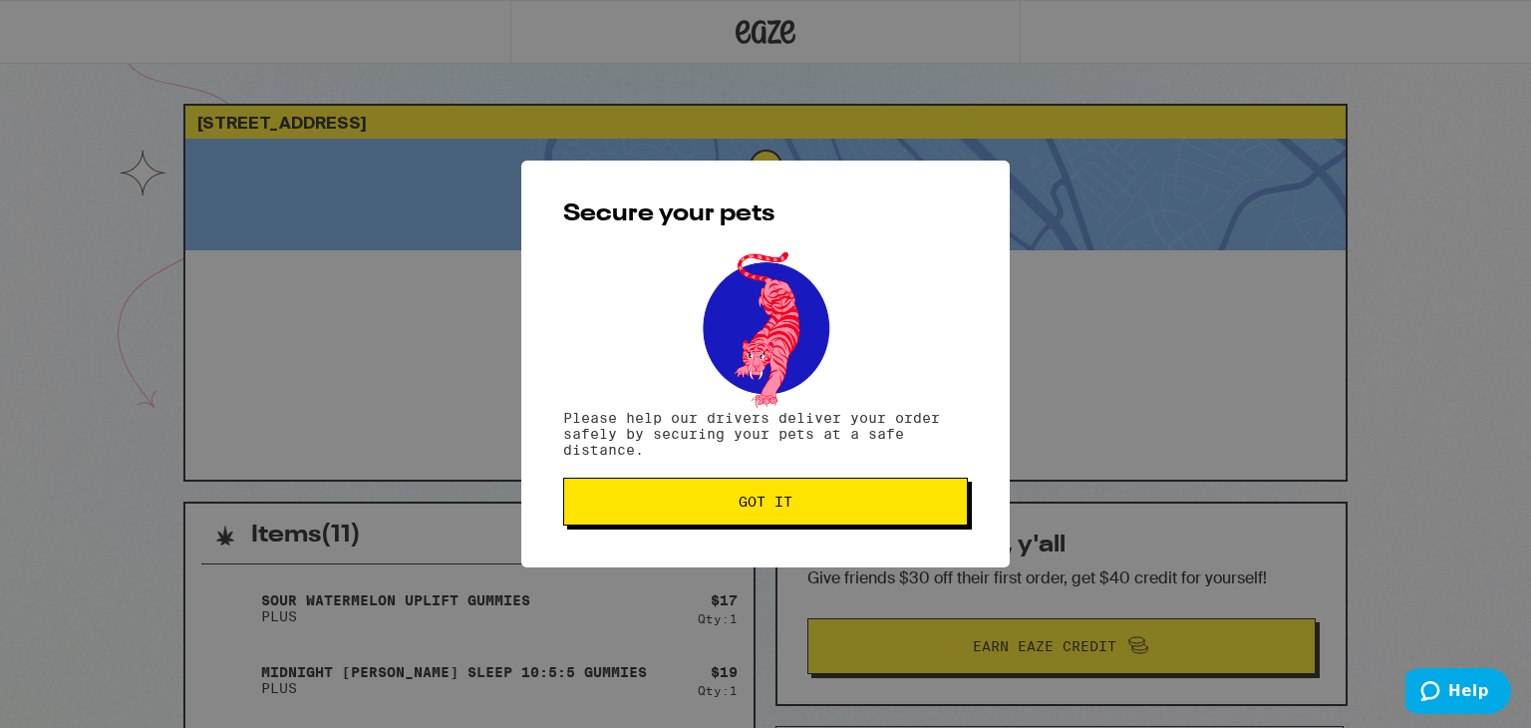
click at [798, 508] on span "Got it" at bounding box center [765, 501] width 371 height 14
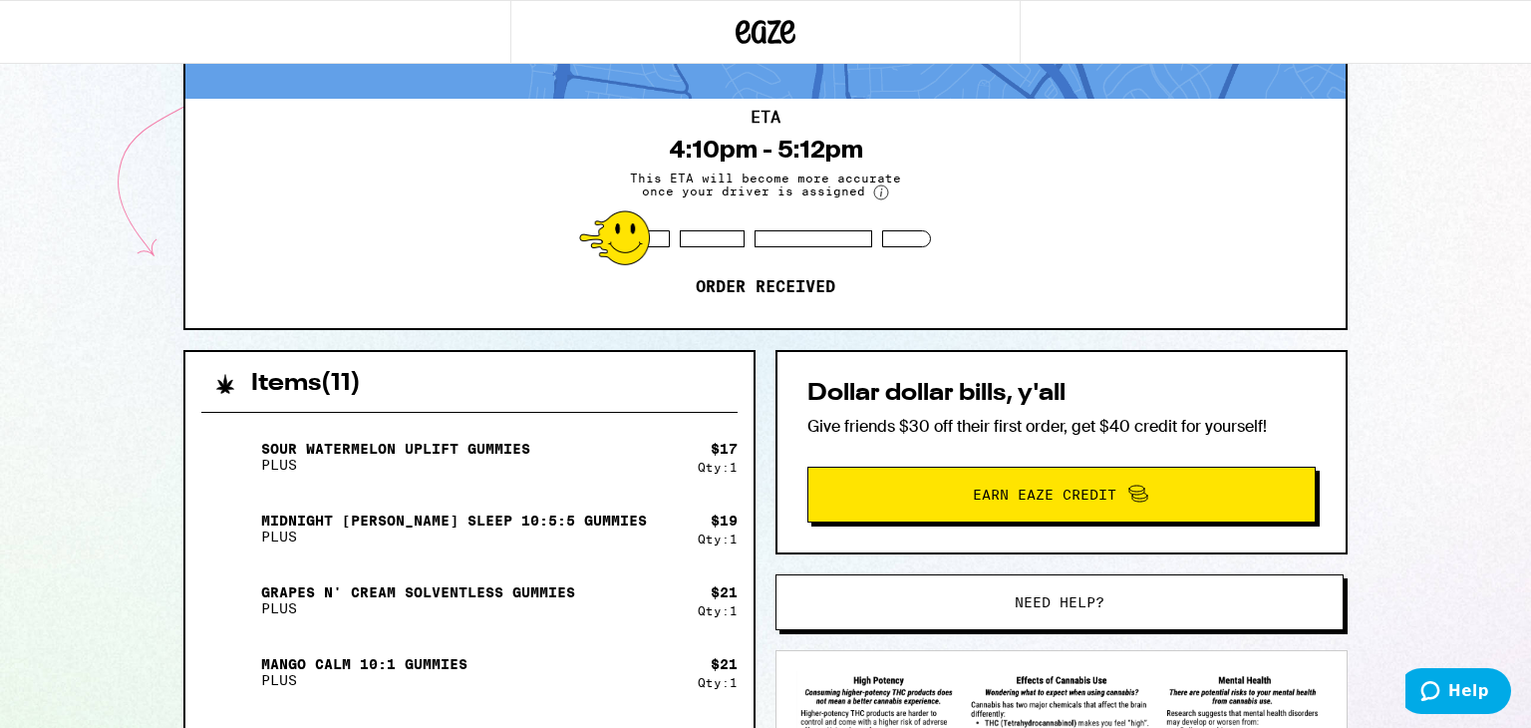
scroll to position [99, 0]
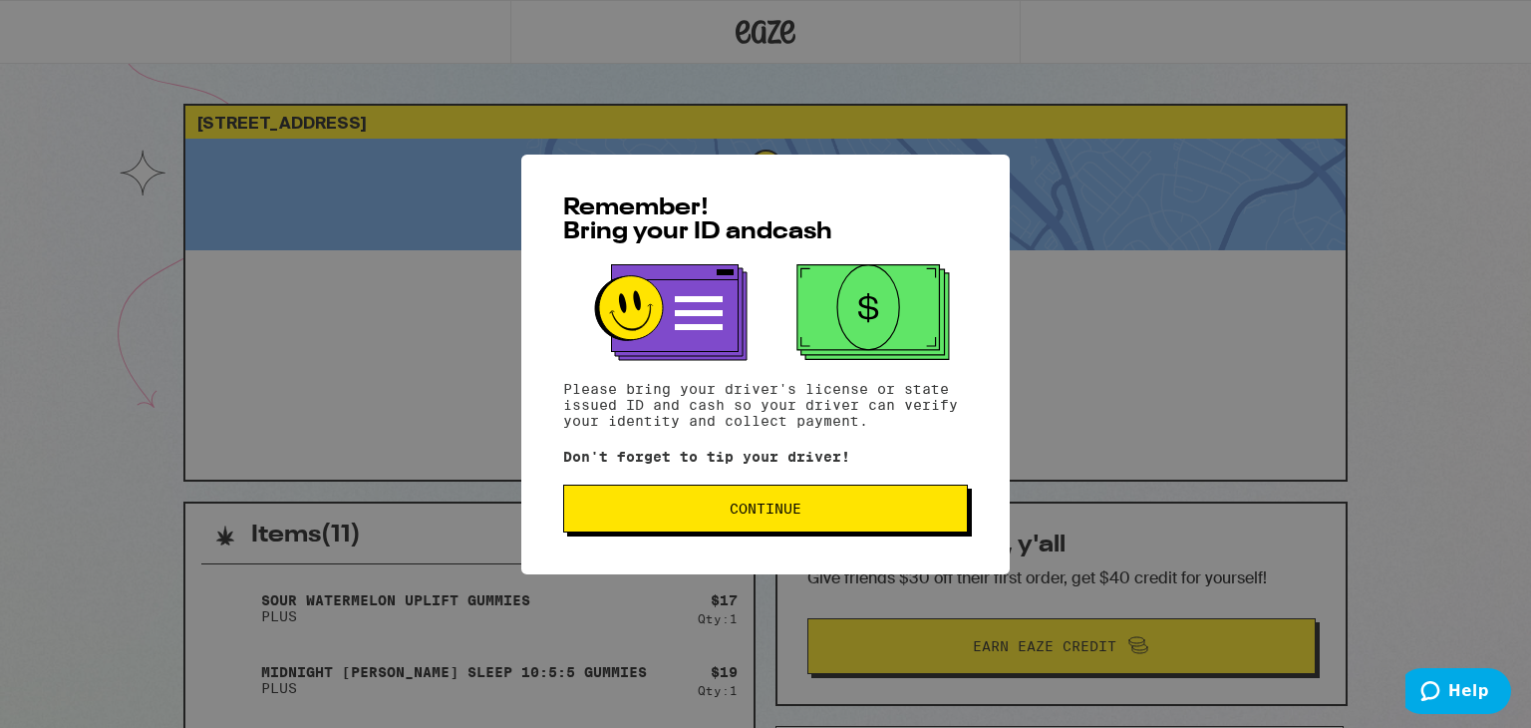
click at [716, 522] on button "Continue" at bounding box center [765, 509] width 405 height 48
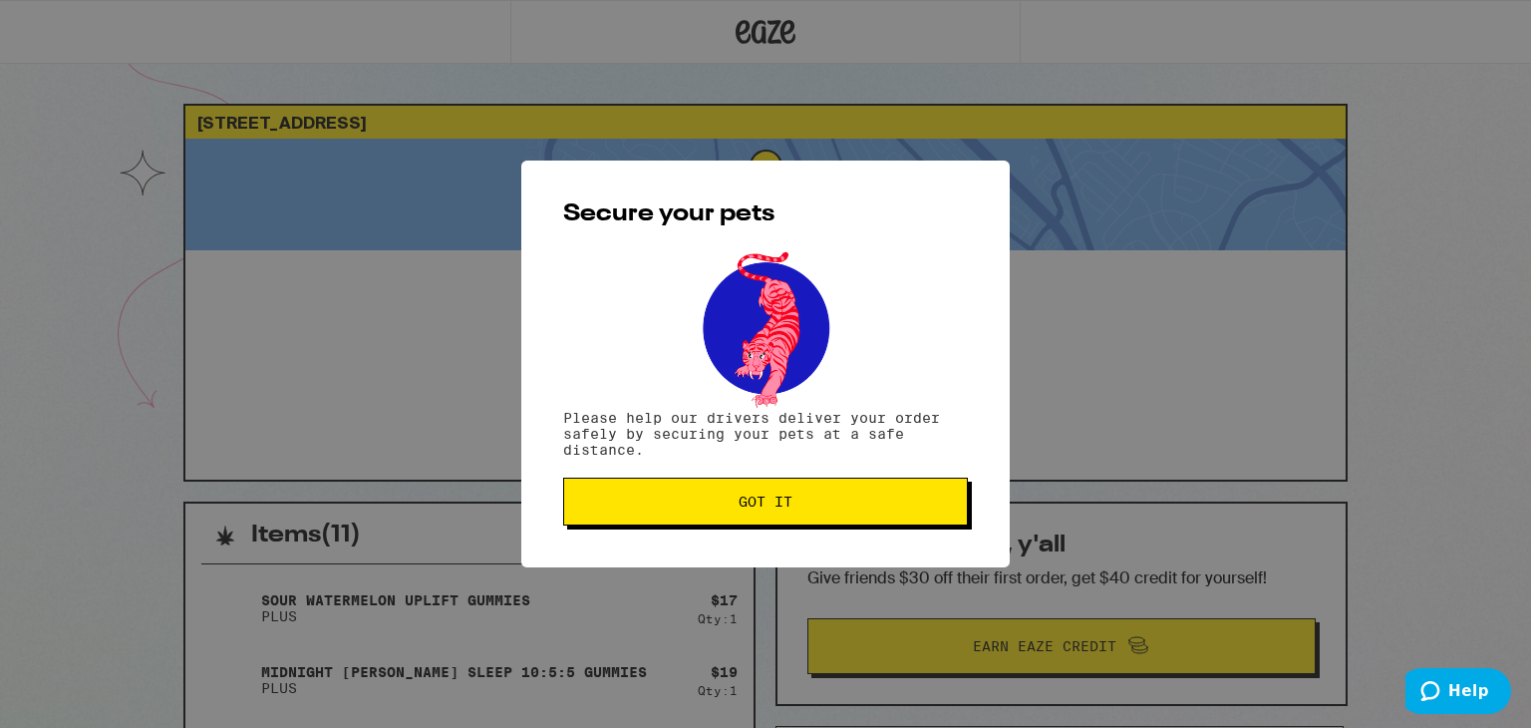
click at [716, 522] on button "Got it" at bounding box center [765, 502] width 405 height 48
